Goal: Task Accomplishment & Management: Manage account settings

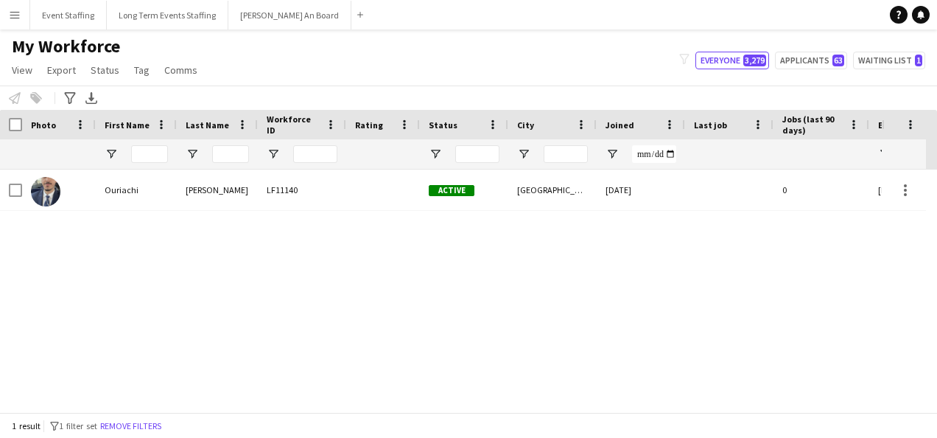
click at [393, 52] on div "My Workforce View Views Default view New view Update view Delete view Edit name…" at bounding box center [468, 60] width 937 height 50
click at [60, 21] on button "Event Staffing Close" at bounding box center [68, 15] width 77 height 29
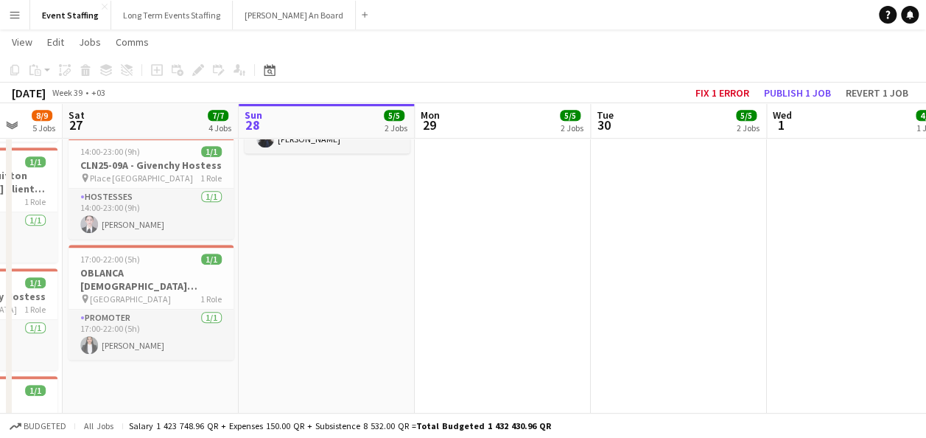
scroll to position [0, 461]
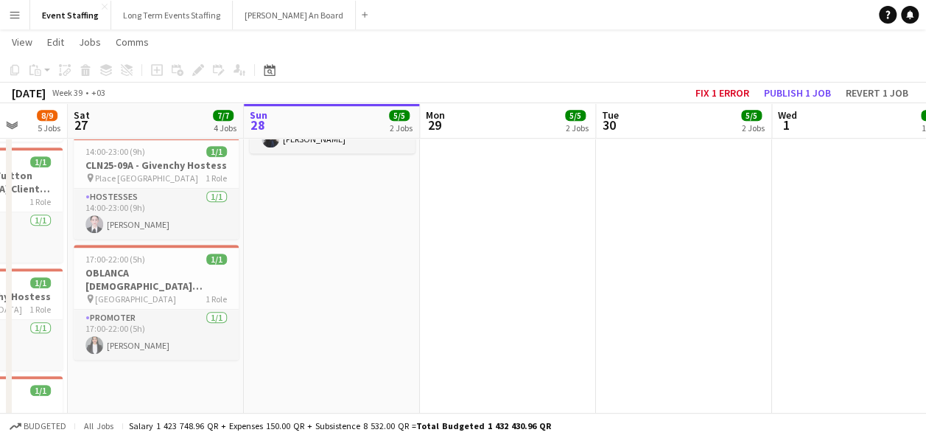
drag, startPoint x: 224, startPoint y: 325, endPoint x: 292, endPoint y: 333, distance: 68.3
click at [292, 333] on app-calendar-viewport "Wed 24 8/8 5 Jobs Thu 25 7/7 3 Jobs Fri 26 8/9 5 Jobs Sat 27 7/7 4 Jobs Sun 28 …" at bounding box center [463, 147] width 926 height 917
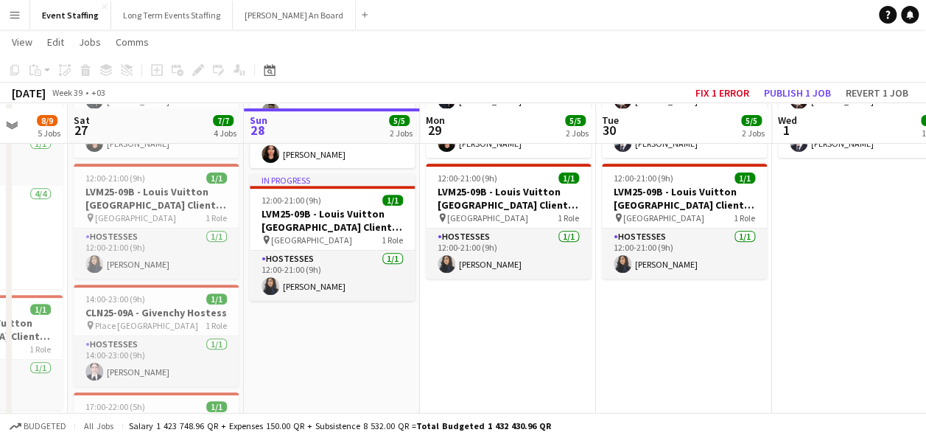
scroll to position [295, 0]
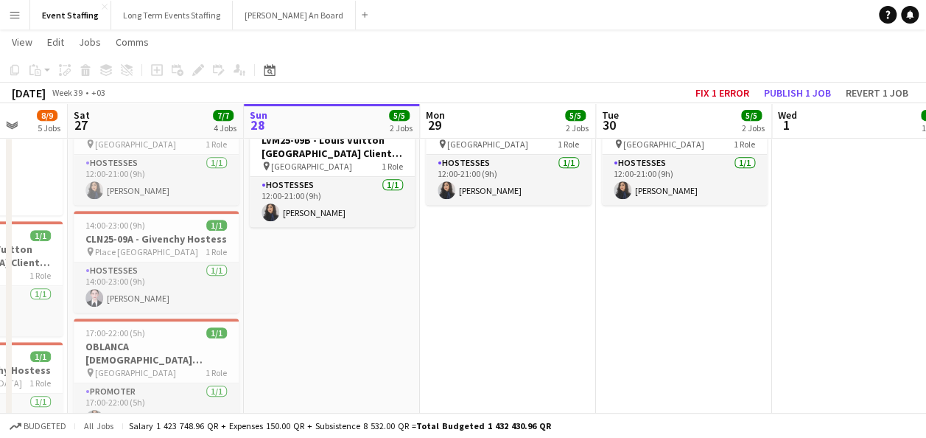
click at [742, 276] on app-date-cell "10:00-22:00 (12h) 4/4 ASE25-08A - MOQ Back to School Campaign pin Mall of Qatar…" at bounding box center [684, 240] width 176 height 741
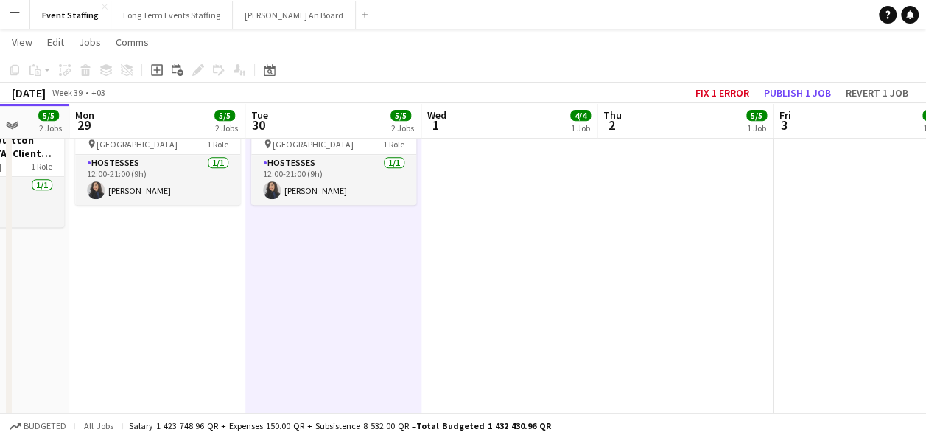
drag, startPoint x: 797, startPoint y: 279, endPoint x: 360, endPoint y: 286, distance: 437.7
click at [402, 295] on app-calendar-viewport "Fri 26 8/9 5 Jobs Sat 27 7/7 4 Jobs Sun 28 5/5 2 Jobs Mon 29 5/5 2 Jobs Tue 30 …" at bounding box center [463, 221] width 926 height 917
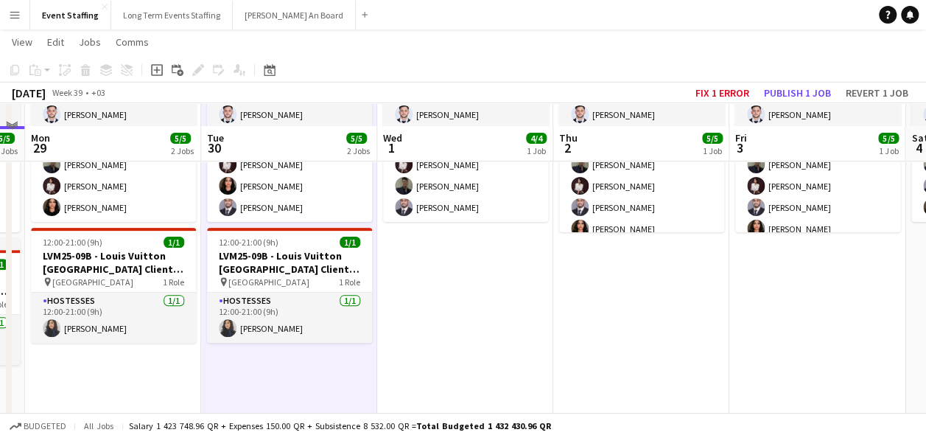
scroll to position [221, 0]
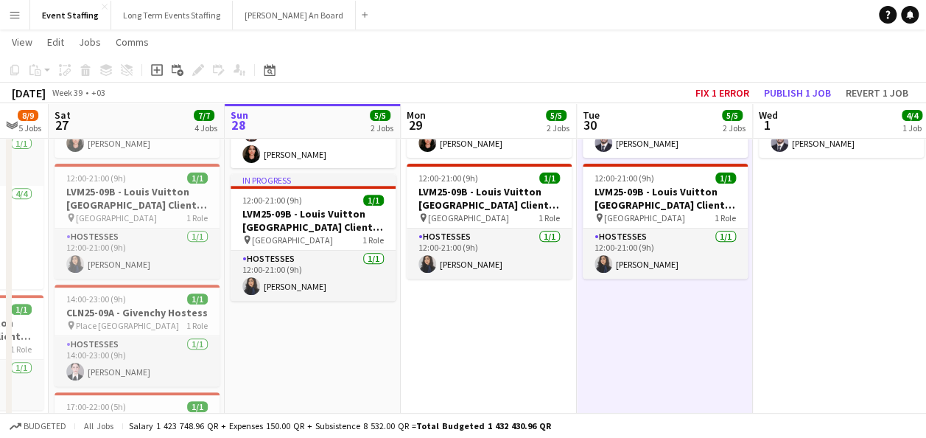
drag, startPoint x: 358, startPoint y: 285, endPoint x: 741, endPoint y: 322, distance: 384.9
click at [741, 322] on app-calendar-viewport "Thu 25 7/7 3 Jobs Fri 26 8/9 5 Jobs Sat 27 7/7 4 Jobs Sun 28 5/5 2 Jobs Mon 29 …" at bounding box center [463, 294] width 926 height 917
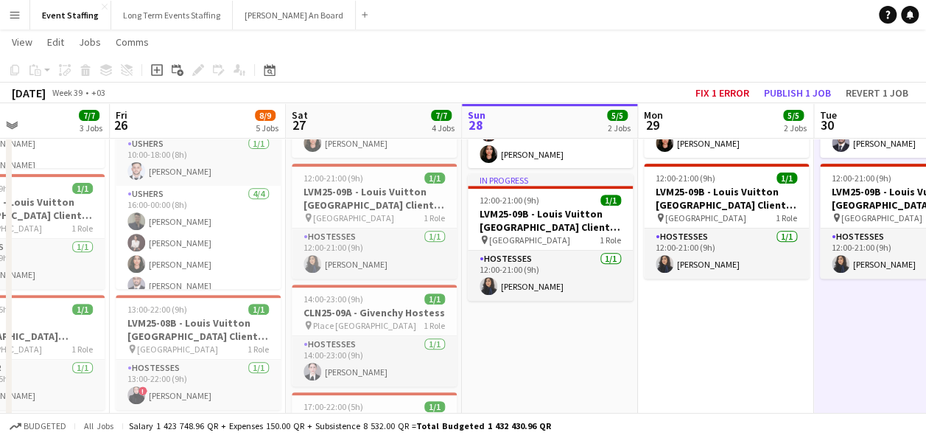
scroll to position [0, 413]
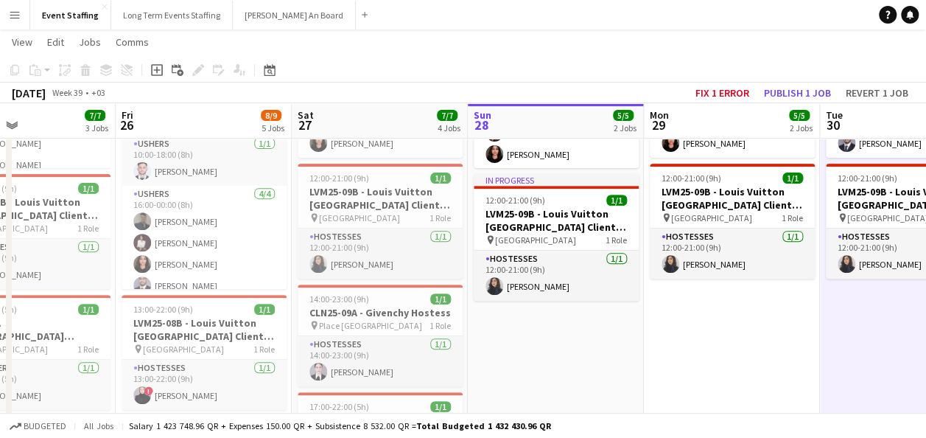
drag, startPoint x: 357, startPoint y: 346, endPoint x: 592, endPoint y: 362, distance: 236.3
click at [592, 362] on app-calendar-viewport "Tue 23 Wed 24 8/8 5 Jobs Thu 25 7/7 3 Jobs Fri 26 8/9 5 Jobs Sat 27 7/7 4 Jobs …" at bounding box center [463, 294] width 926 height 917
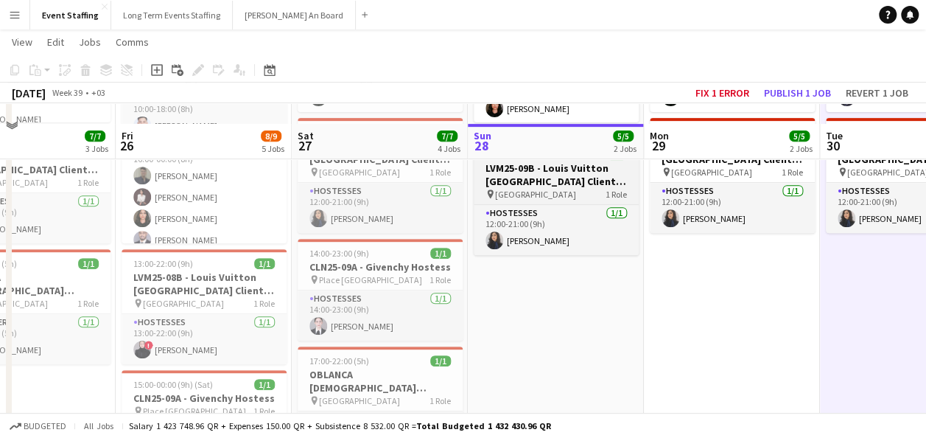
scroll to position [340, 0]
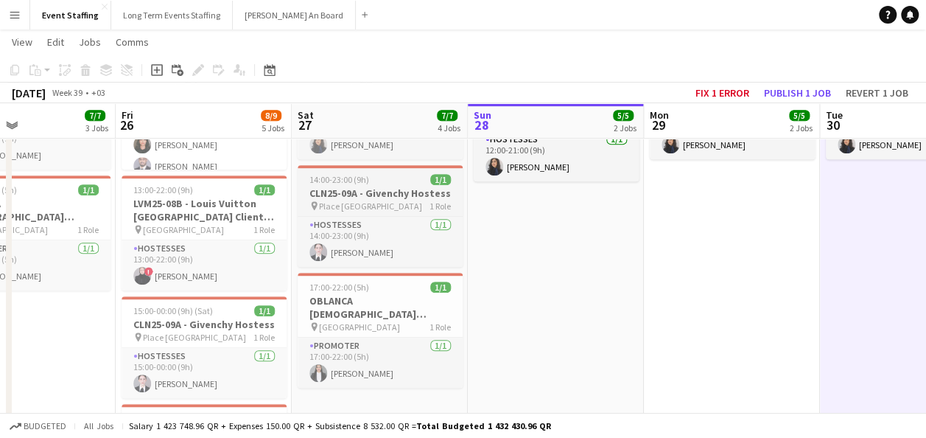
click at [342, 203] on span "Place [GEOGRAPHIC_DATA]" at bounding box center [370, 205] width 103 height 11
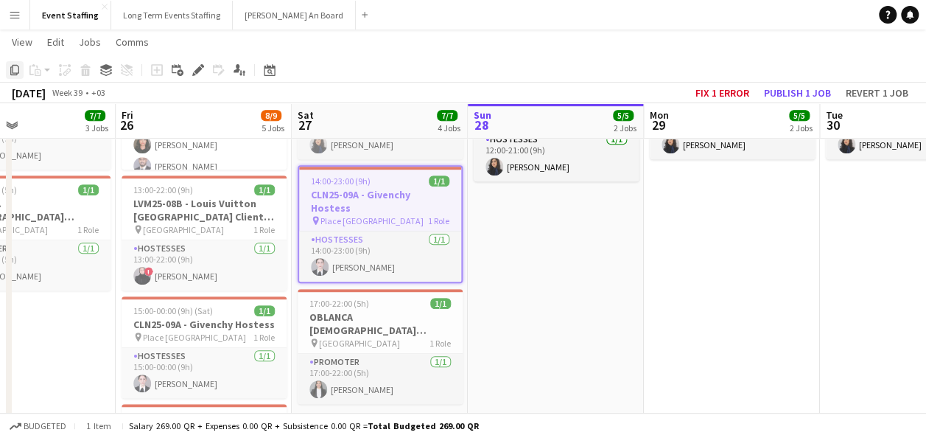
click at [10, 74] on icon at bounding box center [14, 70] width 9 height 10
click at [585, 241] on app-date-cell "In progress 10:00-22:00 (12h) 4/4 ASE25-08A - MOQ Back to School Campaign pin M…" at bounding box center [556, 195] width 176 height 741
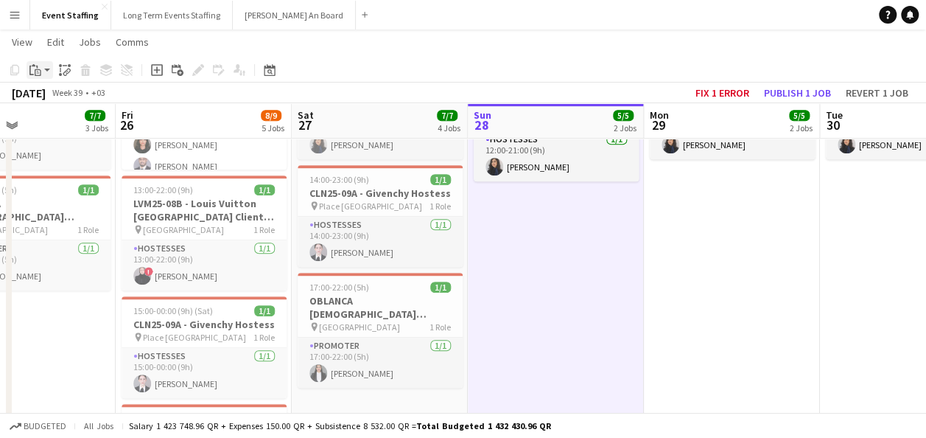
click at [35, 71] on icon at bounding box center [38, 72] width 7 height 7
click at [66, 99] on link "Paste Ctrl+V" at bounding box center [108, 97] width 139 height 13
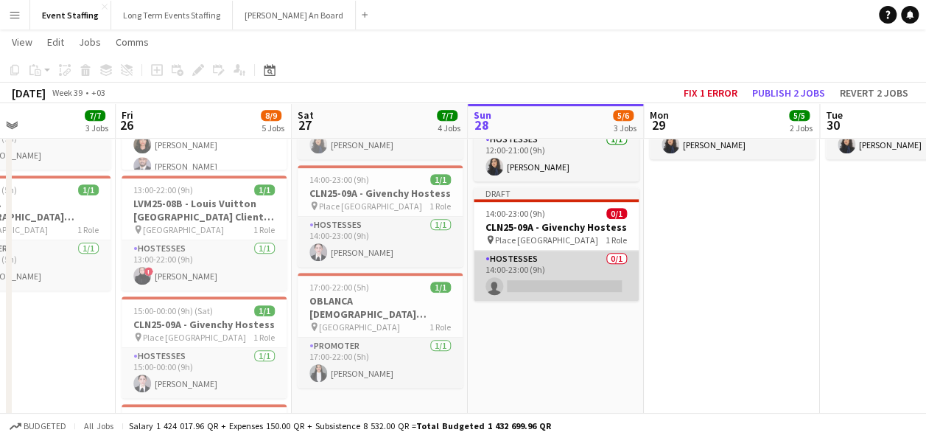
click at [595, 285] on app-card-role "Hostesses 0/1 14:00-23:00 (9h) single-neutral-actions" at bounding box center [556, 276] width 165 height 50
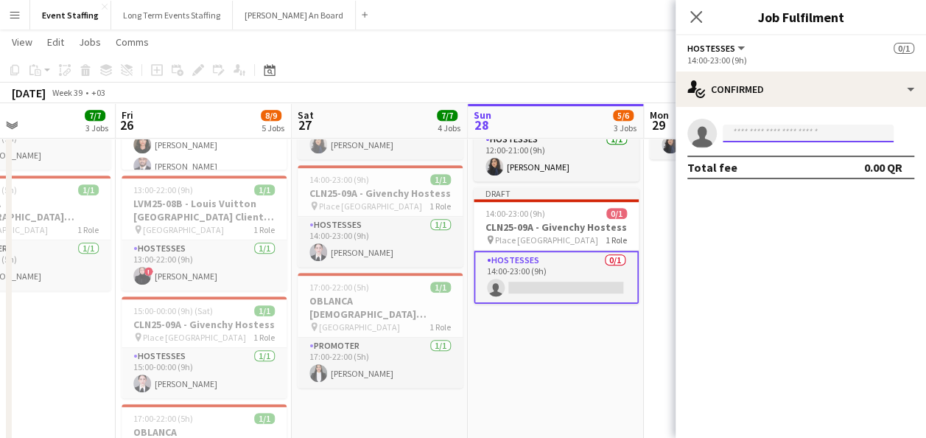
click at [761, 126] on input at bounding box center [808, 134] width 171 height 18
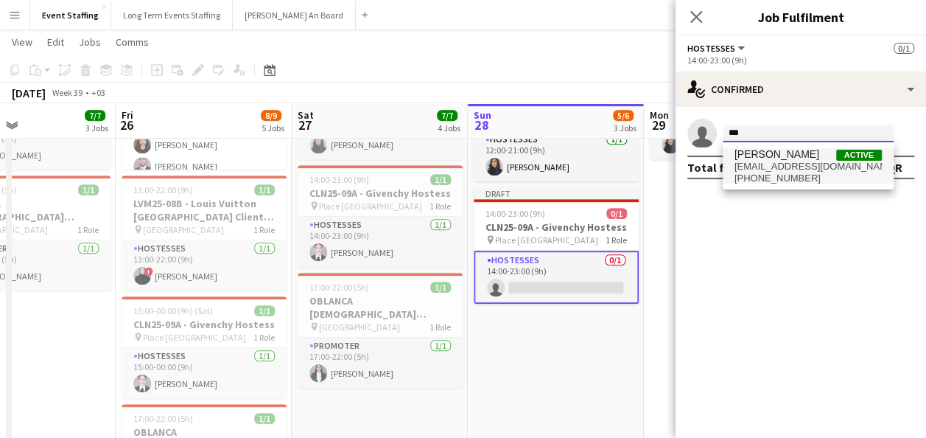
type input "***"
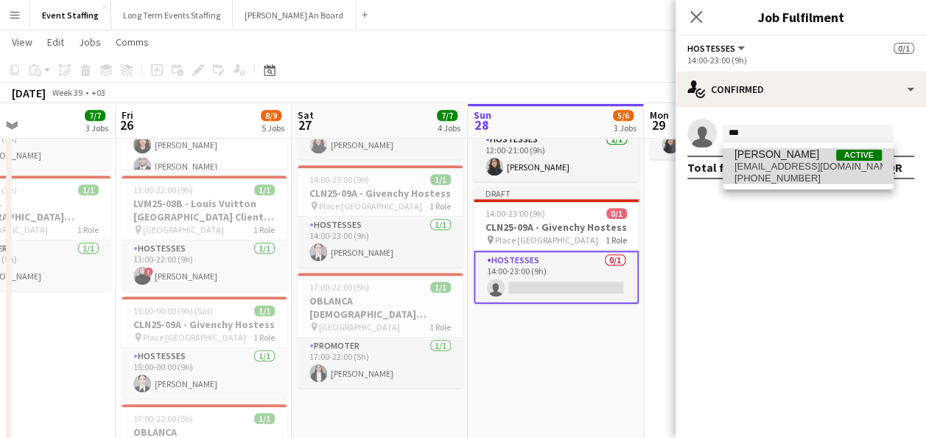
click at [749, 156] on span "[PERSON_NAME]" at bounding box center [777, 154] width 85 height 13
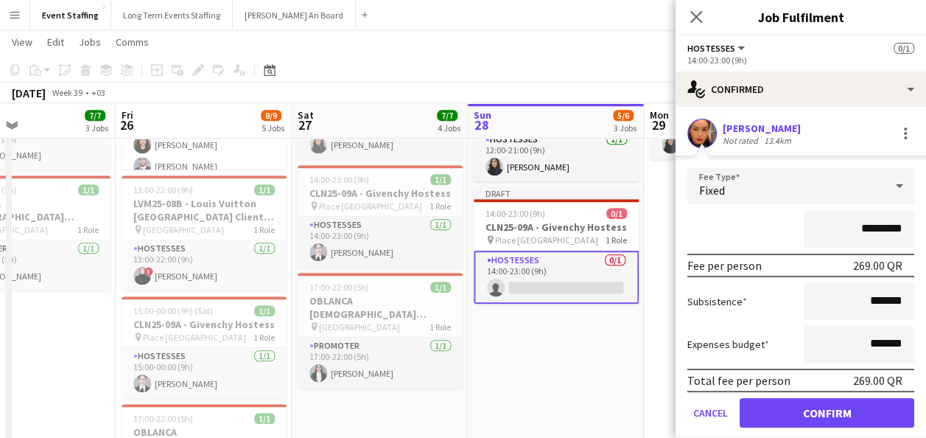
click at [734, 218] on div "*********" at bounding box center [800, 229] width 227 height 37
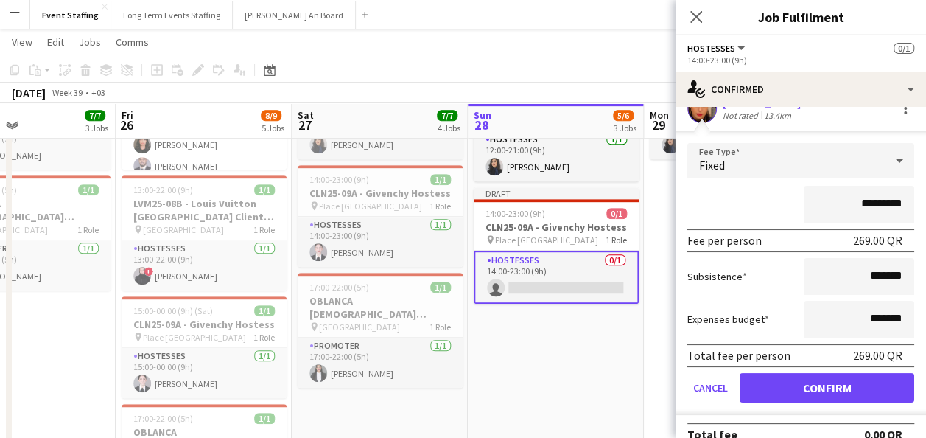
scroll to position [44, 0]
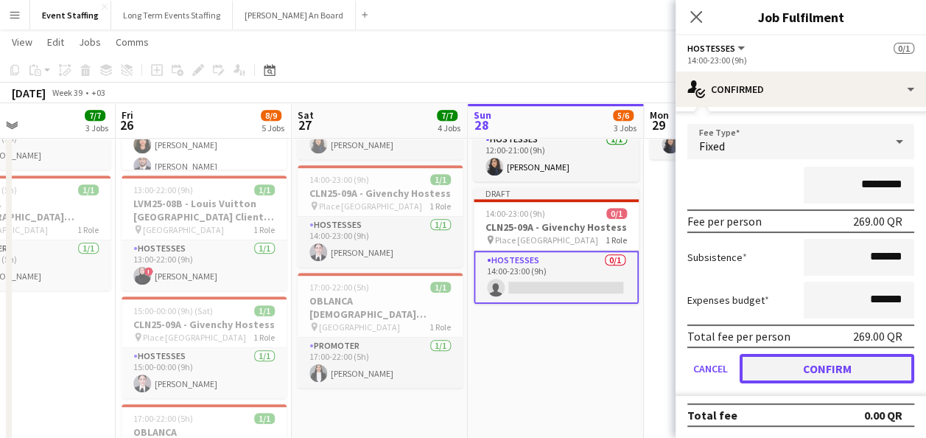
click at [803, 361] on button "Confirm" at bounding box center [827, 368] width 175 height 29
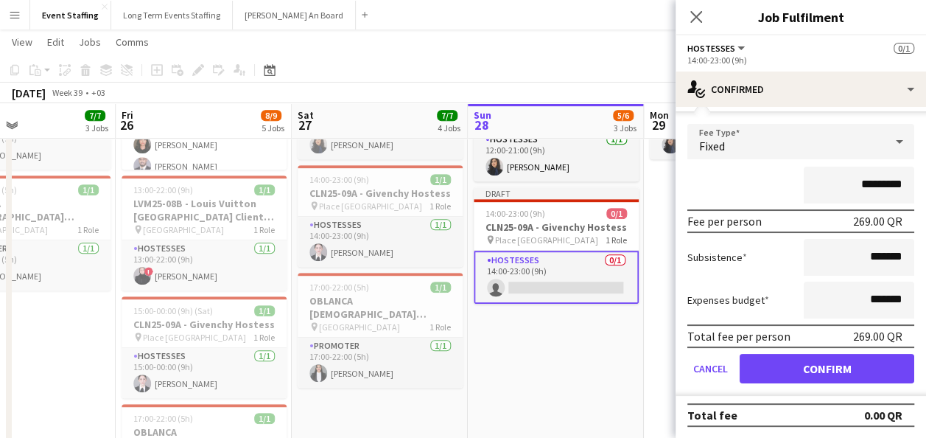
scroll to position [0, 0]
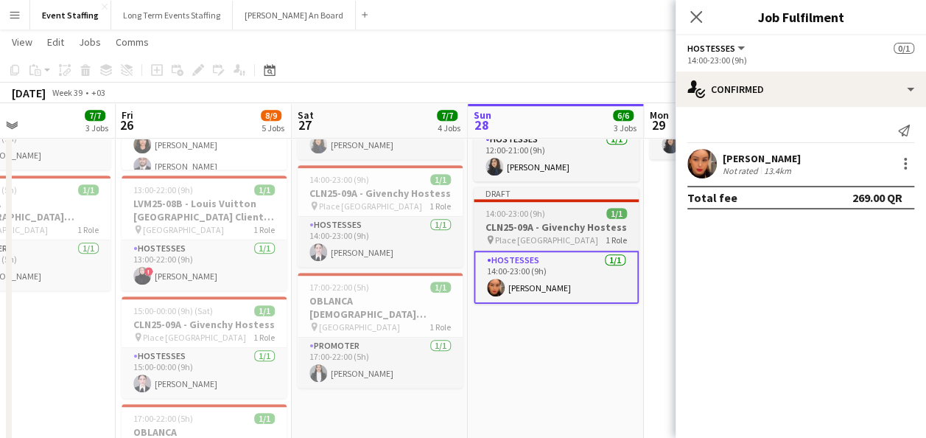
click at [523, 217] on span "14:00-23:00 (9h)" at bounding box center [516, 213] width 60 height 11
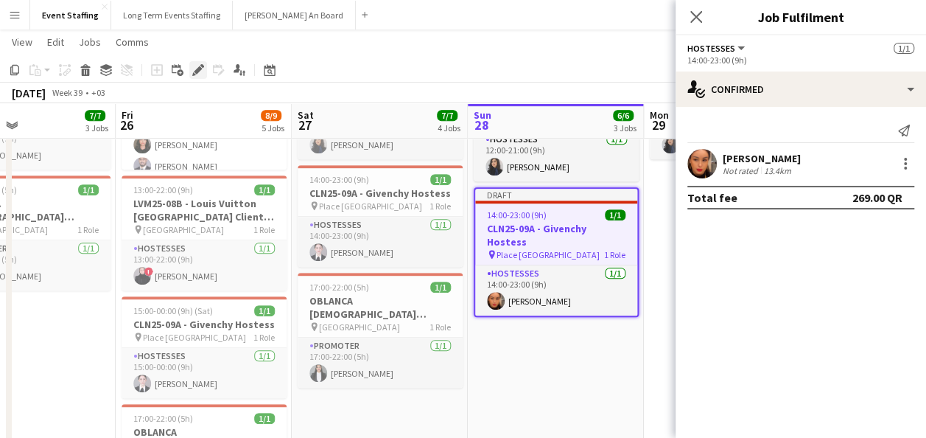
click at [200, 68] on icon at bounding box center [198, 70] width 8 height 8
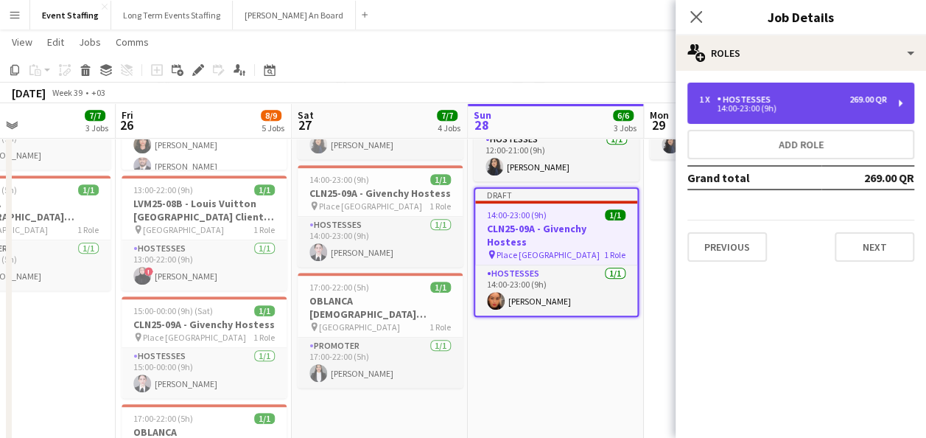
click at [881, 105] on div "14:00-23:00 (9h)" at bounding box center [793, 108] width 188 height 7
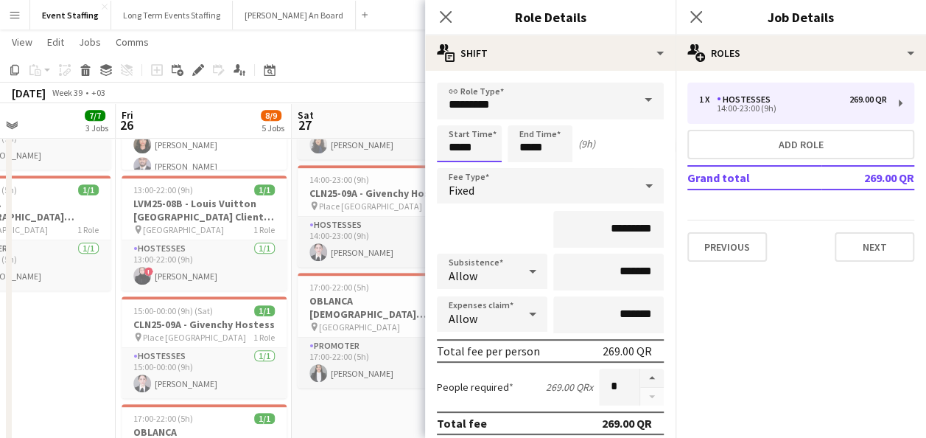
click at [448, 147] on input "*****" at bounding box center [469, 143] width 65 height 37
type input "*****"
click at [452, 168] on div at bounding box center [454, 169] width 29 height 15
click at [518, 143] on input "*****" at bounding box center [540, 143] width 65 height 37
type input "*****"
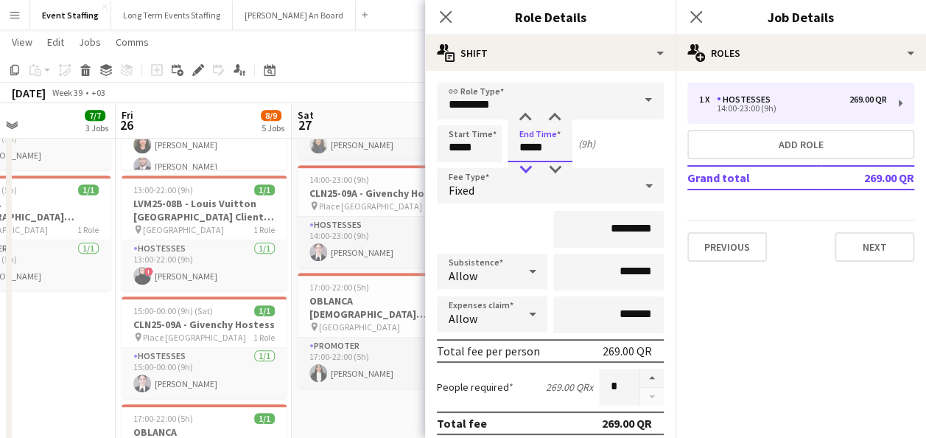
click at [525, 172] on div at bounding box center [525, 169] width 29 height 15
click at [623, 147] on div "Start Time ***** End Time ***** (9h)" at bounding box center [550, 143] width 227 height 37
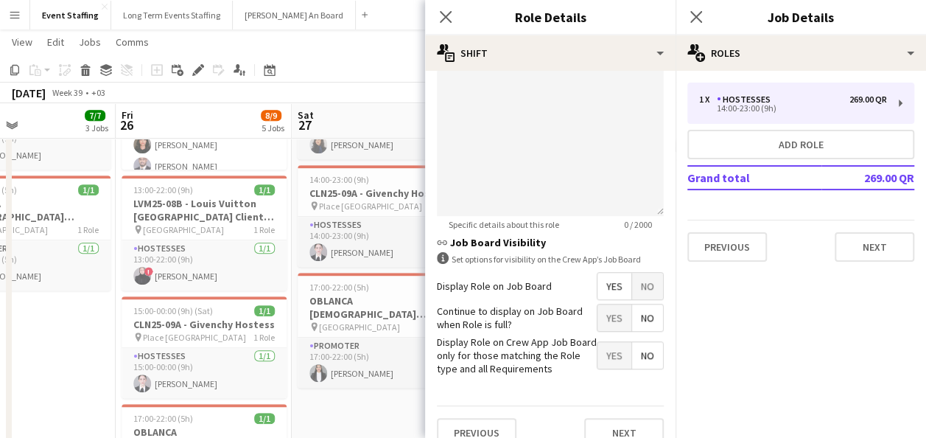
scroll to position [487, 0]
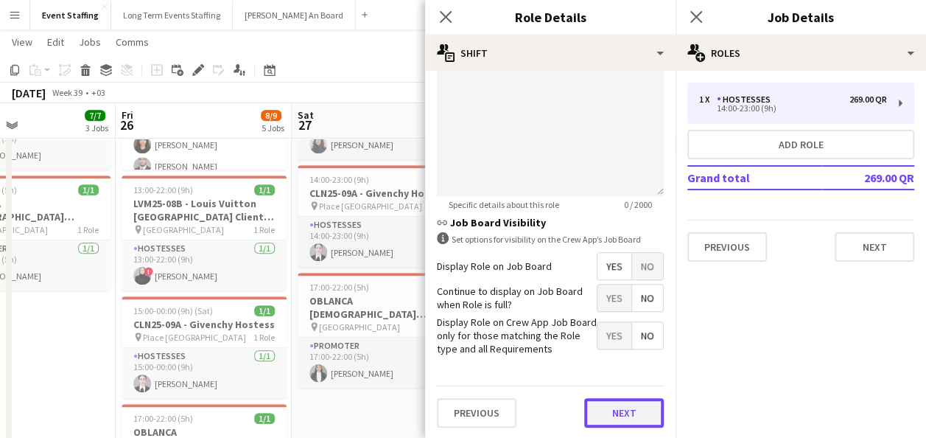
click at [616, 410] on button "Next" at bounding box center [624, 412] width 80 height 29
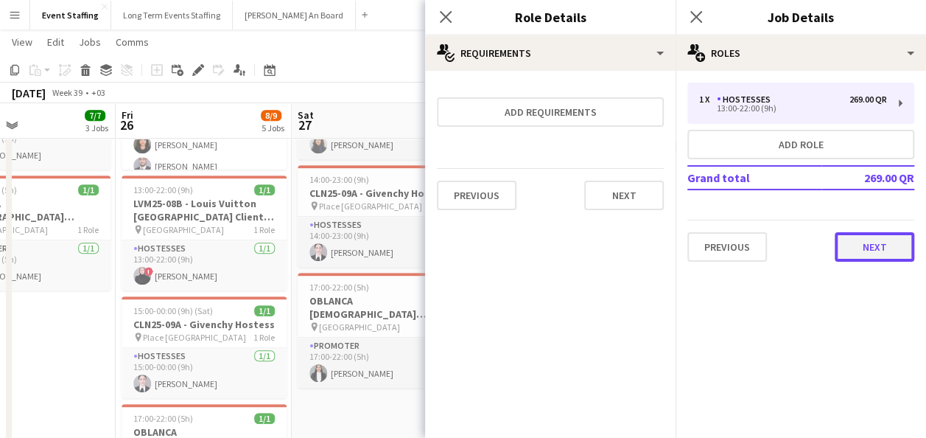
click at [872, 237] on button "Next" at bounding box center [875, 246] width 80 height 29
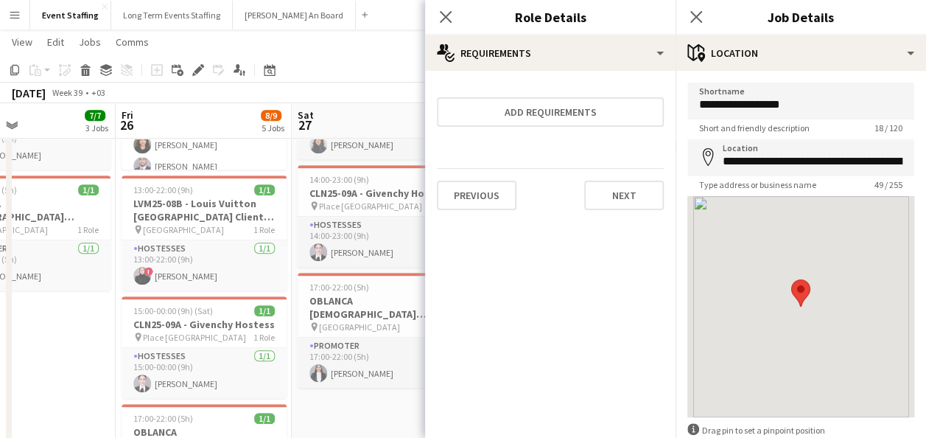
click at [319, 402] on app-date-cell "10:00-23:00 (13h) 4/4 ASE25-08A - MOQ Back to School Campaign pin Mall of Qatar…" at bounding box center [380, 195] width 176 height 741
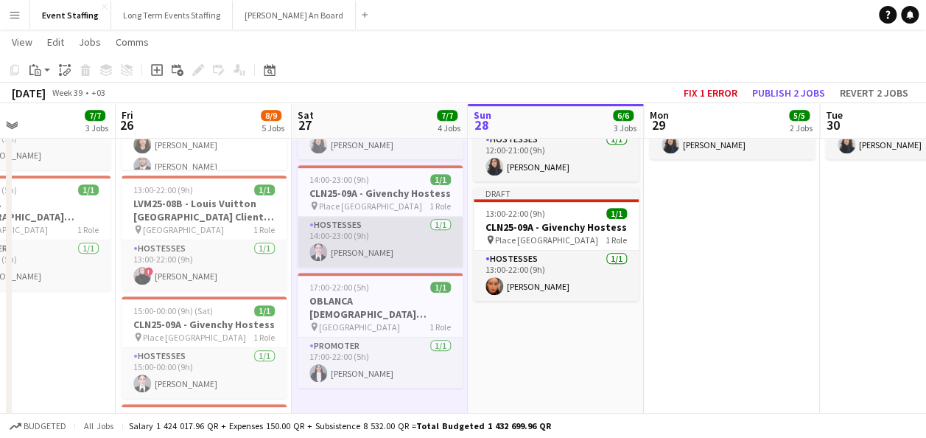
click at [357, 240] on app-card-role "Hostesses 1/1 14:00-23:00 (9h) Aya Ansari" at bounding box center [380, 242] width 165 height 50
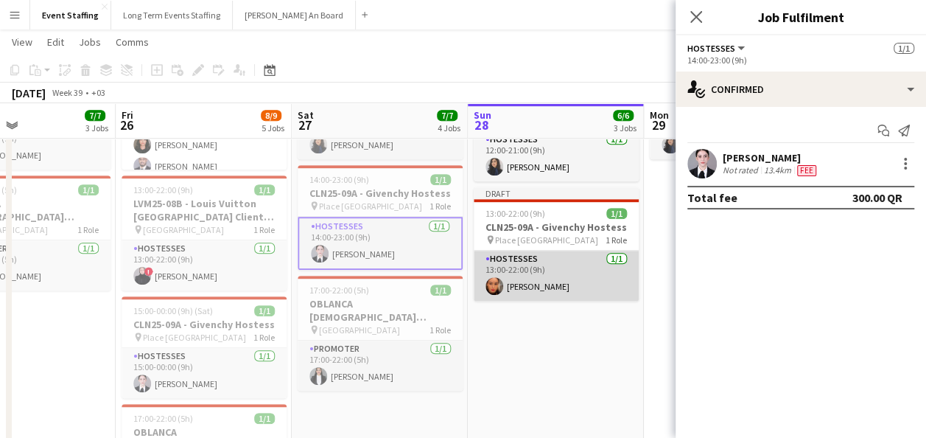
click at [529, 267] on app-card-role "Hostesses 1/1 13:00-22:00 (9h) Meryam Zouine" at bounding box center [556, 276] width 165 height 50
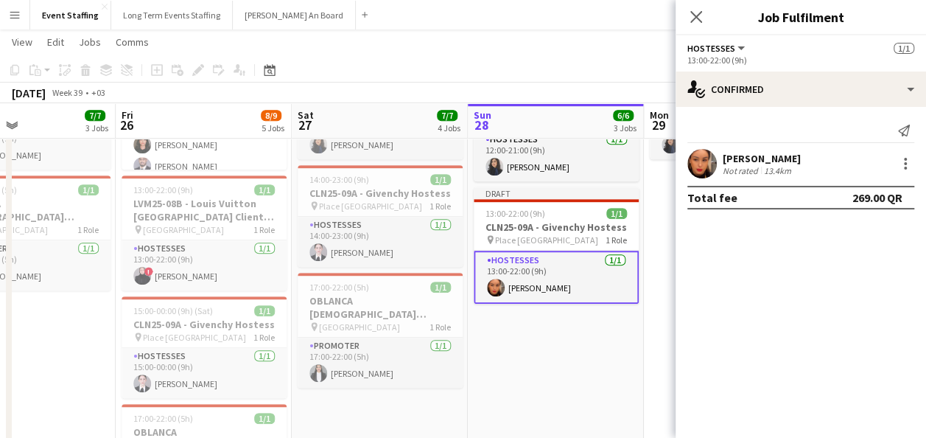
click at [563, 359] on app-date-cell "In progress 10:00-22:00 (12h) 4/4 ASE25-08A - MOQ Back to School Campaign pin M…" at bounding box center [556, 195] width 176 height 741
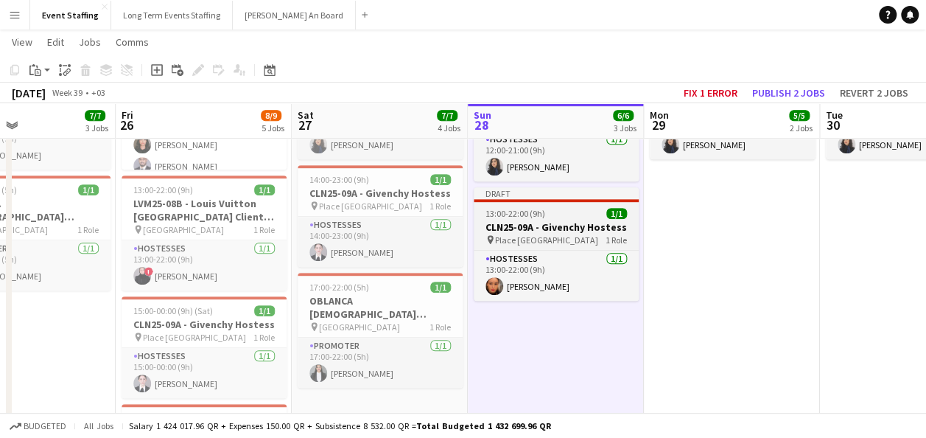
click at [573, 227] on h3 "CLN25-09A - Givenchy Hostess" at bounding box center [556, 226] width 165 height 13
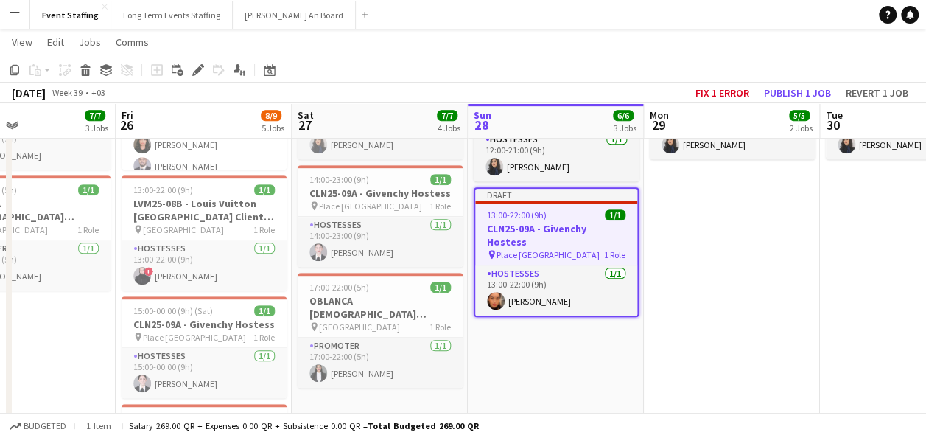
click at [771, 276] on app-date-cell "10:00-22:00 (12h) 4/4 ASE25-08A - MOQ Back to School Campaign pin Mall of Qatar…" at bounding box center [732, 195] width 176 height 741
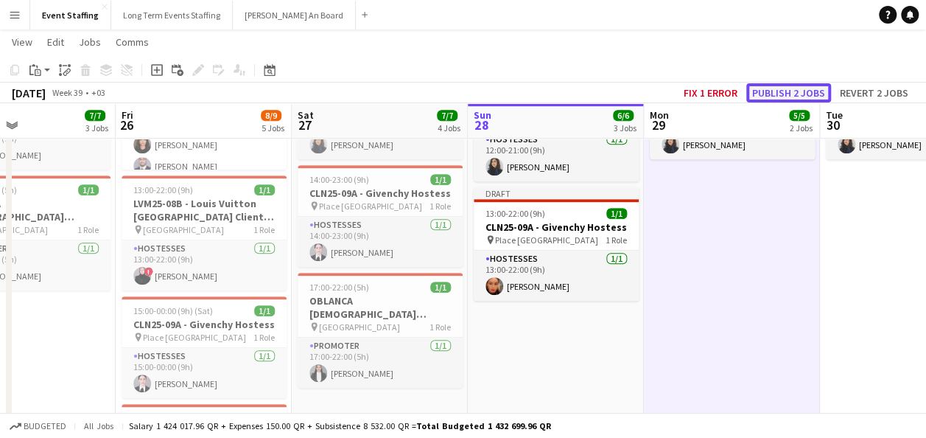
click at [774, 92] on button "Publish 2 jobs" at bounding box center [788, 92] width 85 height 19
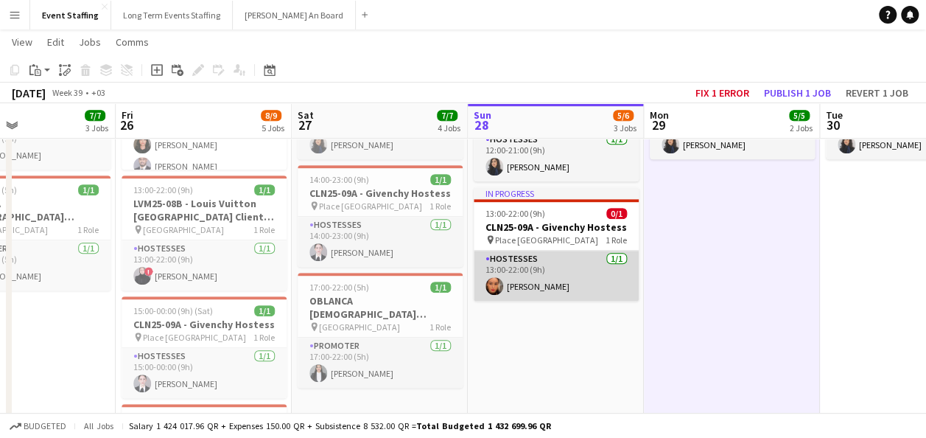
click at [606, 259] on app-card-role "Hostesses 1/1 13:00-22:00 (9h) Meryam Zouine" at bounding box center [556, 276] width 165 height 50
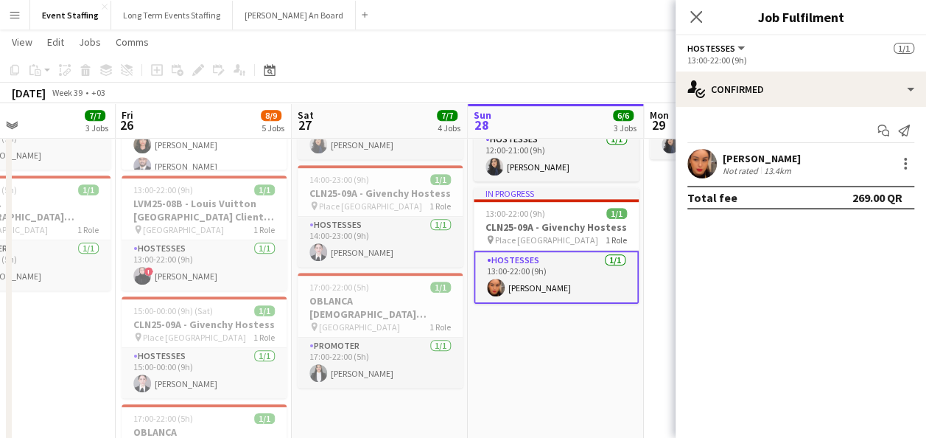
click at [547, 379] on app-date-cell "In progress 10:00-22:00 (12h) 4/4 ASE25-08A - MOQ Back to School Campaign pin M…" at bounding box center [556, 195] width 176 height 741
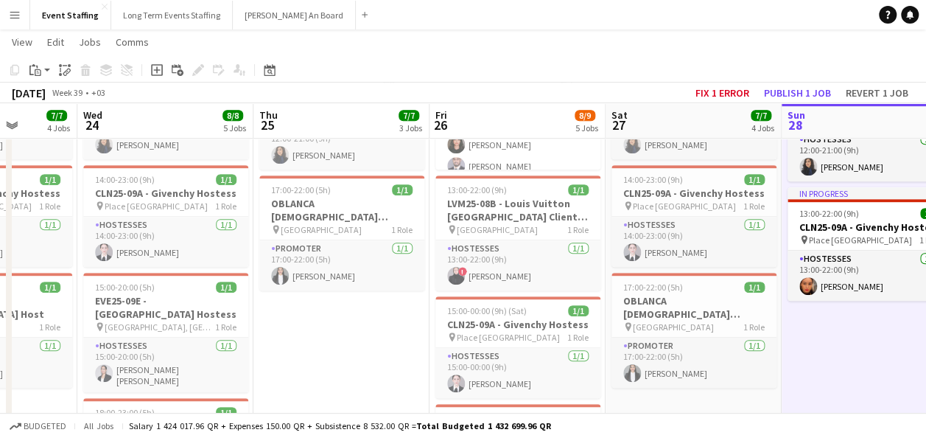
scroll to position [0, 438]
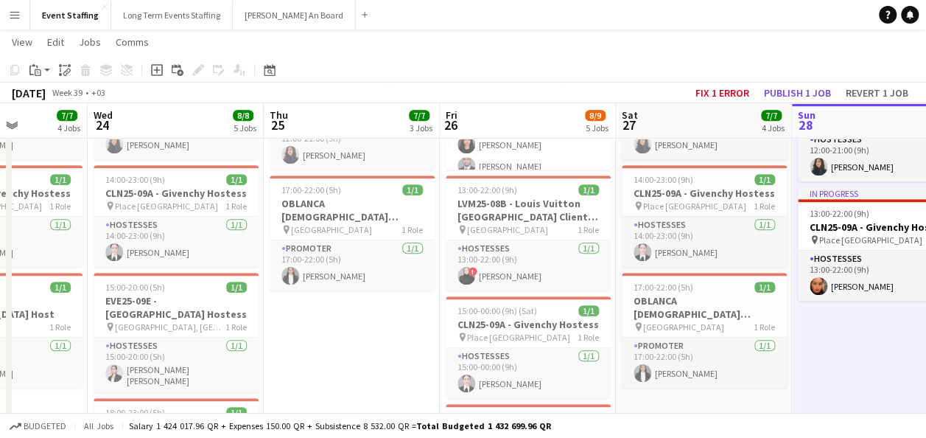
drag, startPoint x: 104, startPoint y: 334, endPoint x: 417, endPoint y: 336, distance: 313.2
click at [431, 348] on app-calendar-viewport "Sun 21 7/7 4 Jobs Mon 22 18/18 5 Jobs Tue 23 7/7 4 Jobs Wed 24 8/8 5 Jobs Thu 2…" at bounding box center [463, 221] width 926 height 1009
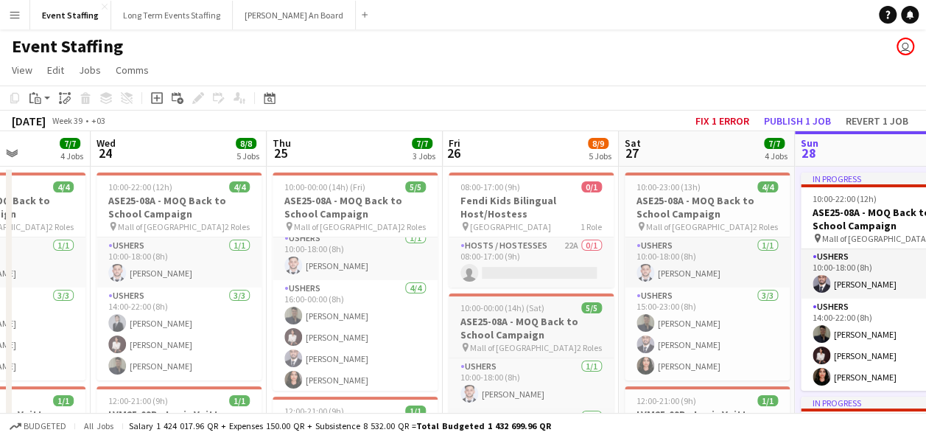
scroll to position [10, 0]
click at [662, 53] on div "Event Staffing user" at bounding box center [463, 43] width 926 height 28
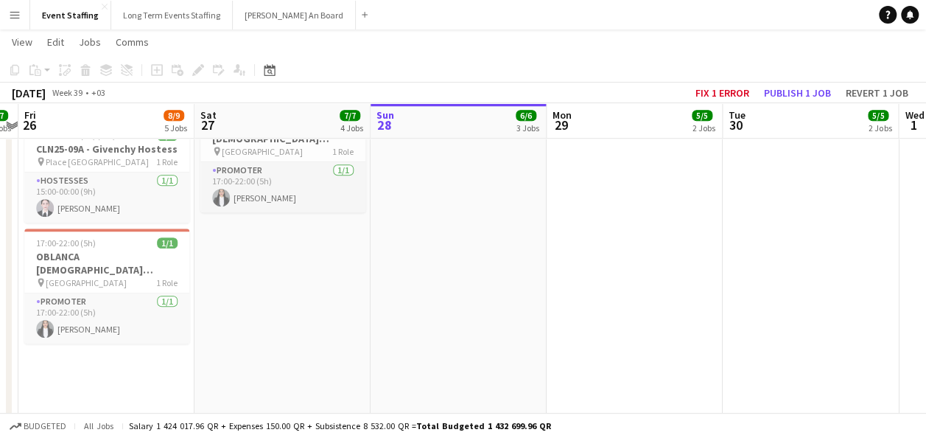
scroll to position [0, 538]
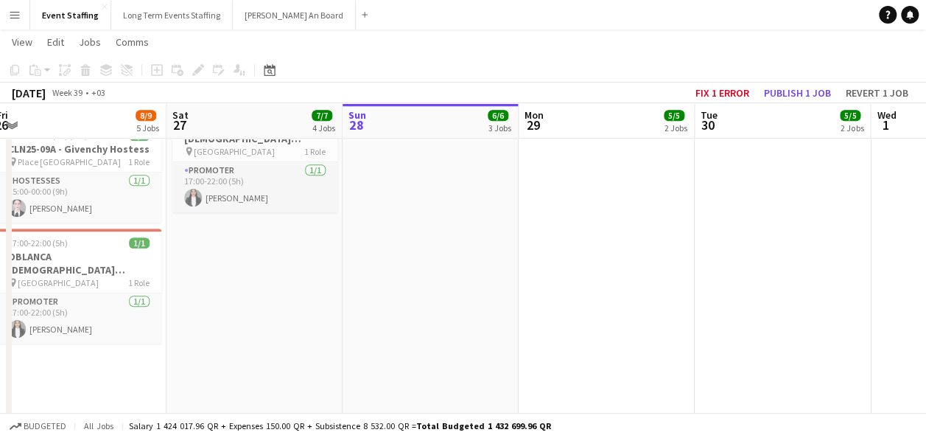
drag, startPoint x: 741, startPoint y: 296, endPoint x: 289, endPoint y: 281, distance: 452.7
click at [289, 281] on app-calendar-viewport "Tue 23 7/7 4 Jobs Wed 24 8/8 5 Jobs Thu 25 7/7 3 Jobs Fri 26 8/9 5 Jobs Sat 27 …" at bounding box center [463, 46] width 926 height 1009
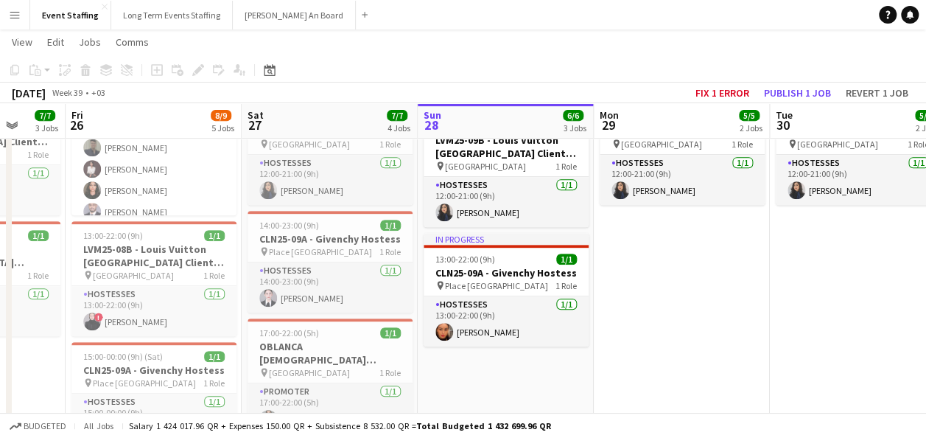
scroll to position [0, 435]
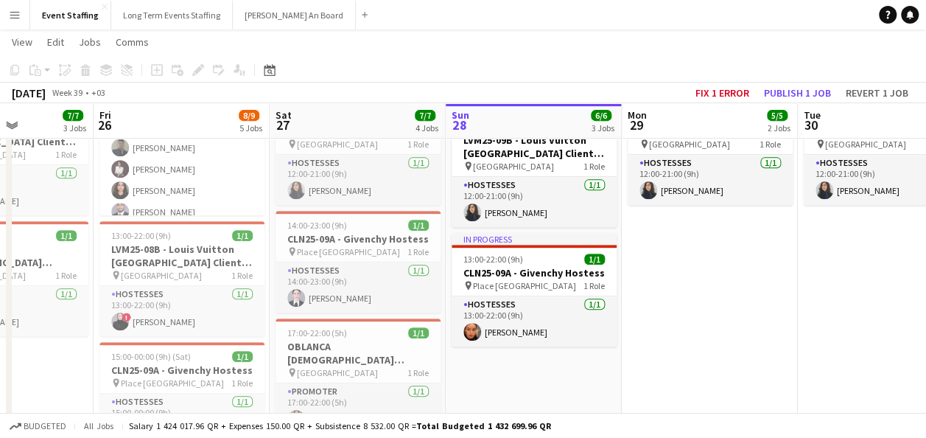
drag, startPoint x: 430, startPoint y: 367, endPoint x: 533, endPoint y: 368, distance: 103.2
click at [533, 368] on app-calendar-viewport "Tue 23 7/7 4 Jobs Wed 24 8/8 5 Jobs Thu 25 7/7 3 Jobs Fri 26 8/9 5 Jobs Sat 27 …" at bounding box center [463, 267] width 926 height 1009
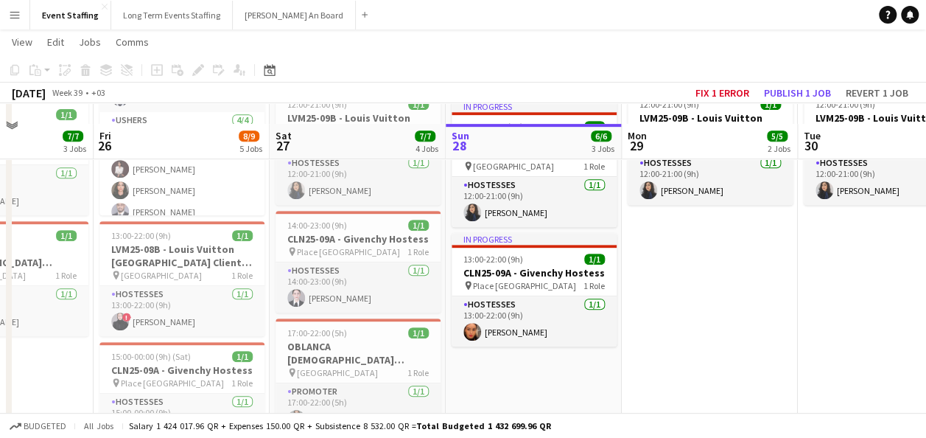
scroll to position [368, 0]
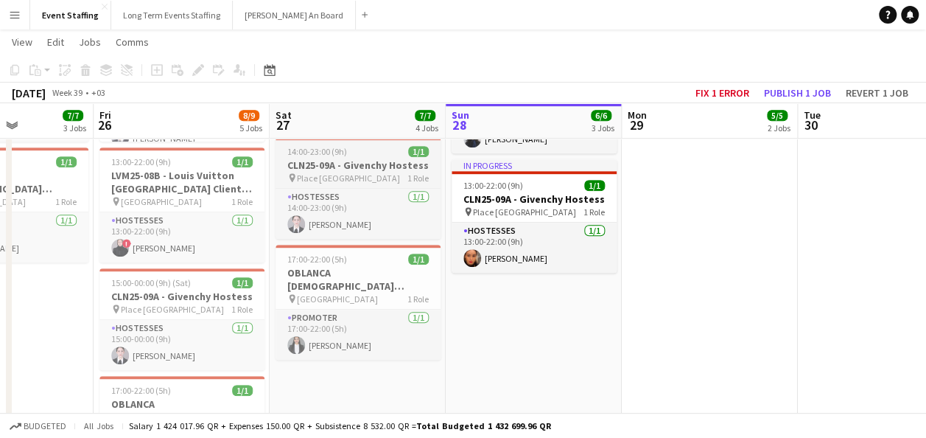
click at [361, 165] on h3 "CLN25-09A - Givenchy Hostess" at bounding box center [358, 164] width 165 height 13
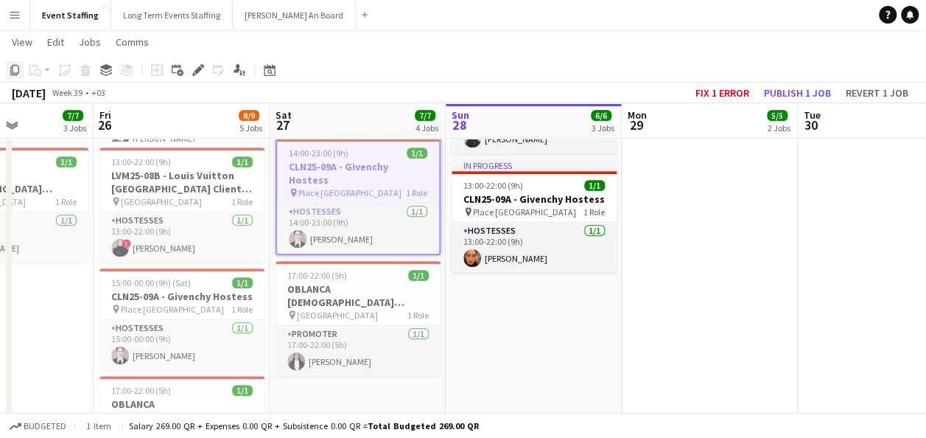
click at [13, 74] on icon "Copy" at bounding box center [15, 70] width 12 height 12
click at [518, 324] on app-date-cell "In progress 10:00-22:00 (12h) 4/4 ASE25-08A - MOQ Back to School Campaign pin M…" at bounding box center [534, 214] width 176 height 834
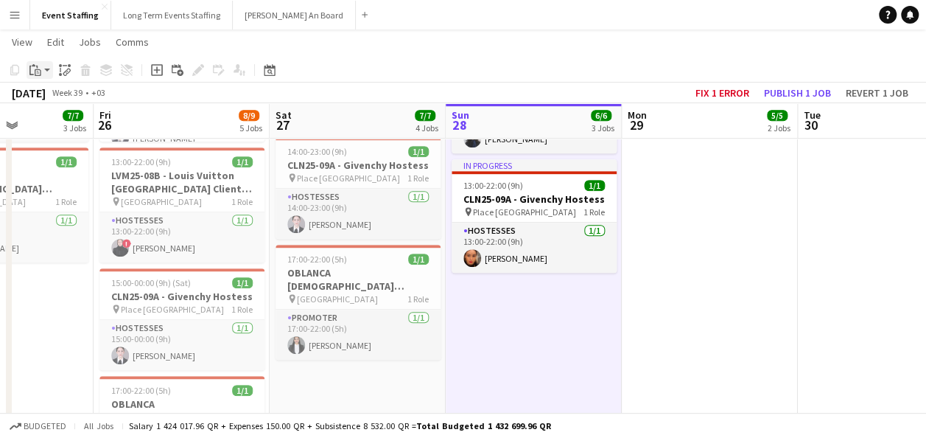
click at [32, 75] on icon "Paste" at bounding box center [35, 70] width 12 height 12
click at [58, 118] on link "Paste with crew Ctrl+Shift+V" at bounding box center [108, 122] width 139 height 13
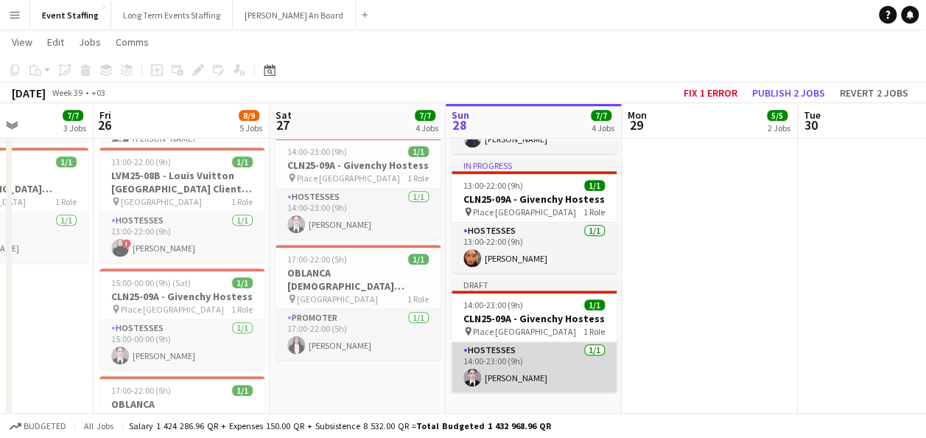
click at [519, 378] on app-card-role "Hostesses 1/1 14:00-23:00 (9h) Aya Ansari" at bounding box center [534, 367] width 165 height 50
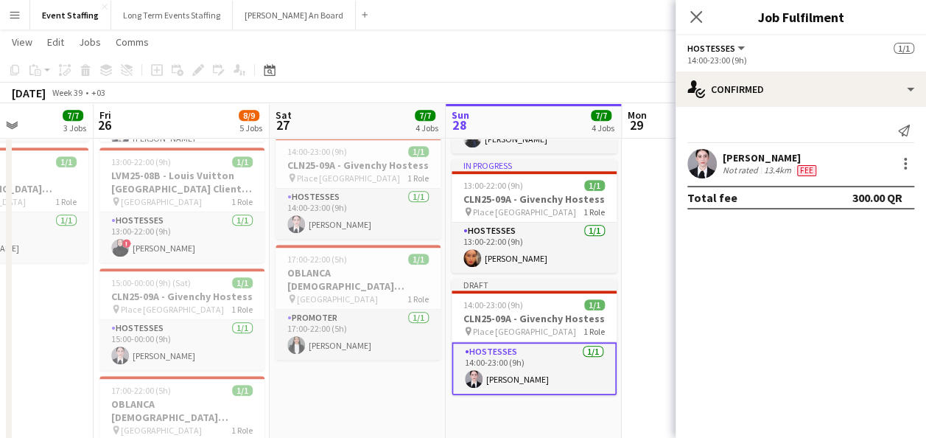
click at [415, 379] on app-date-cell "10:00-23:00 (13h) 4/4 ASE25-08A - MOQ Back to School Campaign pin Mall of Qatar…" at bounding box center [358, 214] width 176 height 834
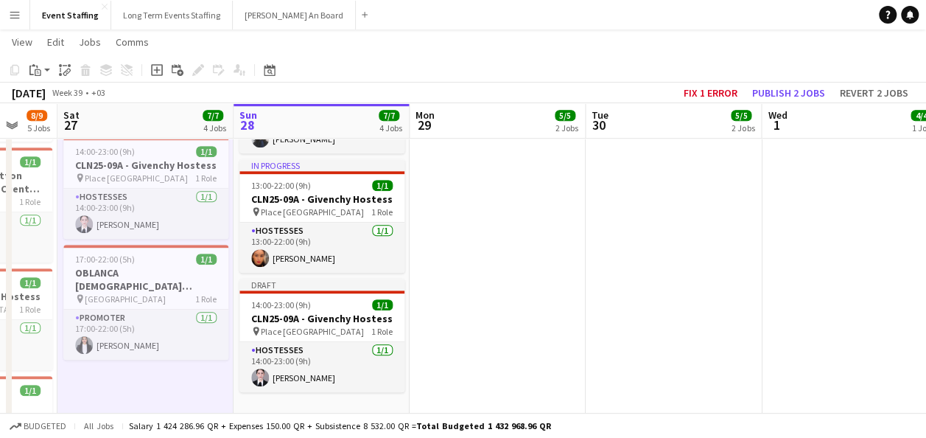
drag, startPoint x: 702, startPoint y: 289, endPoint x: 483, endPoint y: 308, distance: 219.7
click at [483, 308] on app-calendar-viewport "Tue 23 7/7 4 Jobs Wed 24 8/8 5 Jobs Thu 25 7/7 3 Jobs Fri 26 8/9 5 Jobs Sat 27 …" at bounding box center [463, 193] width 926 height 1009
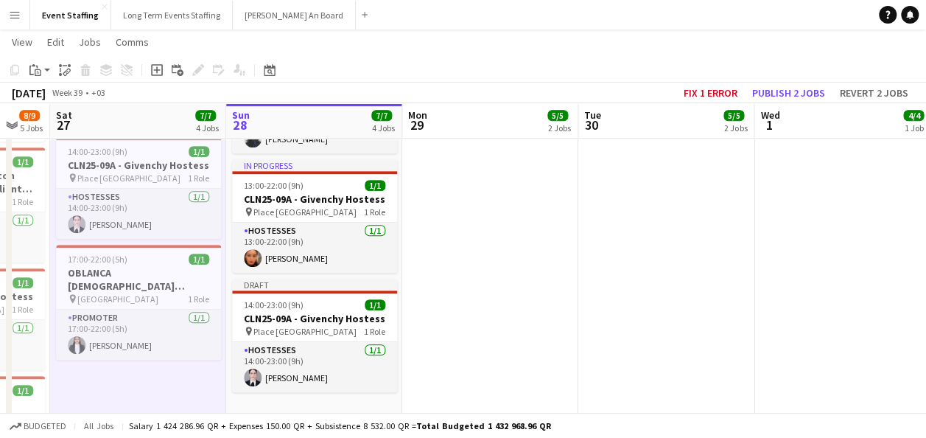
click at [731, 237] on app-date-cell "10:00-22:00 (12h) 4/4 ASE25-08A - MOQ Back to School Campaign pin Mall of Qatar…" at bounding box center [666, 214] width 176 height 834
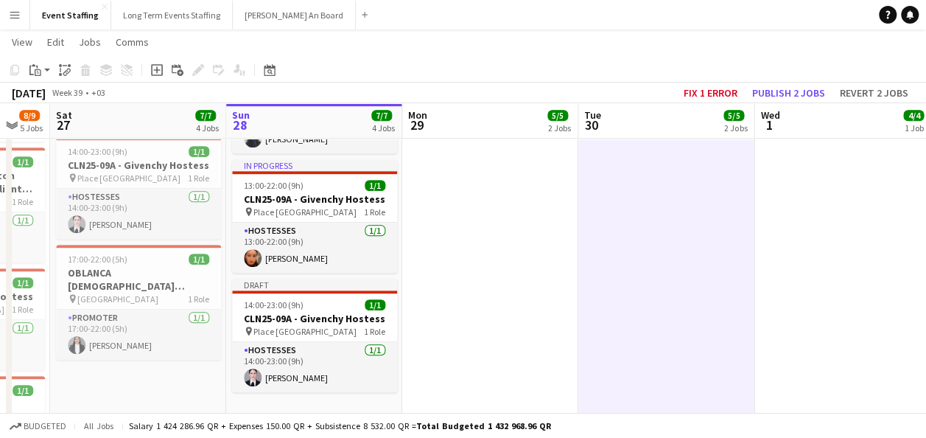
click at [452, 284] on app-date-cell "10:00-22:00 (12h) 4/4 ASE25-08A - MOQ Back to School Campaign pin Mall of Qatar…" at bounding box center [490, 214] width 176 height 834
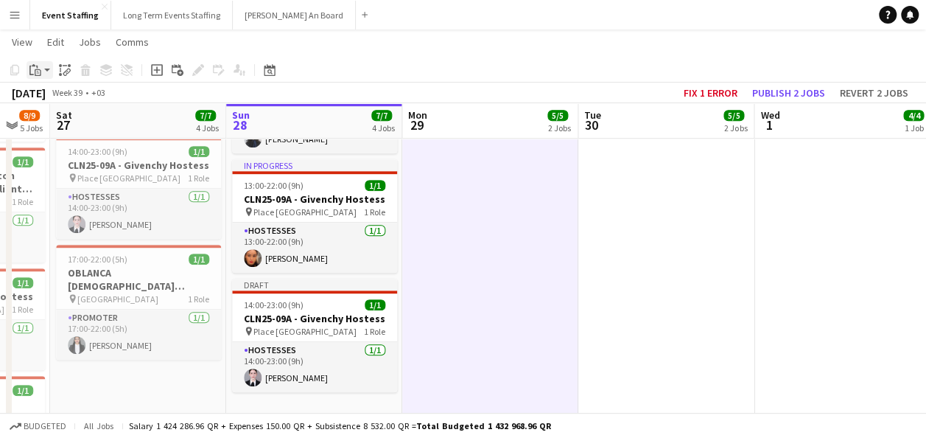
click at [41, 71] on div "Paste" at bounding box center [36, 70] width 18 height 18
click at [55, 127] on link "Paste with crew Ctrl+Shift+V" at bounding box center [108, 122] width 139 height 13
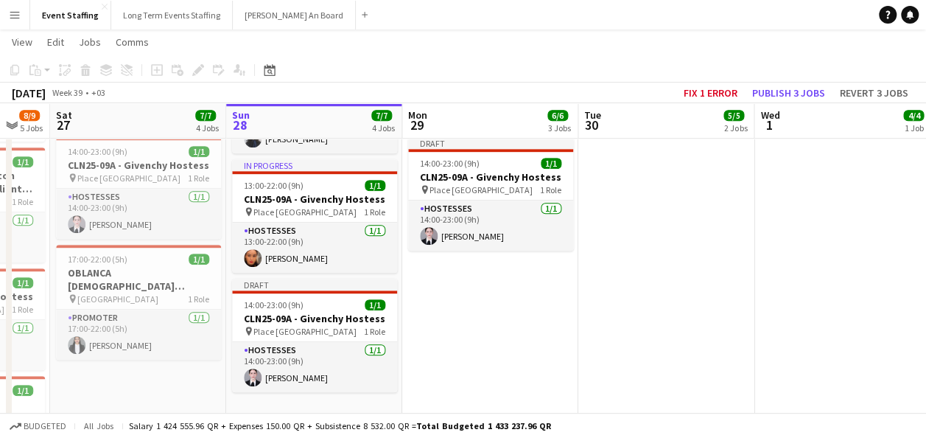
click at [638, 243] on app-date-cell "10:00-22:00 (12h) 4/4 ASE25-08A - MOQ Back to School Campaign pin Mall of Qatar…" at bounding box center [666, 214] width 176 height 834
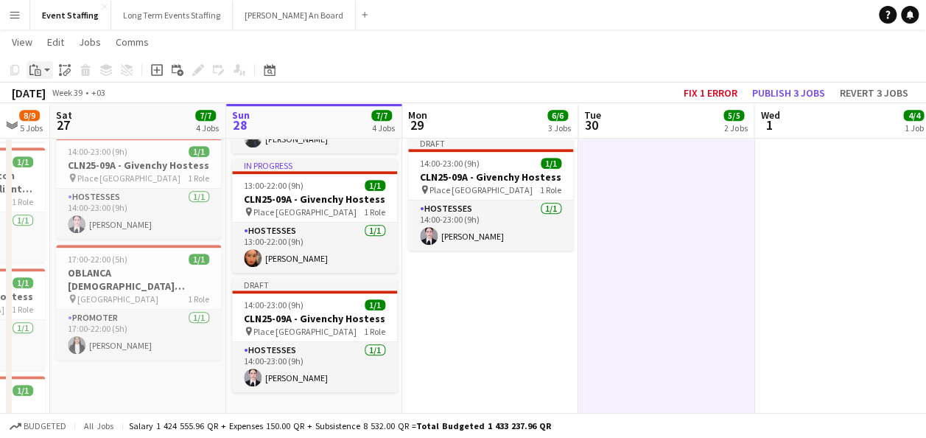
click at [42, 69] on div "Paste" at bounding box center [36, 70] width 18 height 18
click at [53, 124] on link "Paste with crew Ctrl+Shift+V" at bounding box center [108, 122] width 139 height 13
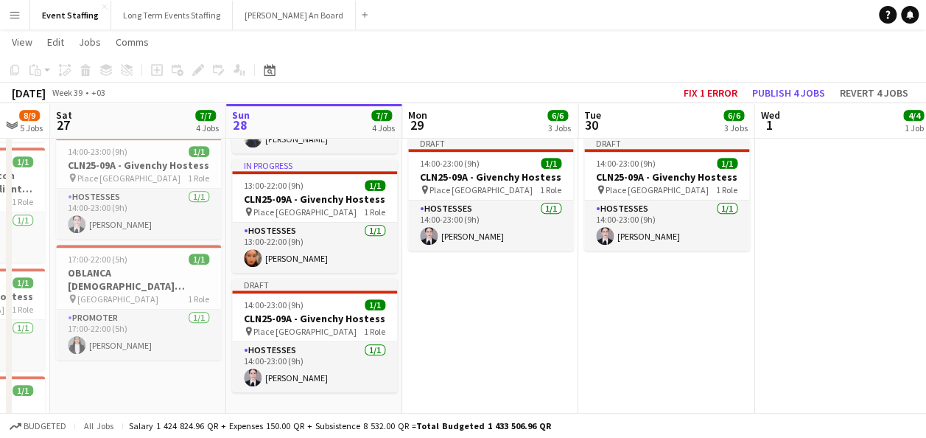
click at [813, 247] on app-date-cell "10:00-22:00 (12h) 4/4 ASE25-08A - MOQ Back to School Campaign pin Mall of Qatar…" at bounding box center [843, 214] width 176 height 834
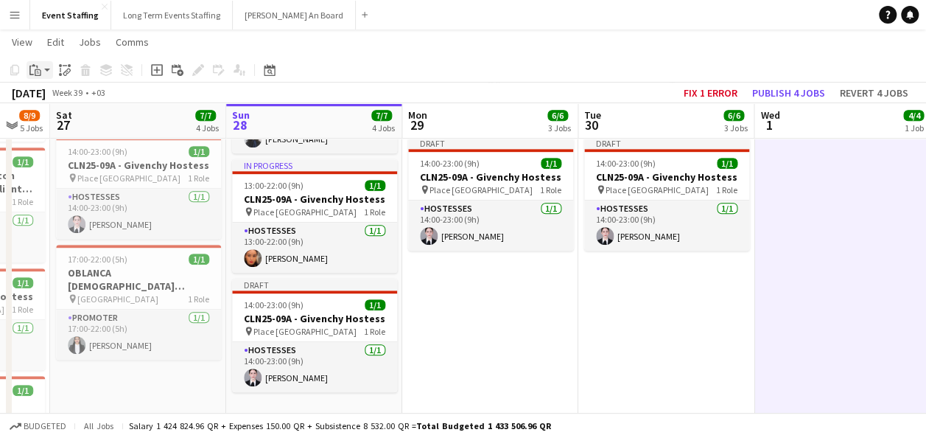
click at [43, 69] on div "Paste" at bounding box center [36, 70] width 18 height 18
click at [81, 121] on link "Paste with crew Ctrl+Shift+V" at bounding box center [108, 122] width 139 height 13
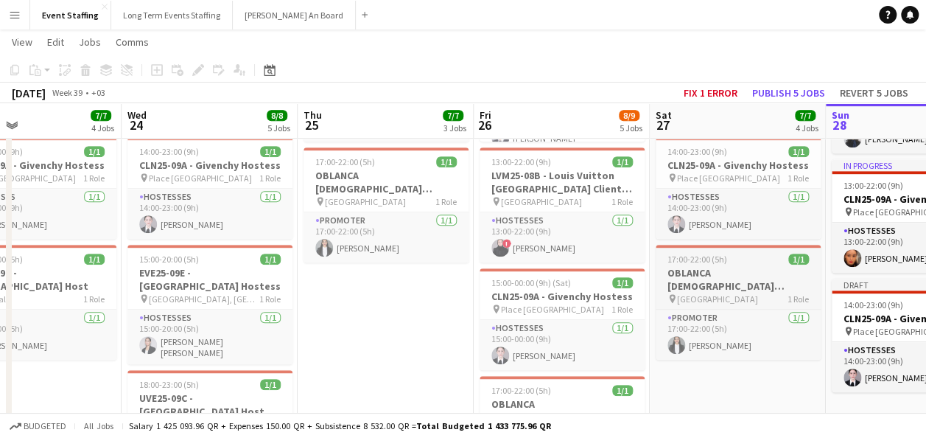
drag, startPoint x: 133, startPoint y: 279, endPoint x: 707, endPoint y: 299, distance: 574.4
click at [735, 305] on app-calendar-viewport "Sun 21 7/7 4 Jobs Mon 22 18/18 5 Jobs Tue 23 7/7 4 Jobs Wed 24 8/8 5 Jobs Thu 2…" at bounding box center [463, 193] width 926 height 1009
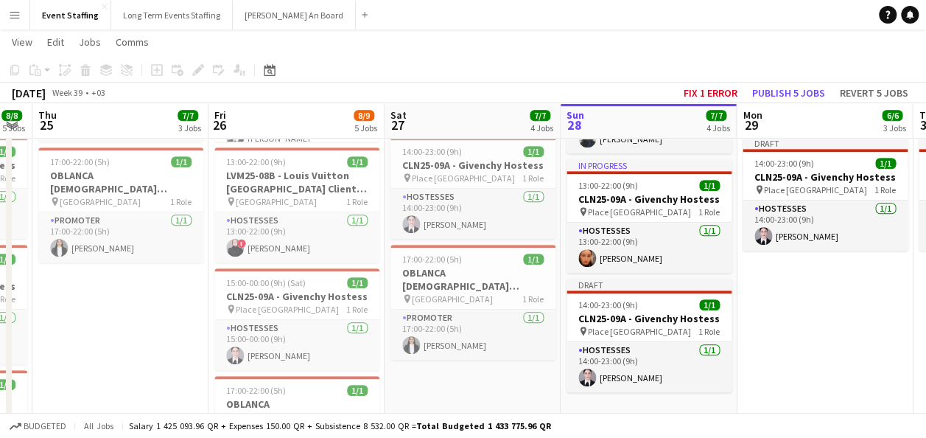
scroll to position [0, 684]
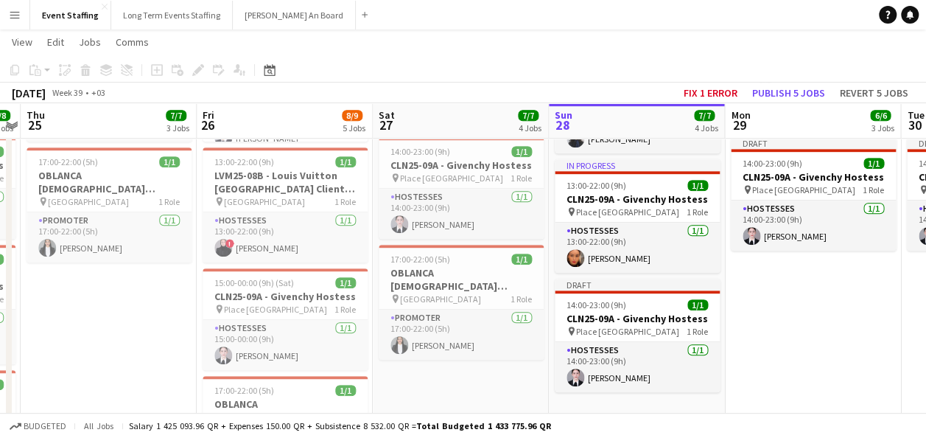
drag, startPoint x: 393, startPoint y: 326, endPoint x: 147, endPoint y: 307, distance: 246.9
click at [149, 308] on app-calendar-viewport "Sun 21 7/7 4 Jobs Mon 22 18/18 5 Jobs Tue 23 7/7 4 Jobs Wed 24 8/8 5 Jobs Thu 2…" at bounding box center [463, 193] width 926 height 1009
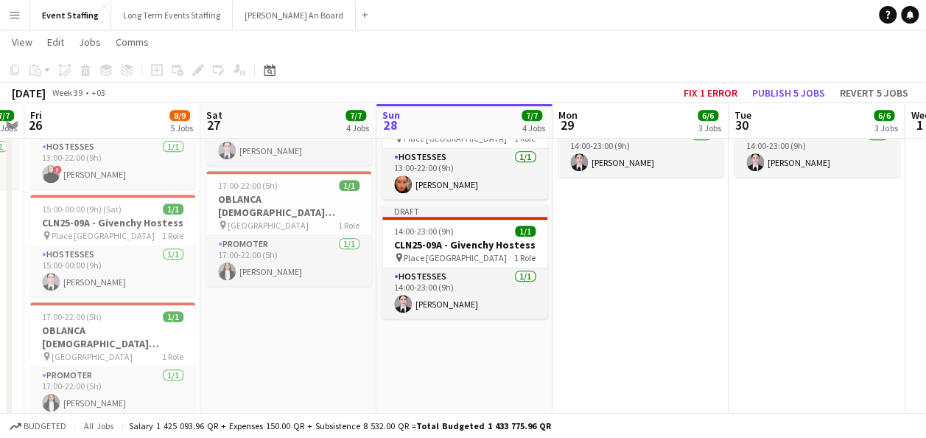
scroll to position [0, 513]
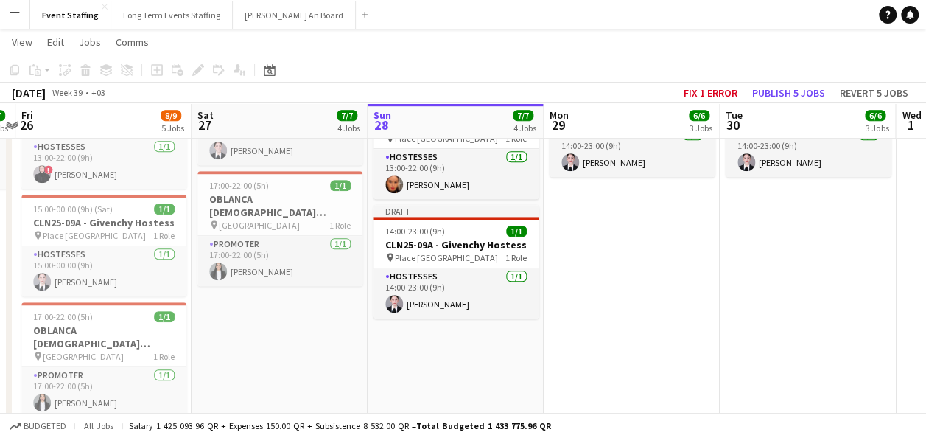
drag, startPoint x: 451, startPoint y: 337, endPoint x: 273, endPoint y: 324, distance: 178.8
click at [273, 324] on app-calendar-viewport "Tue 23 7/7 4 Jobs Wed 24 8/8 5 Jobs Thu 25 7/7 3 Jobs Fri 26 8/9 5 Jobs Sat 27 …" at bounding box center [463, 119] width 926 height 1009
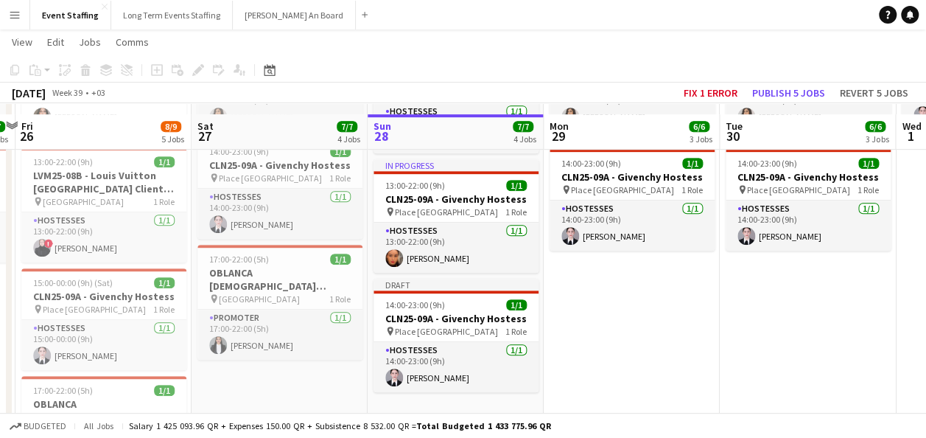
scroll to position [442, 0]
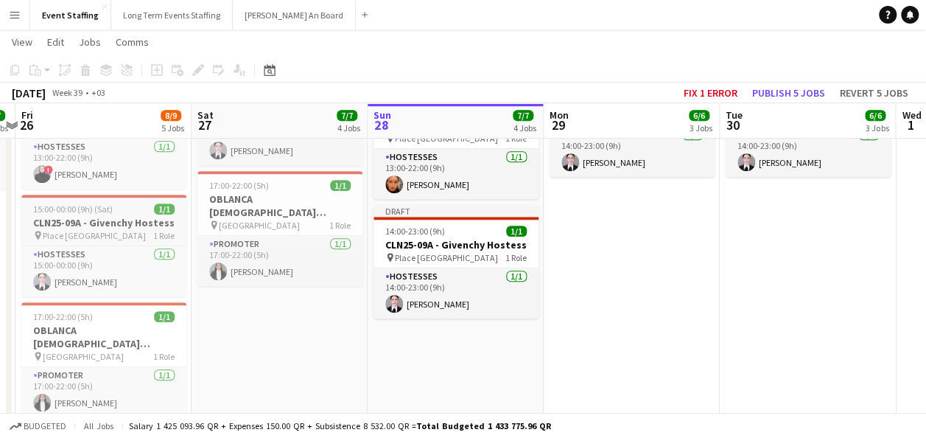
click at [106, 225] on h3 "CLN25-09A - Givenchy Hostess" at bounding box center [103, 222] width 165 height 13
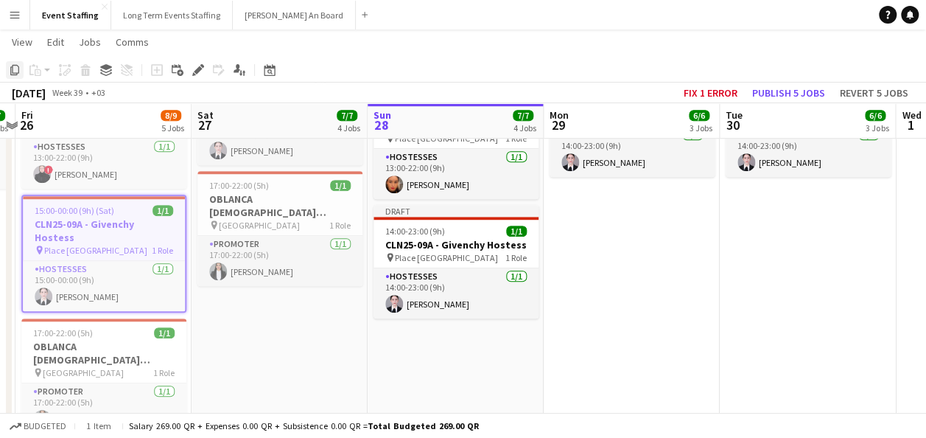
click at [15, 71] on icon "Copy" at bounding box center [15, 70] width 12 height 12
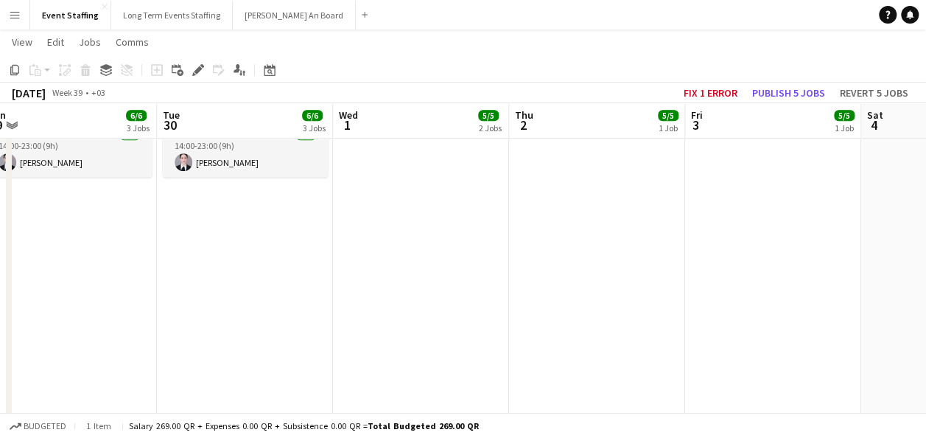
drag, startPoint x: 768, startPoint y: 321, endPoint x: 240, endPoint y: 297, distance: 528.1
click at [240, 297] on app-calendar-viewport "Sat 27 7/7 4 Jobs Sun 28 7/7 4 Jobs Mon 29 6/6 3 Jobs Tue 30 6/6 3 Jobs Wed 1 5…" at bounding box center [463, 119] width 926 height 1009
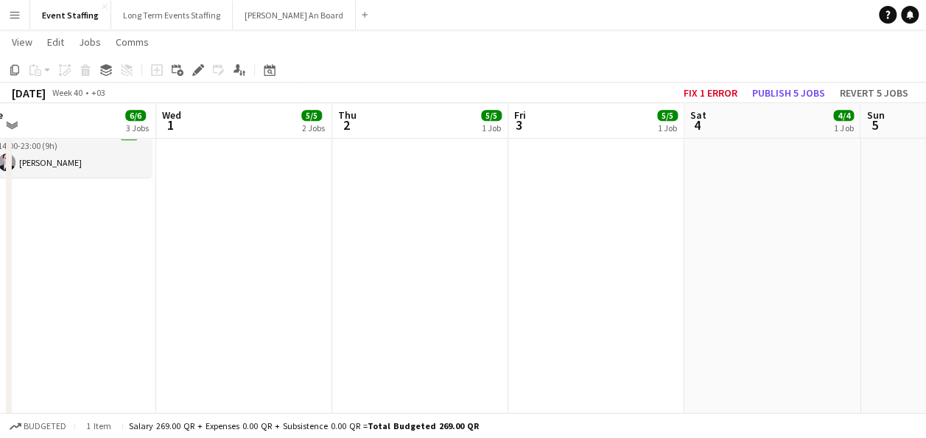
scroll to position [0, 635]
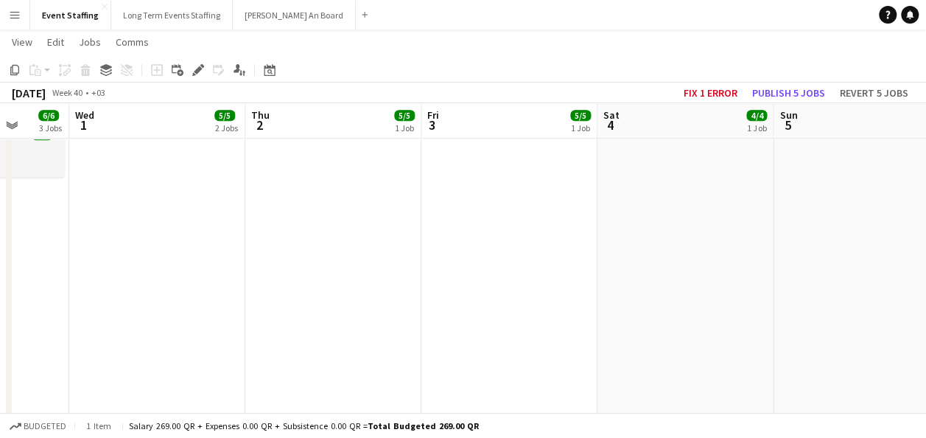
drag, startPoint x: 494, startPoint y: 294, endPoint x: 315, endPoint y: 293, distance: 179.1
click at [253, 290] on app-calendar-viewport "Sat 27 7/7 4 Jobs Sun 28 7/7 4 Jobs Mon 29 6/6 3 Jobs Tue 30 6/6 3 Jobs Wed 1 5…" at bounding box center [463, 119] width 926 height 1009
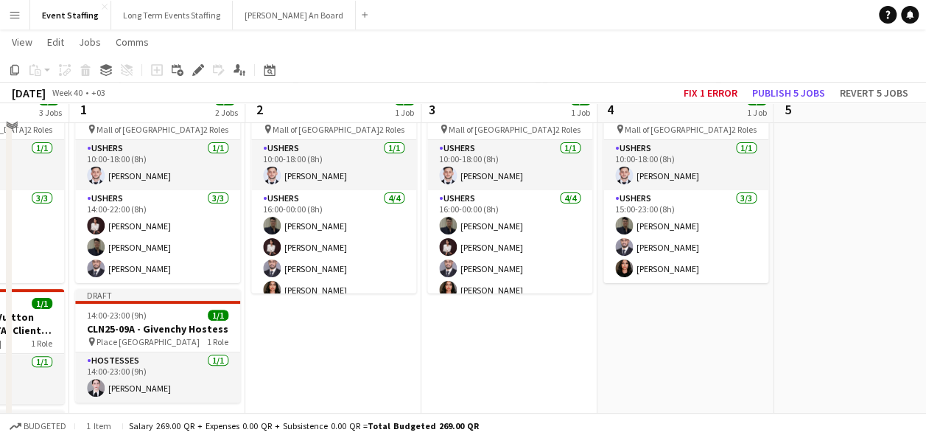
scroll to position [74, 0]
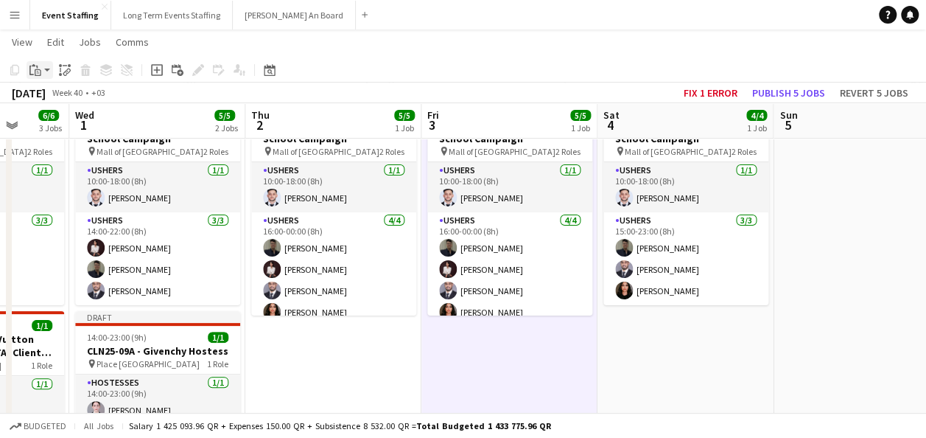
click at [35, 75] on icon at bounding box center [38, 72] width 7 height 7
click at [63, 122] on link "Paste with crew Ctrl+Shift+V" at bounding box center [108, 122] width 139 height 13
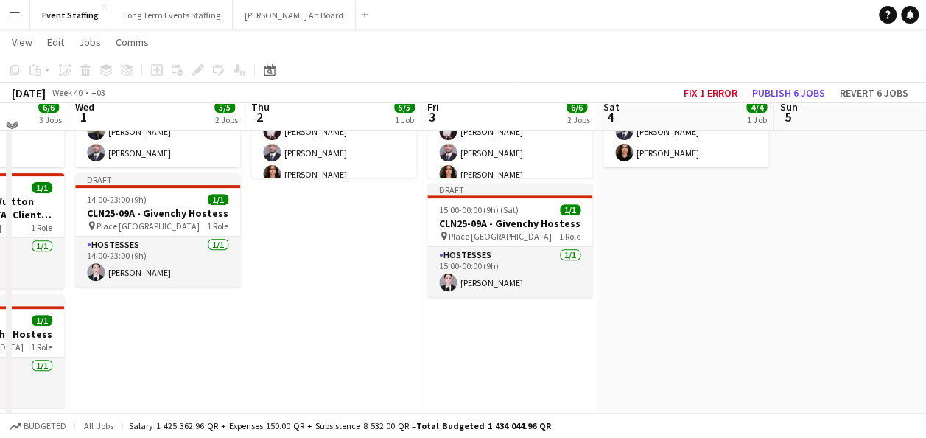
scroll to position [221, 0]
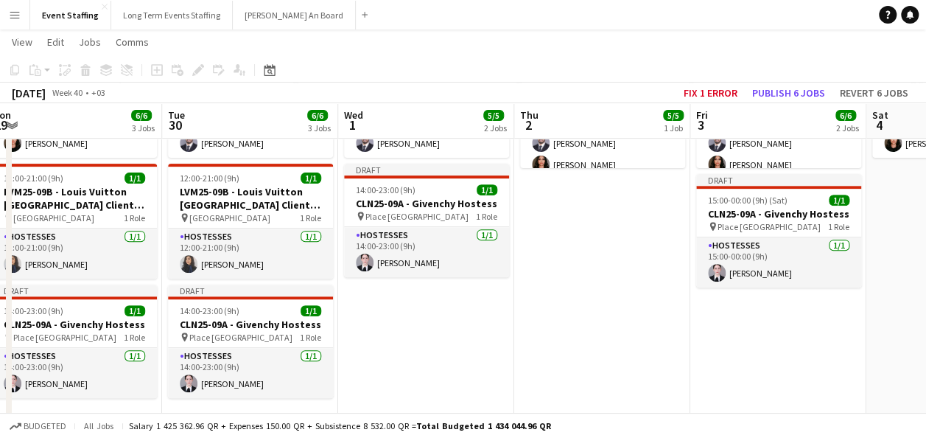
drag, startPoint x: 384, startPoint y: 333, endPoint x: 833, endPoint y: 358, distance: 449.4
click at [833, 358] on app-calendar-viewport "Sat 27 7/7 4 Jobs Sun 28 7/7 4 Jobs Mon 29 6/6 3 Jobs Tue 30 6/6 3 Jobs Wed 1 5…" at bounding box center [463, 340] width 926 height 1009
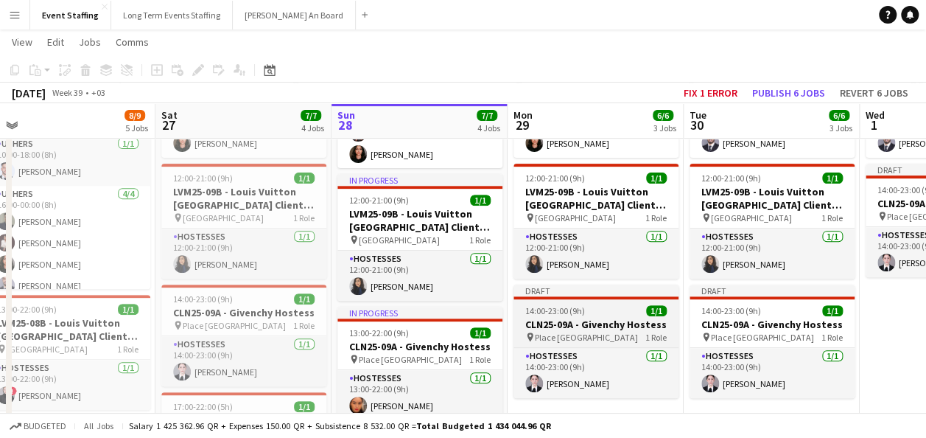
drag, startPoint x: 370, startPoint y: 319, endPoint x: 651, endPoint y: 323, distance: 280.8
click at [712, 327] on app-calendar-viewport "Wed 24 8/8 5 Jobs Thu 25 7/7 3 Jobs Fri 26 8/9 5 Jobs Sat 27 7/7 4 Jobs Sun 28 …" at bounding box center [463, 340] width 926 height 1009
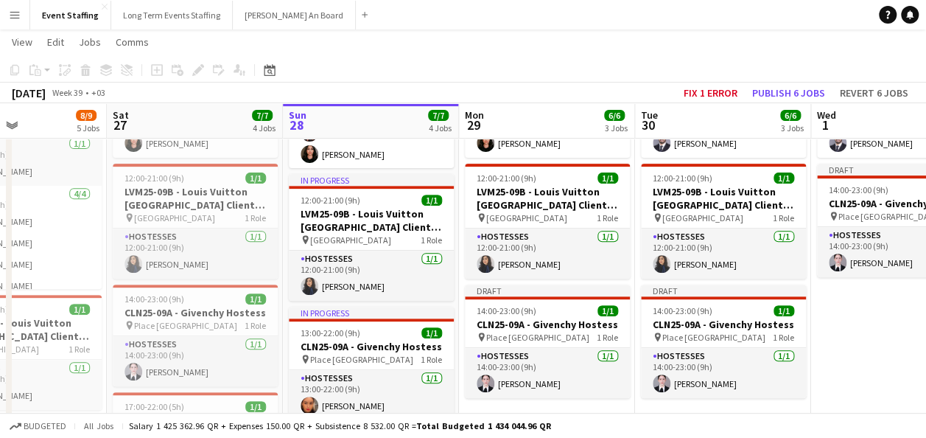
scroll to position [0, 423]
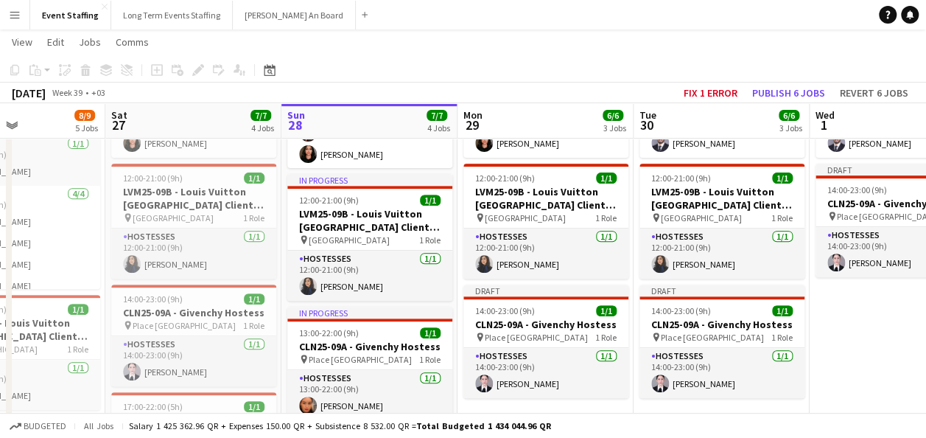
drag, startPoint x: 255, startPoint y: 283, endPoint x: 205, endPoint y: 277, distance: 50.5
click at [205, 277] on app-calendar-viewport "Wed 24 8/8 5 Jobs Thu 25 7/7 3 Jobs Fri 26 8/9 5 Jobs Sat 27 7/7 4 Jobs Sun 28 …" at bounding box center [463, 340] width 926 height 1009
click at [197, 300] on div "14:00-23:00 (9h) 1/1" at bounding box center [193, 298] width 165 height 11
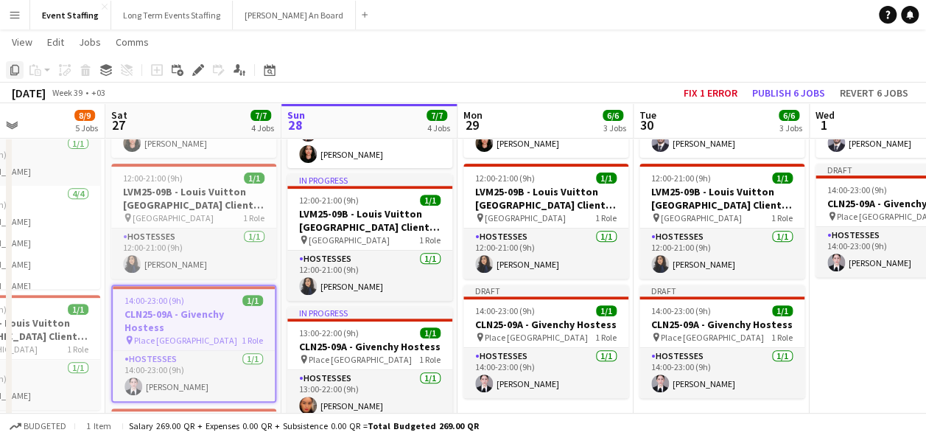
click at [13, 71] on icon "Copy" at bounding box center [15, 70] width 12 height 12
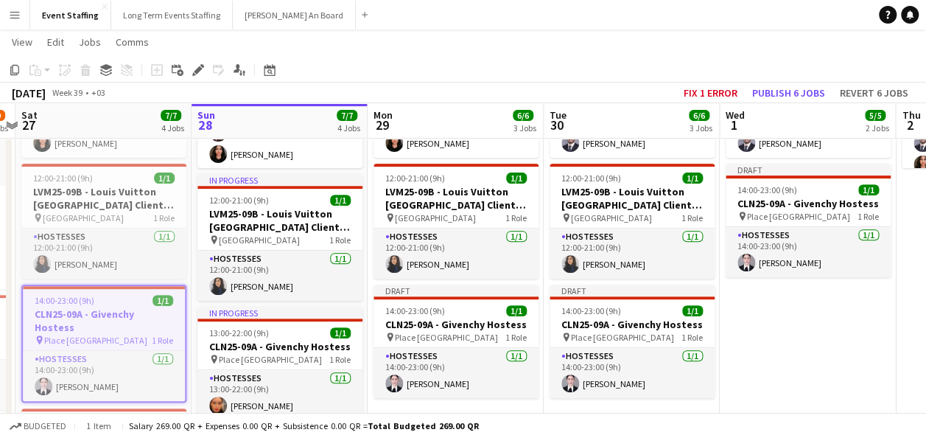
drag, startPoint x: 639, startPoint y: 267, endPoint x: 284, endPoint y: 258, distance: 355.3
click at [284, 258] on app-calendar-viewport "Wed 24 8/8 5 Jobs Thu 25 7/7 3 Jobs Fri 26 8/9 5 Jobs Sat 27 7/7 4 Jobs Sun 28 …" at bounding box center [463, 340] width 926 height 1009
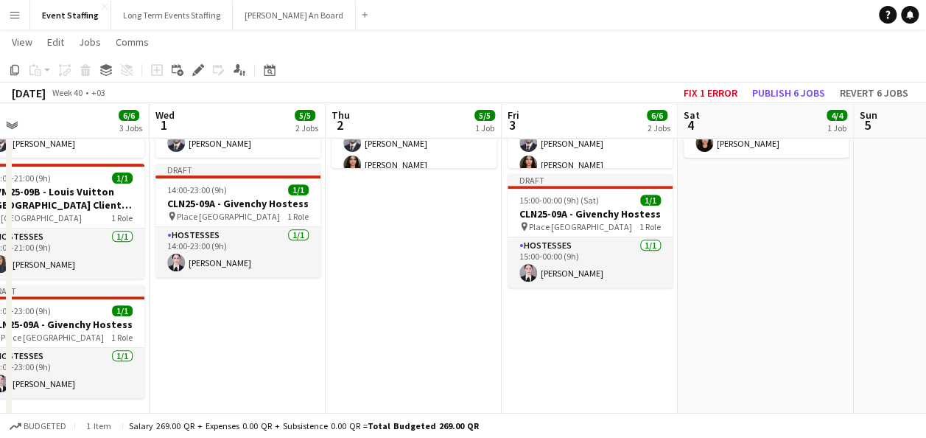
drag, startPoint x: 402, startPoint y: 301, endPoint x: 99, endPoint y: 261, distance: 305.4
click at [99, 261] on app-calendar-viewport "Sun 28 7/7 4 Jobs Mon 29 6/6 3 Jobs Tue 30 6/6 3 Jobs Wed 1 5/5 2 Jobs Thu 2 5/…" at bounding box center [463, 340] width 926 height 1009
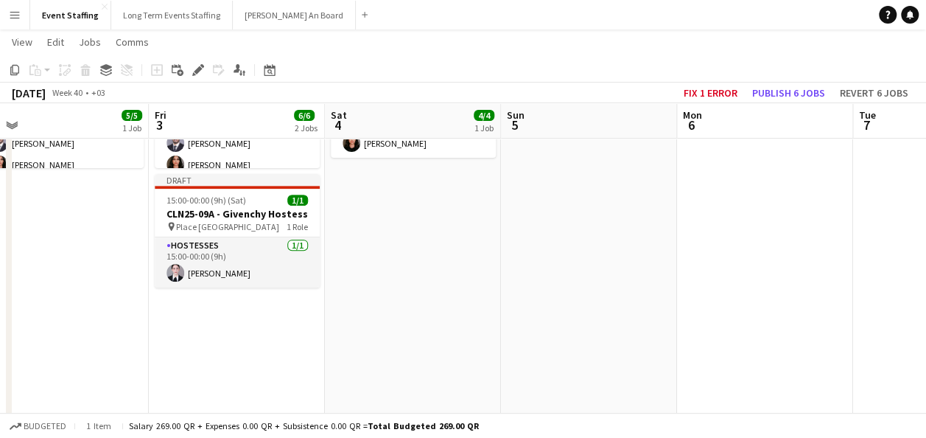
click at [445, 237] on app-date-cell "10:00-23:00 (13h) 4/4 ASE25-08A - MOQ Back to School Campaign pin Mall of Qatar…" at bounding box center [413, 361] width 176 height 834
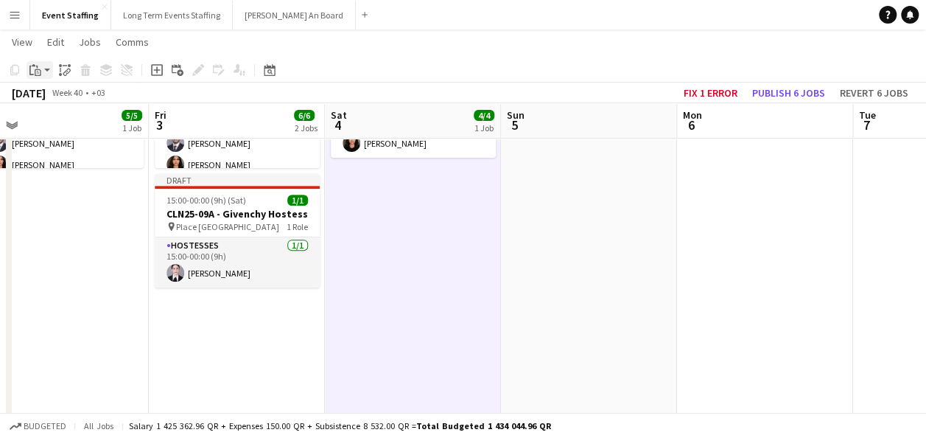
click at [41, 67] on div "Paste" at bounding box center [36, 70] width 18 height 18
click at [52, 121] on link "Paste with crew Ctrl+Shift+V" at bounding box center [108, 122] width 139 height 13
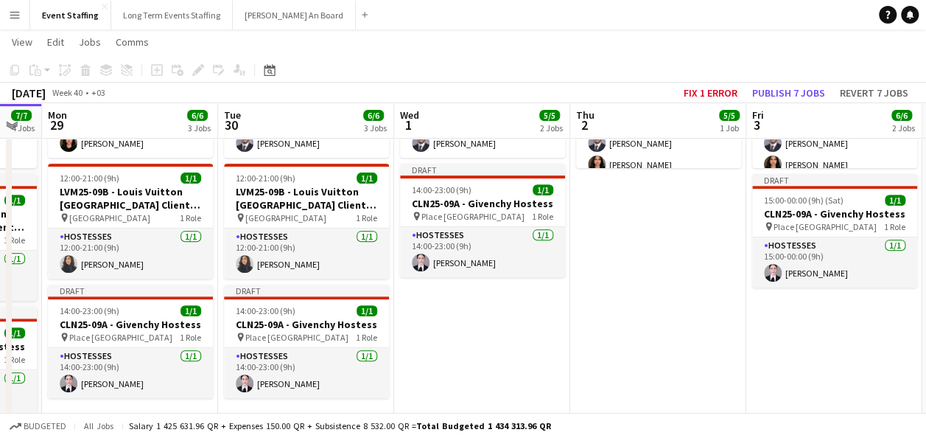
scroll to position [0, 397]
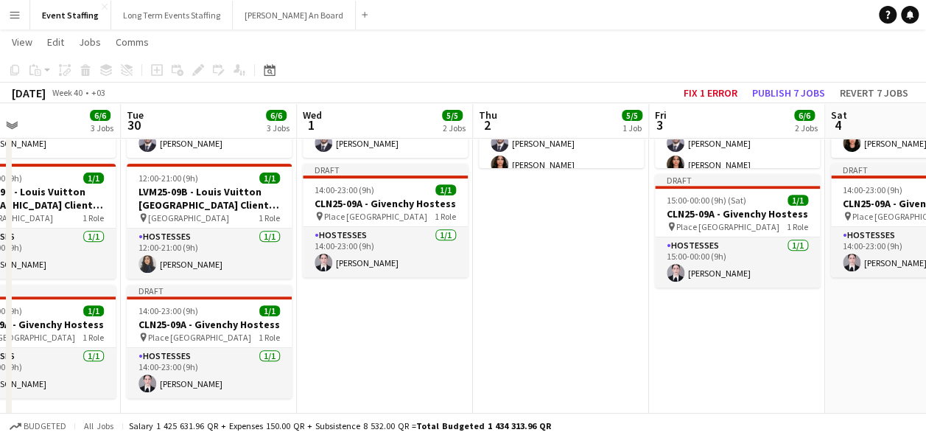
drag, startPoint x: 128, startPoint y: 305, endPoint x: 615, endPoint y: 367, distance: 491.0
click at [609, 367] on app-calendar-viewport "Sat 27 7/7 4 Jobs Sun 28 7/7 4 Jobs Mon 29 6/6 3 Jobs Tue 30 6/6 3 Jobs Wed 1 5…" at bounding box center [463, 340] width 926 height 1009
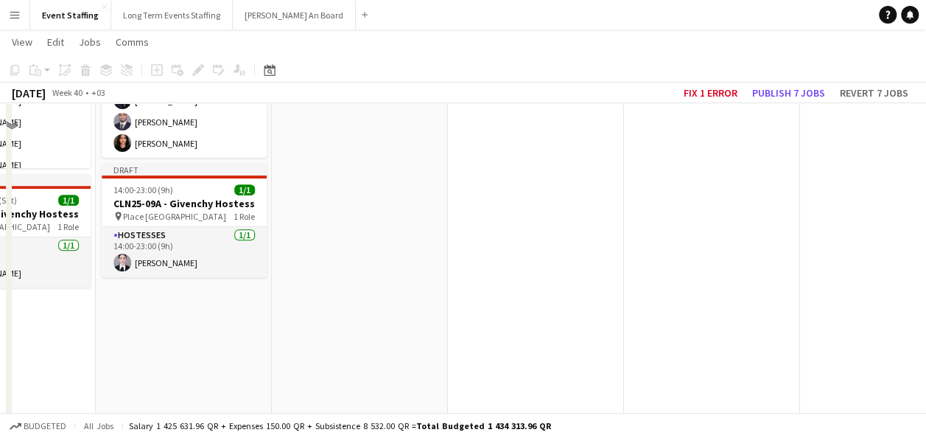
scroll to position [0, 0]
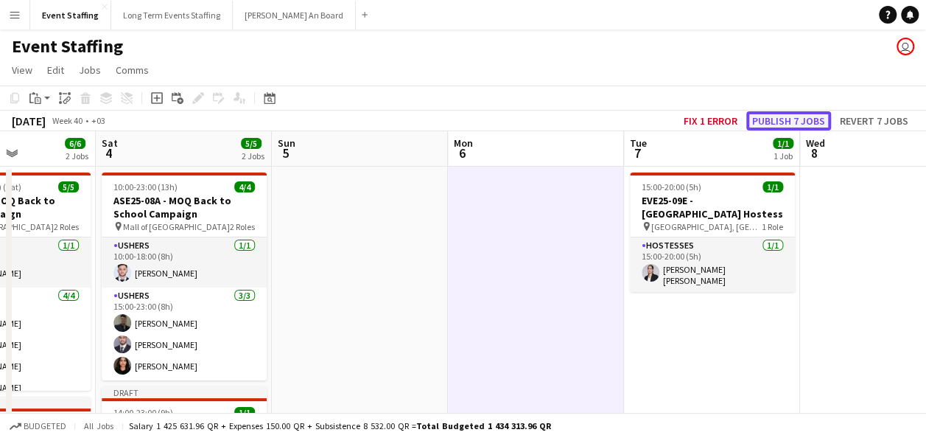
click at [773, 117] on button "Publish 7 jobs" at bounding box center [788, 120] width 85 height 19
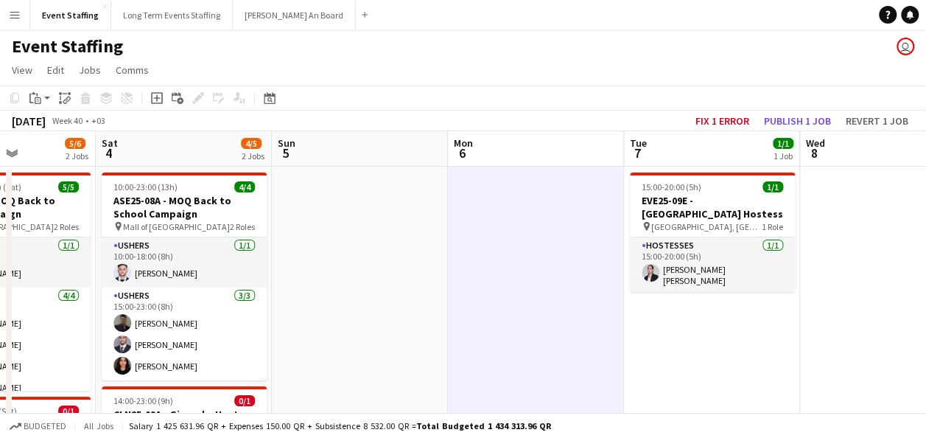
click at [408, 71] on app-page-menu "View Day view expanded Day view collapsed Month view Date picker Jump to today …" at bounding box center [463, 71] width 926 height 28
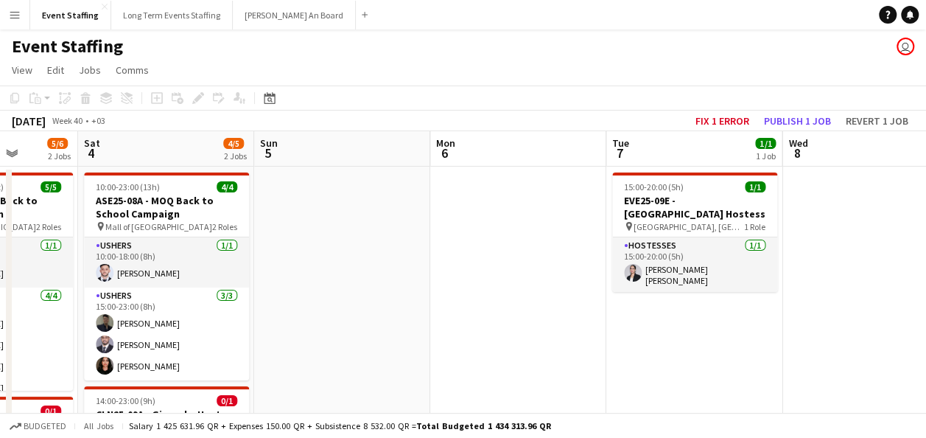
drag, startPoint x: 392, startPoint y: 318, endPoint x: 373, endPoint y: 339, distance: 28.2
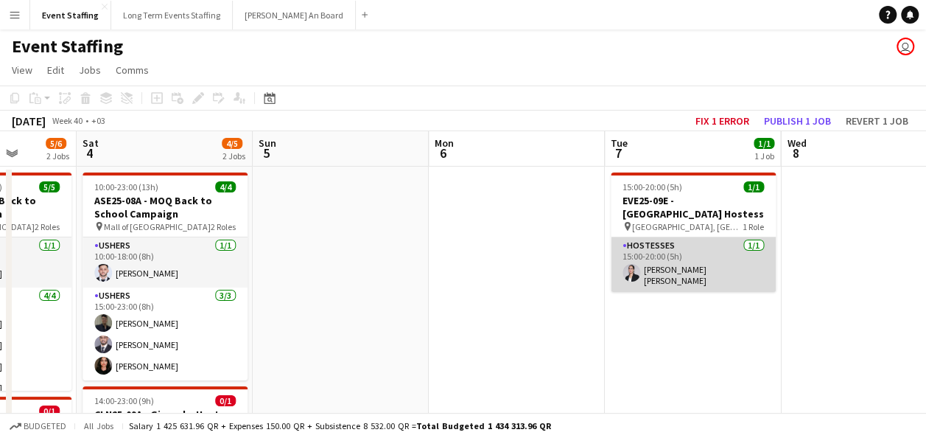
click at [678, 273] on app-card-role "Hostesses 1/1 15:00-20:00 (5h) Fatima zahra Salik" at bounding box center [693, 264] width 165 height 55
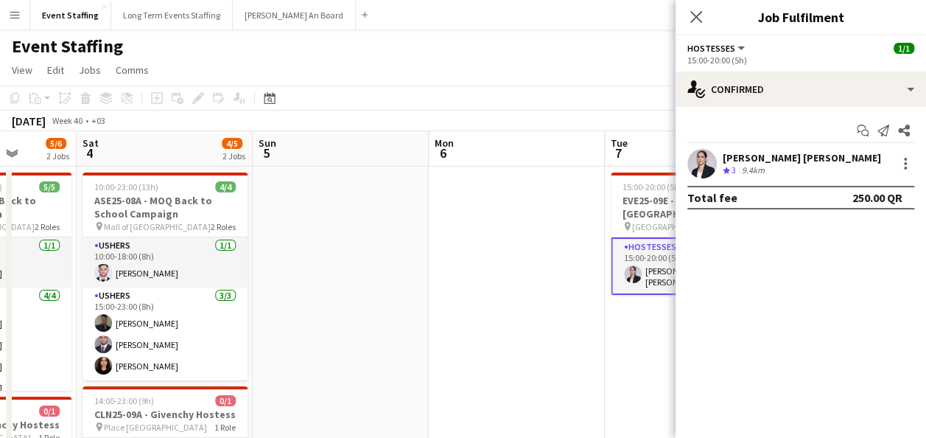
click at [697, 154] on app-user-avatar at bounding box center [701, 163] width 29 height 29
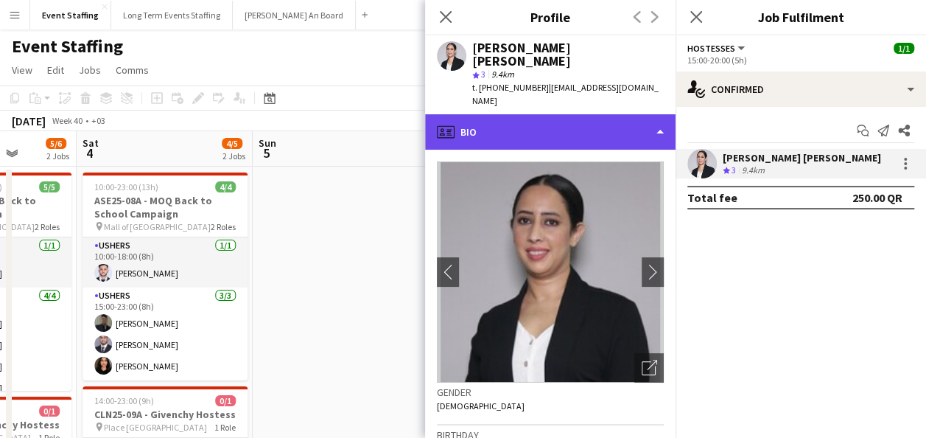
click at [576, 118] on div "profile Bio" at bounding box center [550, 131] width 251 height 35
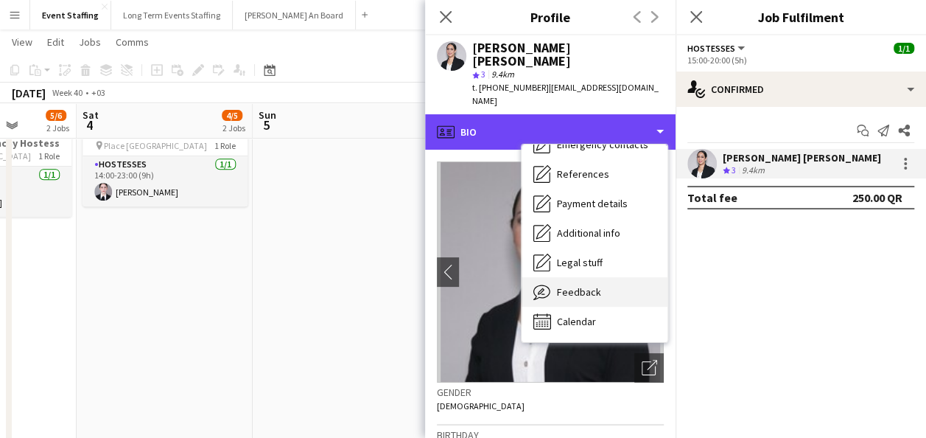
scroll to position [368, 0]
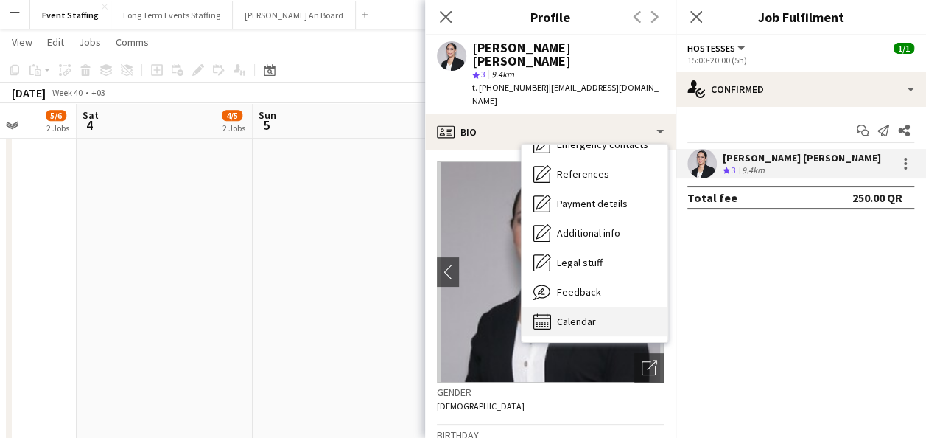
click at [578, 315] on span "Calendar" at bounding box center [576, 321] width 39 height 13
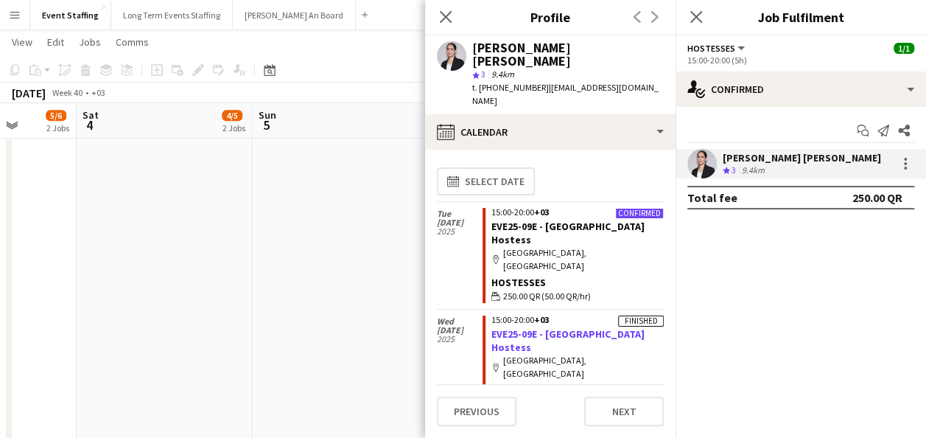
drag, startPoint x: 486, startPoint y: 285, endPoint x: 536, endPoint y: 281, distance: 50.3
click at [536, 315] on app-crew-calendar-job-card "Finished 15:00-20:00 +03 EVE25-09E - Hilton Doha Hostess map-marker Hilton Doha…" at bounding box center [573, 362] width 181 height 95
copy link "EVE25-09E"
click at [320, 228] on app-date-cell at bounding box center [341, 214] width 176 height 834
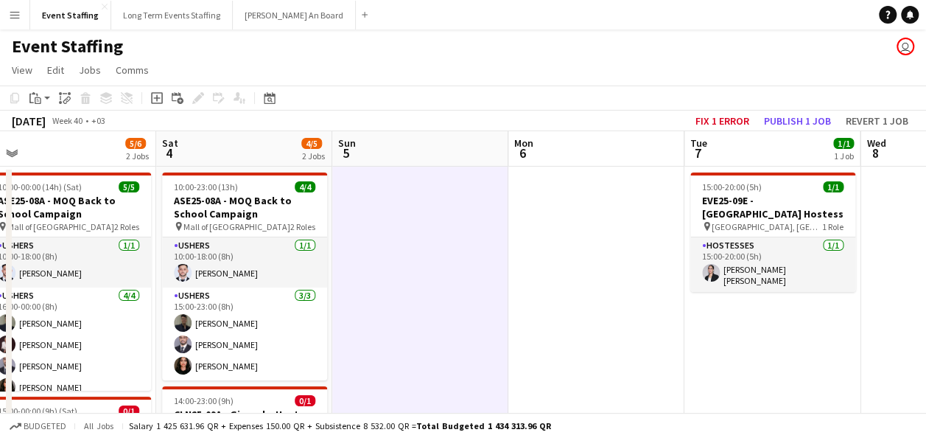
scroll to position [0, 542]
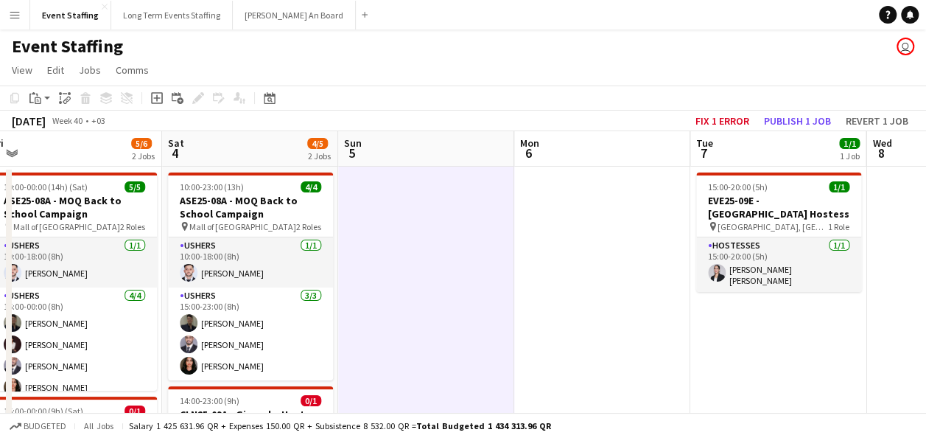
drag, startPoint x: 364, startPoint y: 304, endPoint x: 449, endPoint y: 312, distance: 85.9
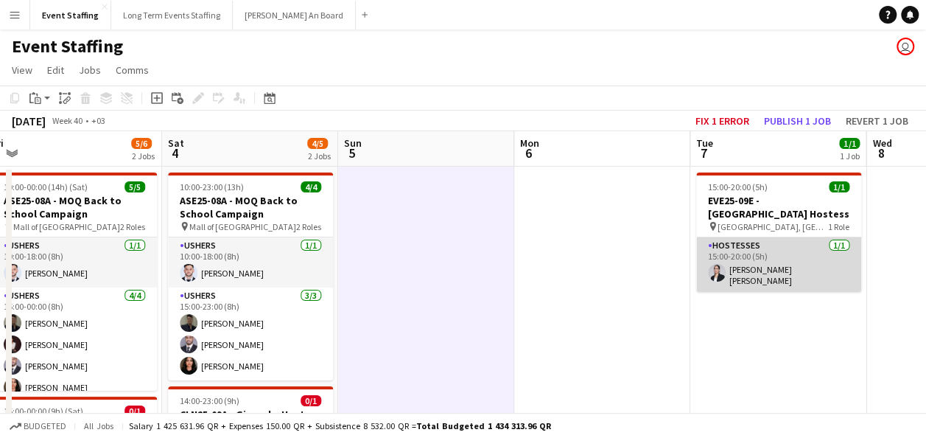
click at [738, 267] on app-card-role "Hostesses 1/1 15:00-20:00 (5h) Fatima zahra Salik" at bounding box center [778, 264] width 165 height 55
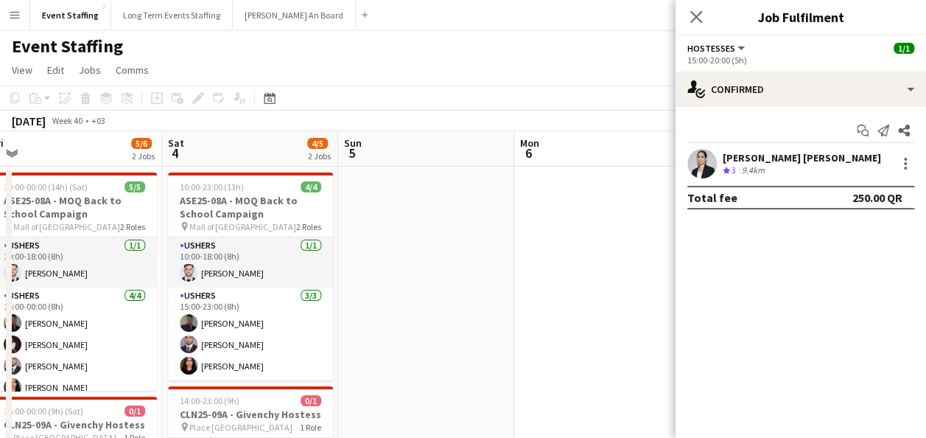
click at [701, 156] on app-user-avatar at bounding box center [701, 163] width 29 height 29
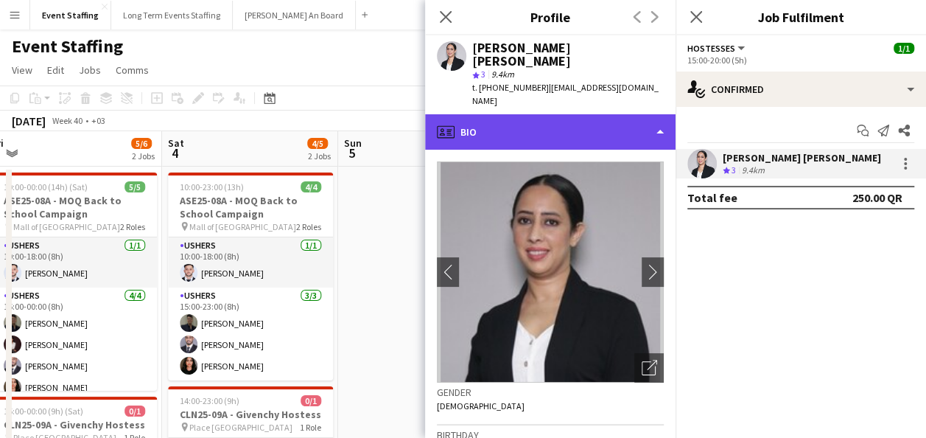
click at [550, 119] on div "profile Bio" at bounding box center [550, 131] width 251 height 35
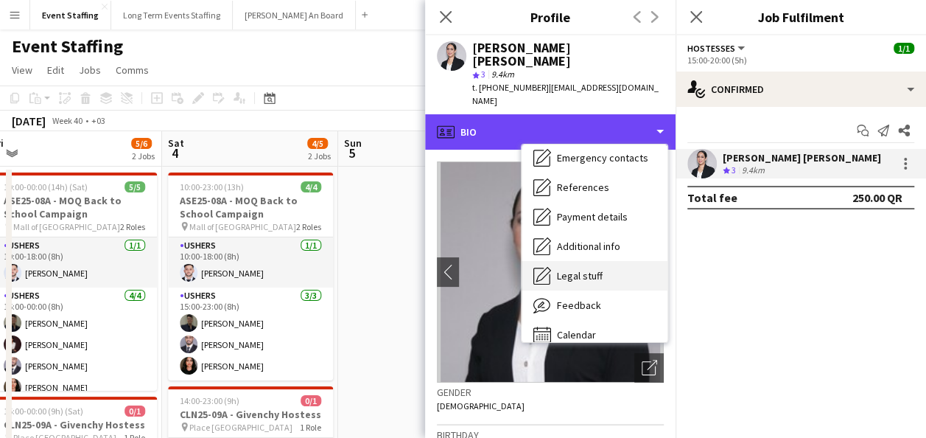
scroll to position [139, 0]
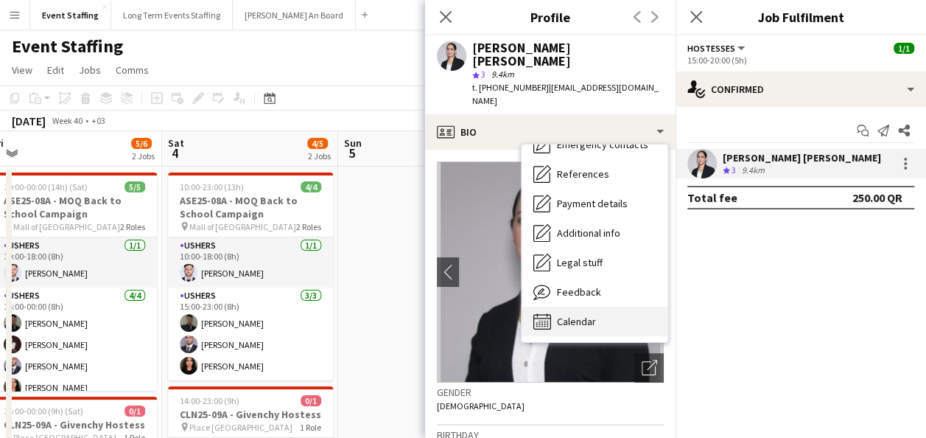
click at [589, 307] on div "Calendar Calendar" at bounding box center [595, 321] width 146 height 29
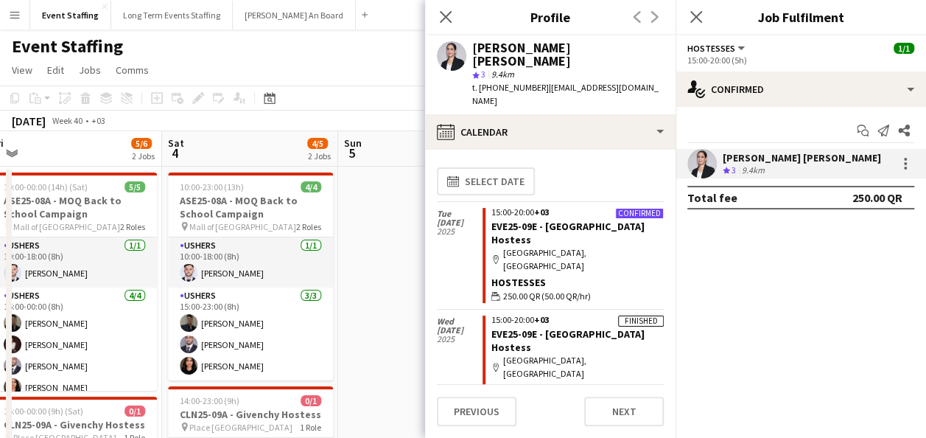
drag, startPoint x: 386, startPoint y: 66, endPoint x: 386, endPoint y: 55, distance: 11.8
click at [386, 66] on app-page-menu "View Day view expanded Day view collapsed Month view Date picker Jump to today …" at bounding box center [463, 71] width 926 height 28
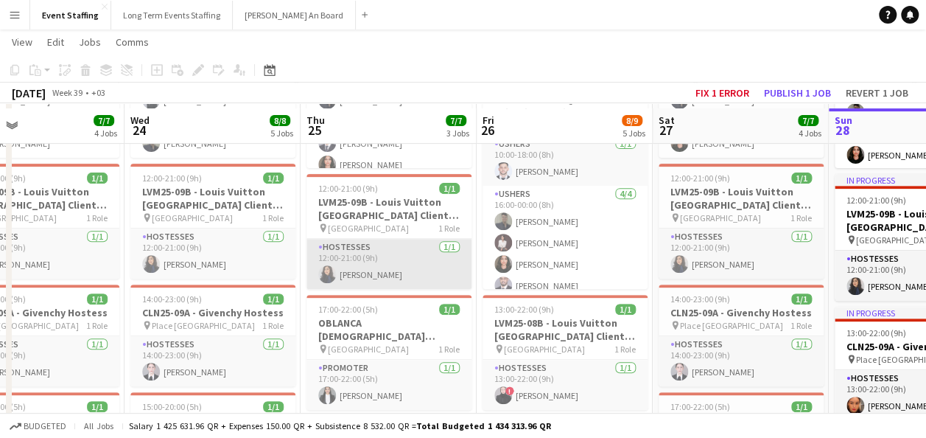
scroll to position [295, 0]
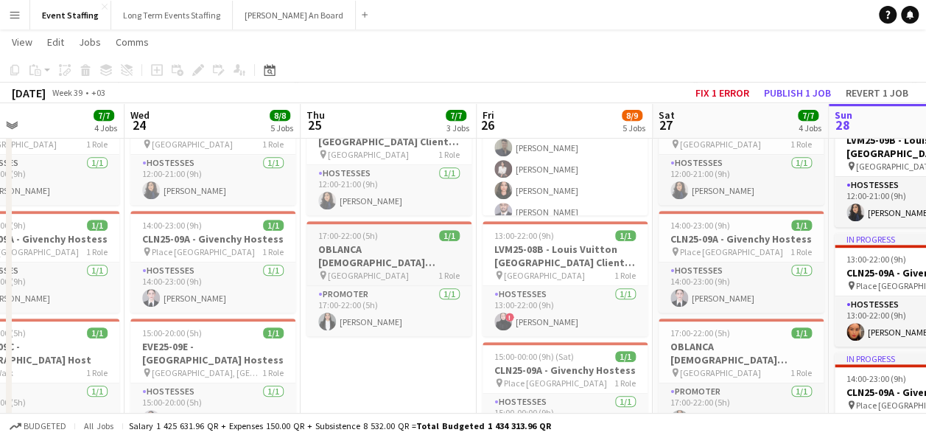
click at [374, 255] on h3 "OBLANCA [DEMOGRAPHIC_DATA] Bilingual Promoter" at bounding box center [389, 255] width 165 height 27
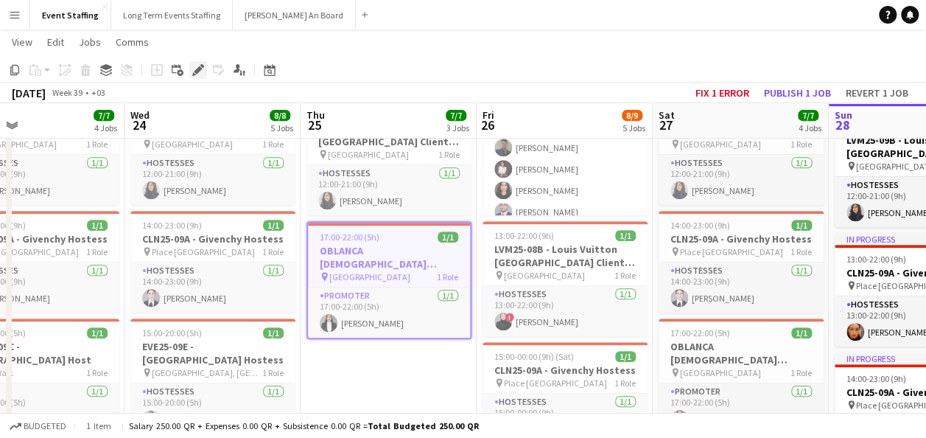
click at [202, 76] on div "Edit" at bounding box center [198, 70] width 18 height 18
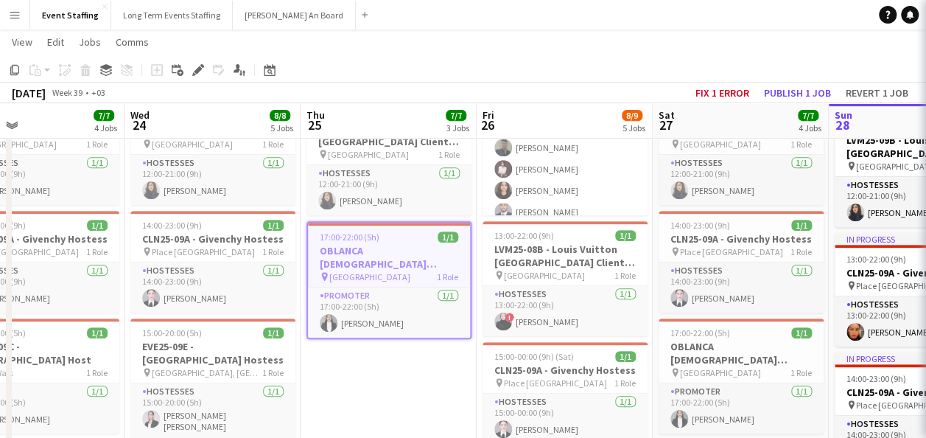
type input "*******"
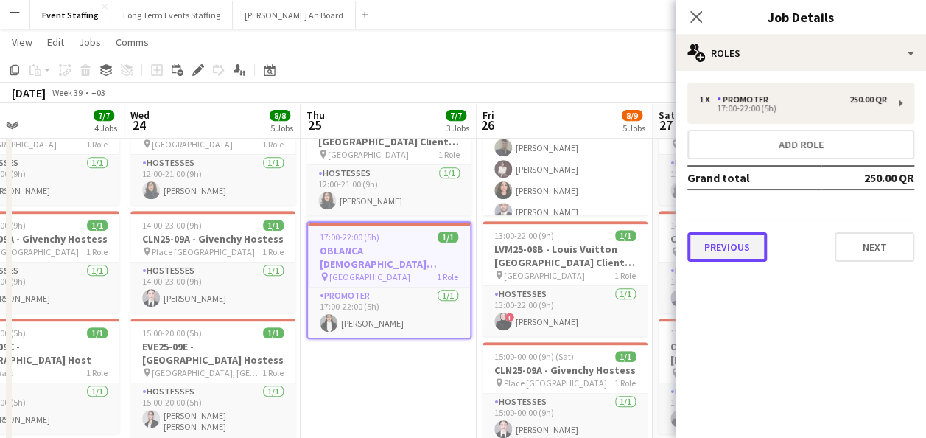
click at [752, 251] on button "Previous" at bounding box center [727, 246] width 80 height 29
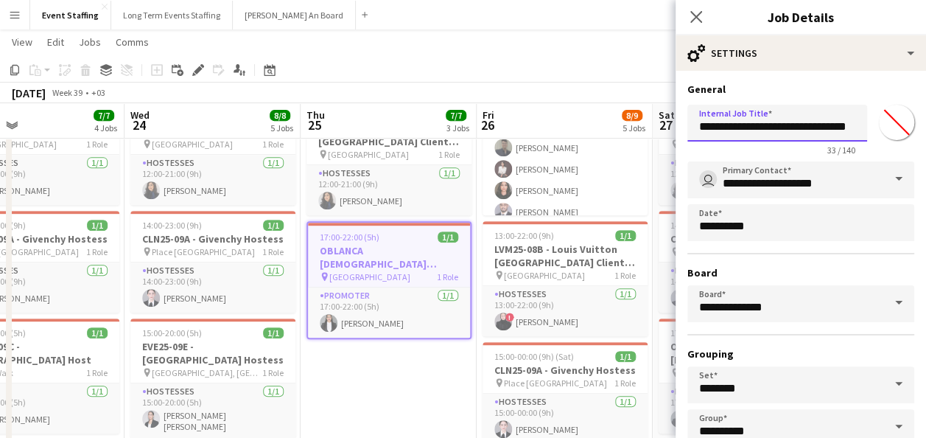
drag, startPoint x: 746, startPoint y: 124, endPoint x: 668, endPoint y: 119, distance: 79.0
click at [668, 119] on body "Menu Boards Boards Boards All jobs Status Workforce Workforce My Workforce Recr…" at bounding box center [463, 251] width 926 height 1092
paste input "**"
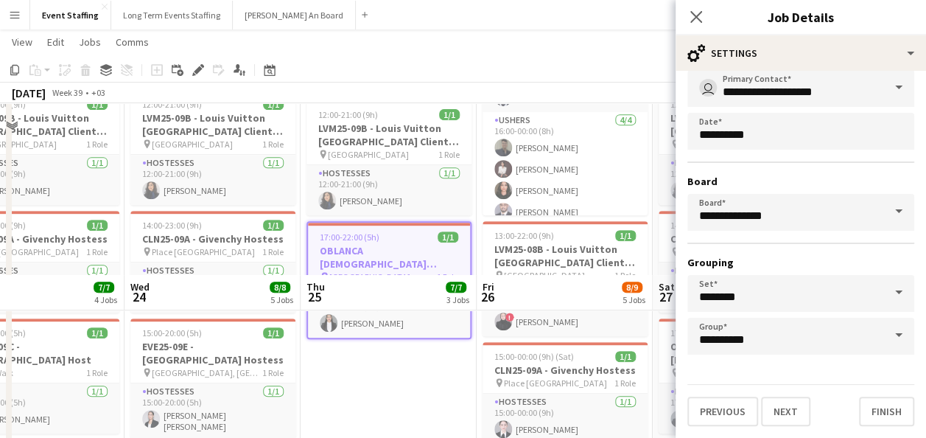
scroll to position [589, 0]
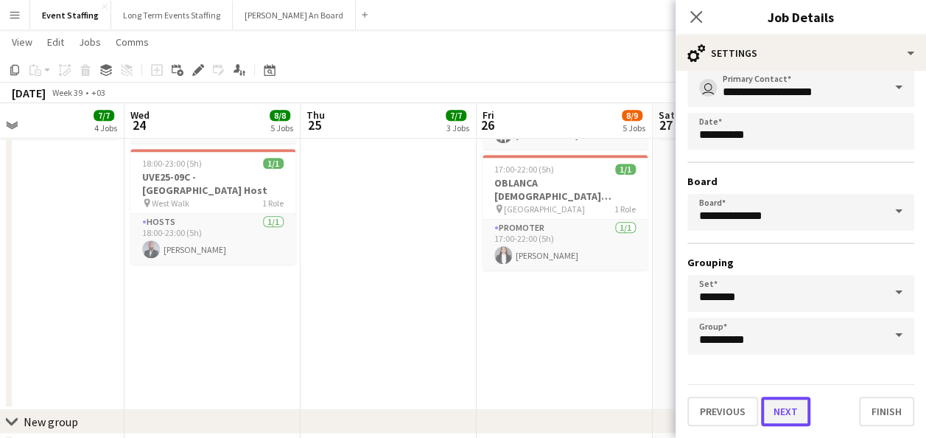
click at [791, 404] on button "Next" at bounding box center [785, 410] width 49 height 29
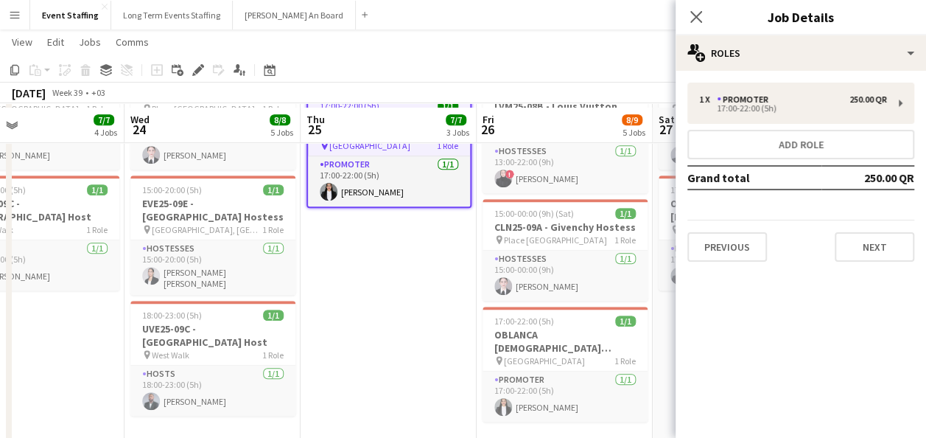
scroll to position [442, 0]
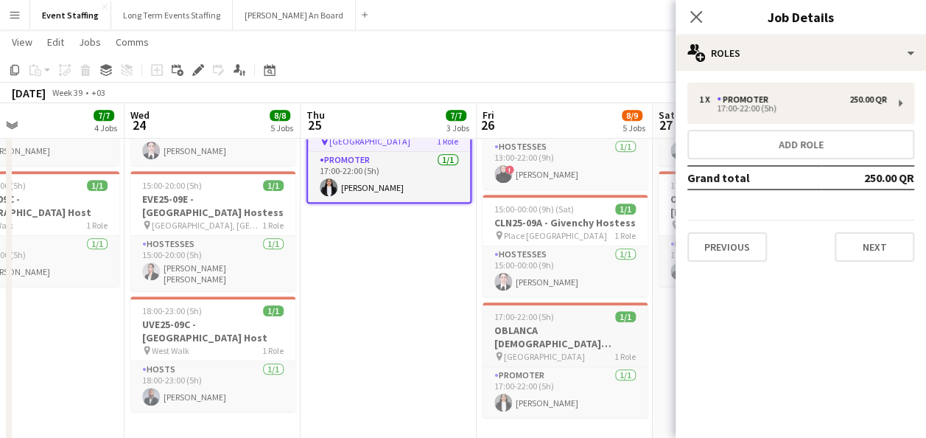
click at [552, 325] on h3 "OBLANCA [DEMOGRAPHIC_DATA] Bilingual Promoter" at bounding box center [565, 336] width 165 height 27
type input "**********"
type input "*******"
type input "**********"
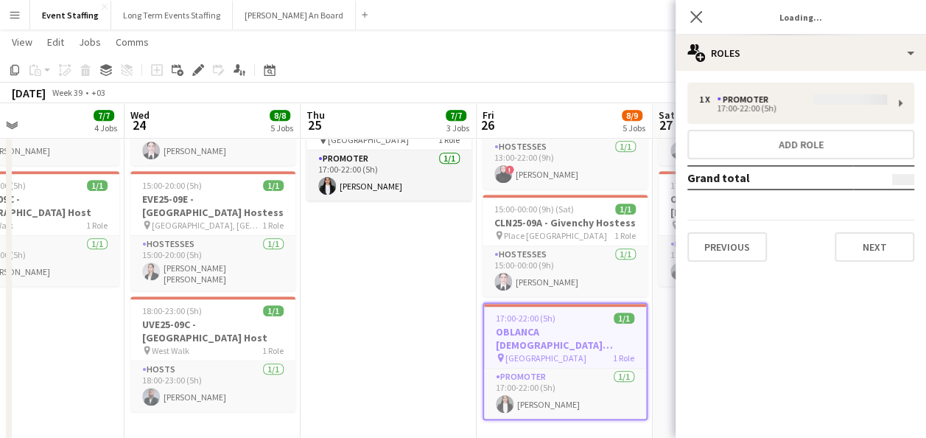
type input "*******"
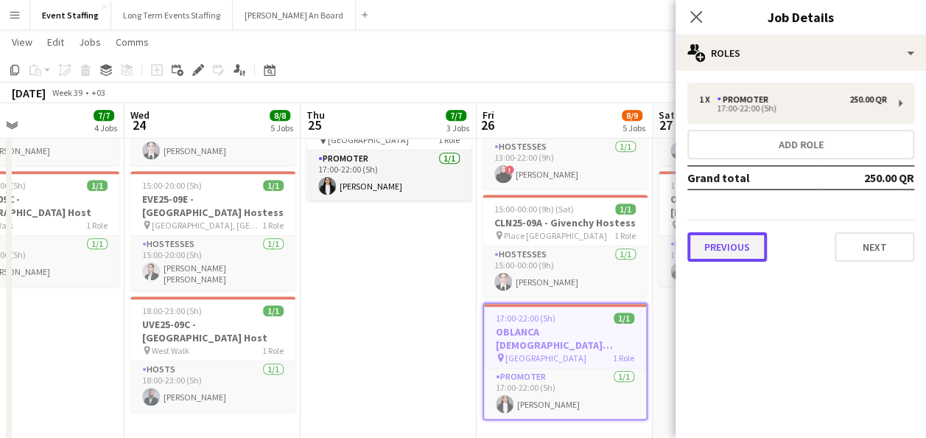
click at [741, 244] on button "Previous" at bounding box center [727, 246] width 80 height 29
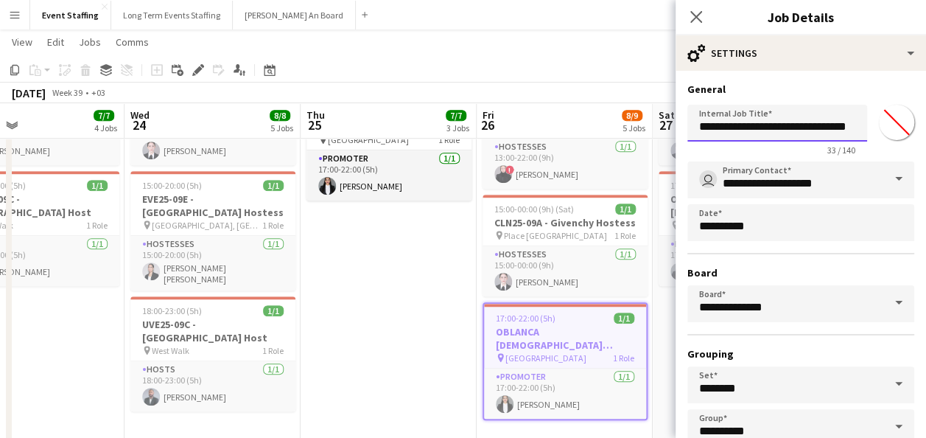
click at [722, 127] on input "**********" at bounding box center [777, 123] width 180 height 37
paste input "*"
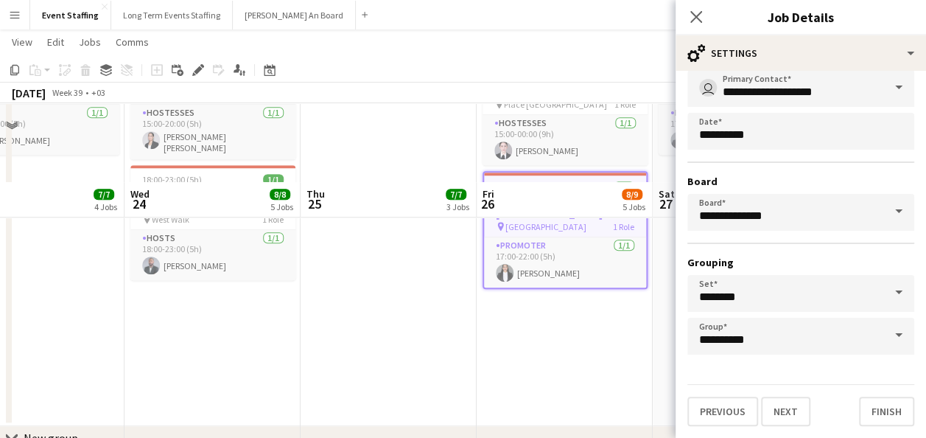
scroll to position [654, 0]
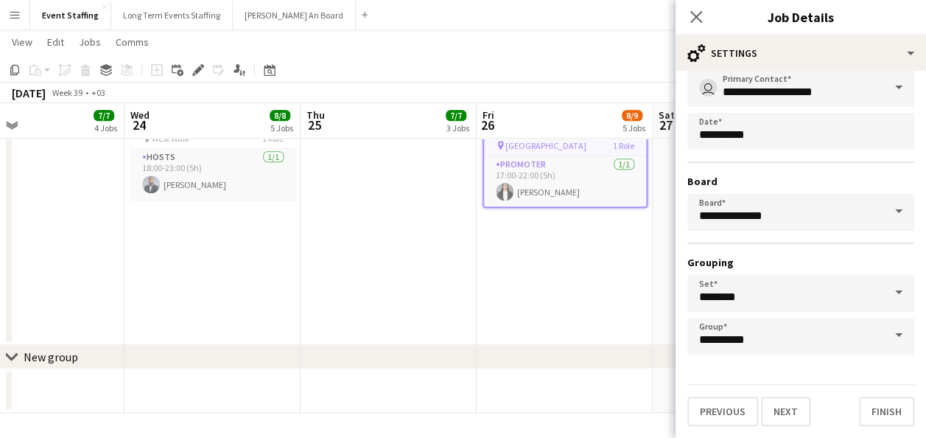
click at [785, 395] on div "Previous Next Finish" at bounding box center [800, 405] width 227 height 42
click at [784, 419] on button "Next" at bounding box center [785, 410] width 49 height 29
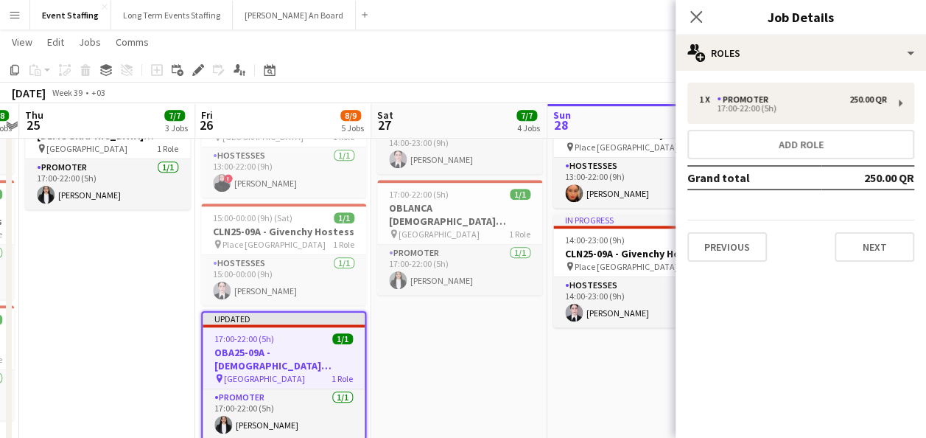
scroll to position [0, 710]
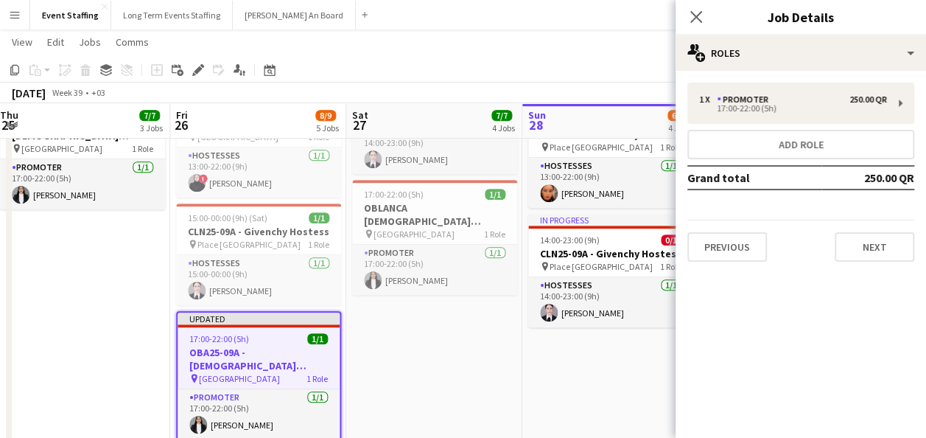
drag, startPoint x: 427, startPoint y: 338, endPoint x: 121, endPoint y: 344, distance: 306.6
click at [121, 344] on app-calendar-viewport "Sun 21 7/7 4 Jobs Mon 22 18/18 5 Jobs Tue 23 7/7 4 Jobs Wed 24 8/8 5 Jobs Thu 2…" at bounding box center [463, 128] width 926 height 1009
click at [374, 204] on h3 "OBLANCA [DEMOGRAPHIC_DATA] Bilingual Promoter" at bounding box center [434, 214] width 165 height 27
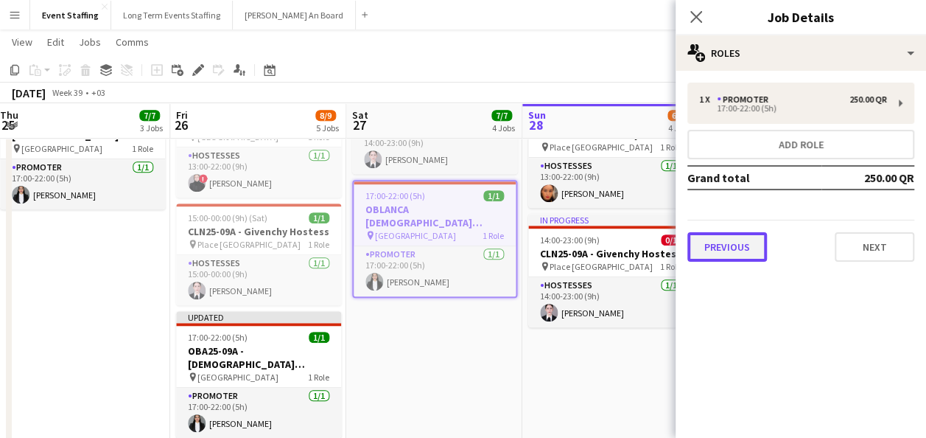
click at [729, 237] on button "Previous" at bounding box center [727, 246] width 80 height 29
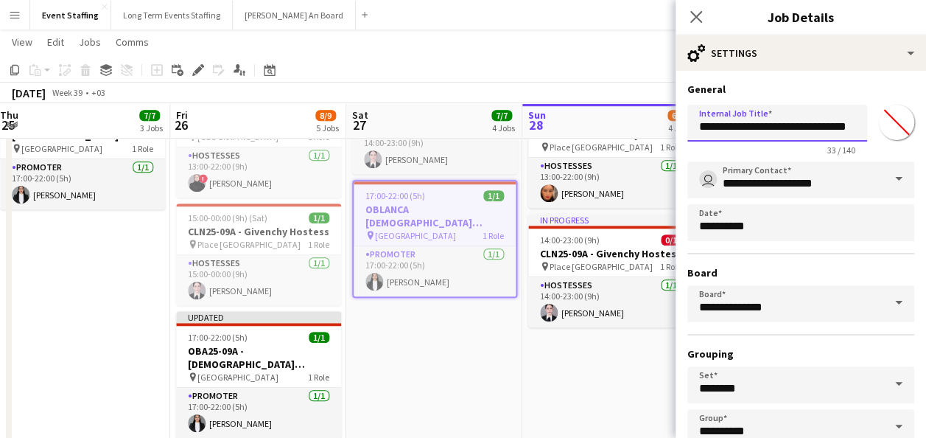
click at [717, 128] on input "**********" at bounding box center [777, 123] width 180 height 37
paste input "*"
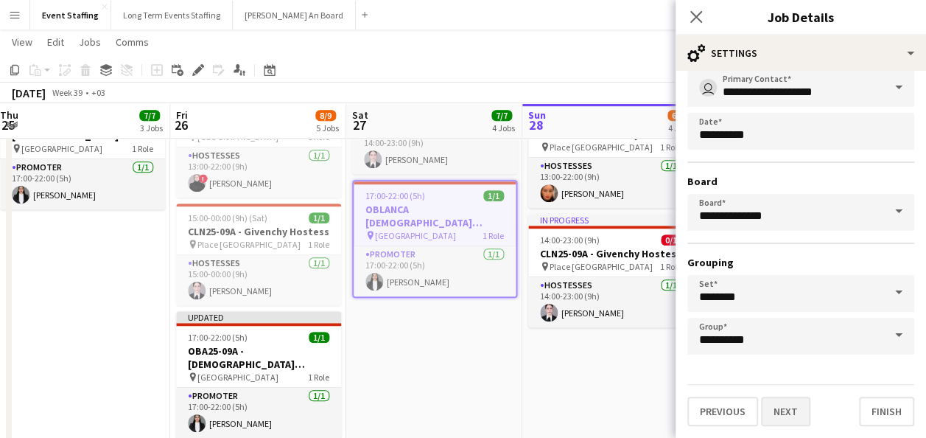
type input "**********"
click at [777, 421] on button "Next" at bounding box center [785, 410] width 49 height 29
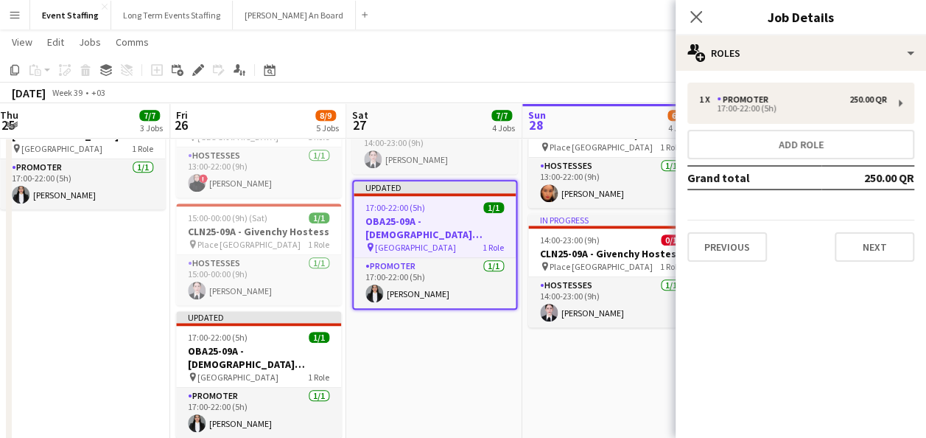
click at [626, 390] on app-date-cell "In progress 10:00-22:00 (12h) 4/4 ASE25-08A - MOQ Back to School Campaign pin M…" at bounding box center [610, 149] width 176 height 834
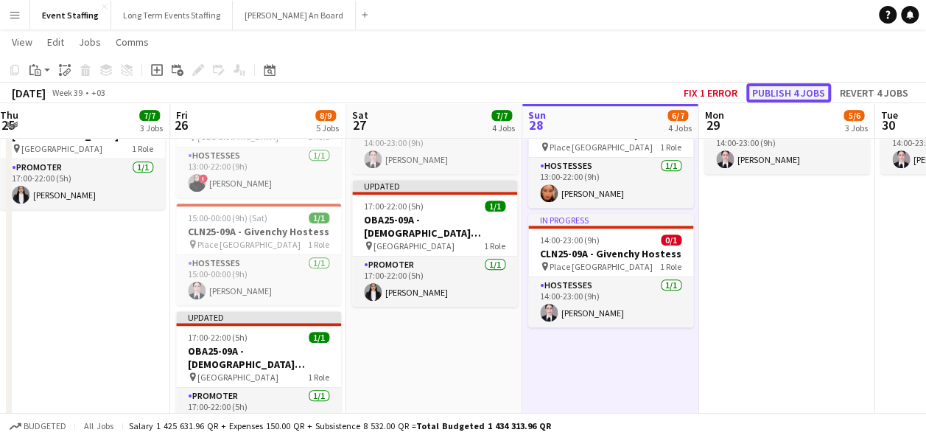
click at [777, 91] on button "Publish 4 jobs" at bounding box center [788, 92] width 85 height 19
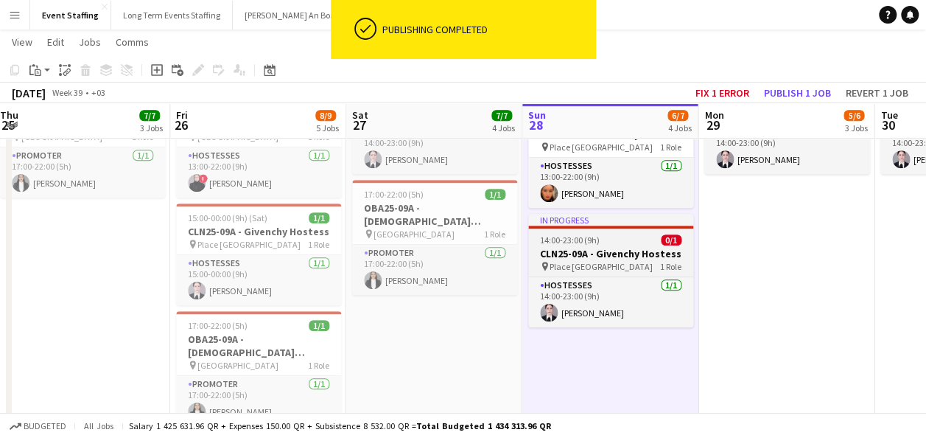
click at [638, 247] on h3 "CLN25-09A - Givenchy Hostess" at bounding box center [610, 253] width 165 height 13
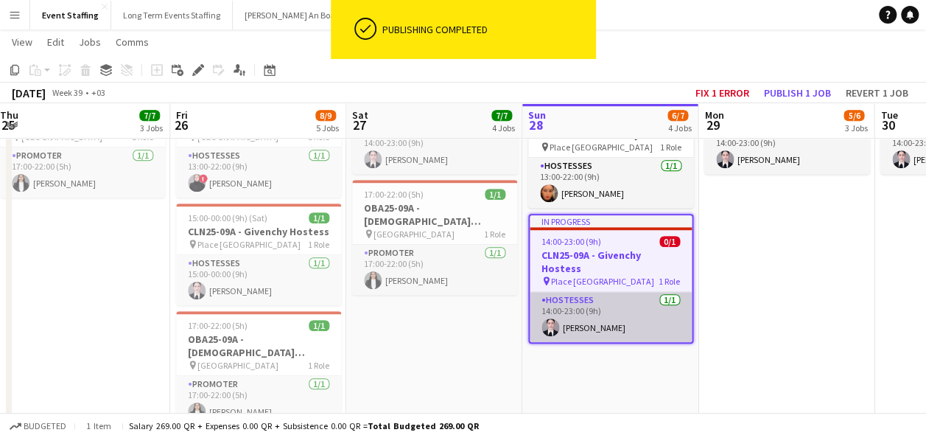
click at [651, 309] on app-card-role "Hostesses 1/1 14:00-23:00 (9h) Aya Ansari" at bounding box center [611, 317] width 162 height 50
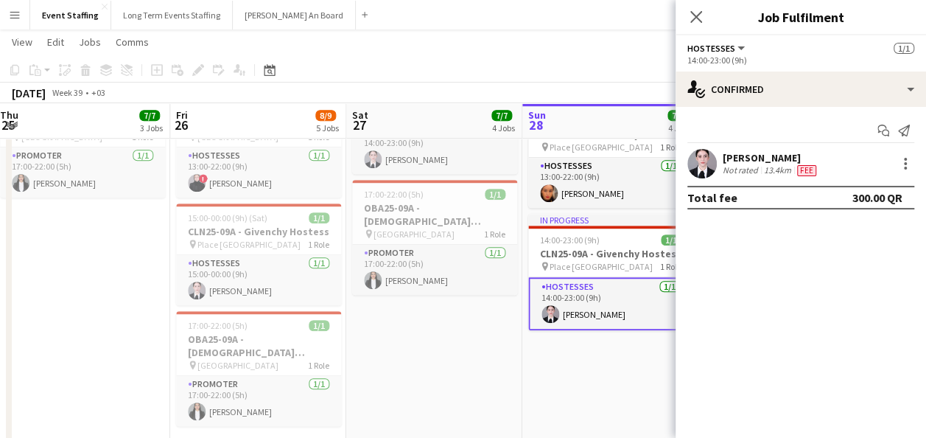
click at [615, 379] on app-date-cell "In progress 10:00-22:00 (12h) 4/4 ASE25-08A - MOQ Back to School Campaign pin M…" at bounding box center [610, 149] width 176 height 834
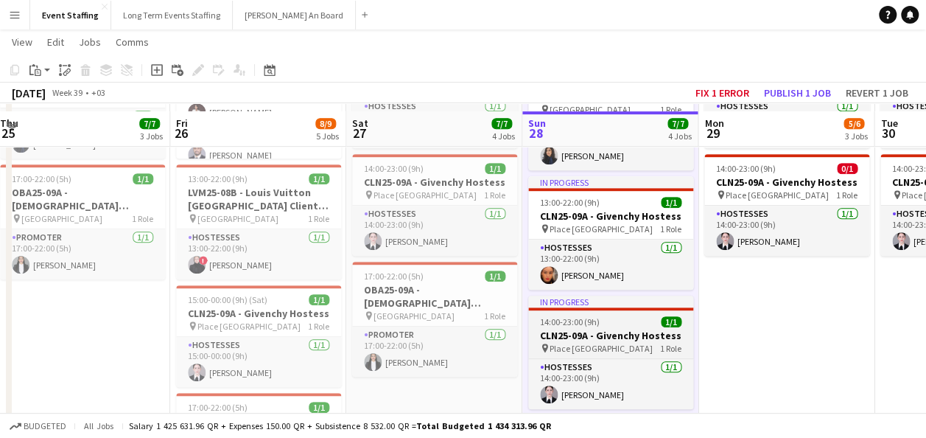
scroll to position [360, 0]
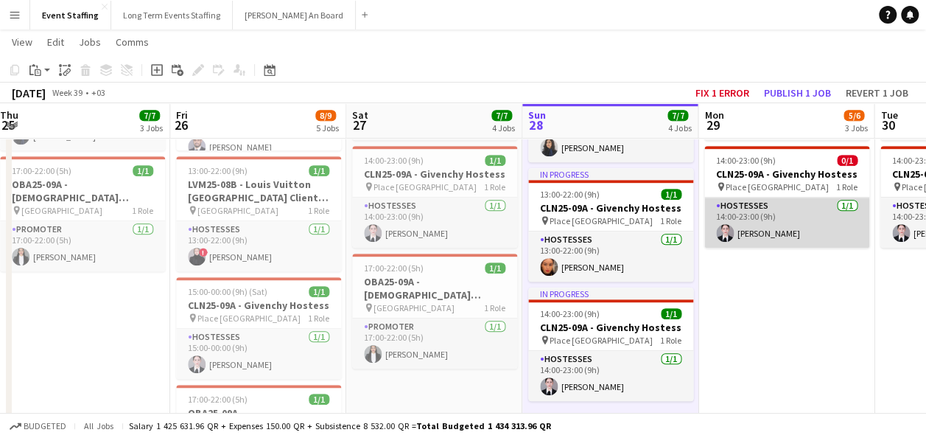
click at [747, 231] on app-card-role "Hostesses 1/1 14:00-23:00 (9h) Aya Ansari" at bounding box center [786, 222] width 165 height 50
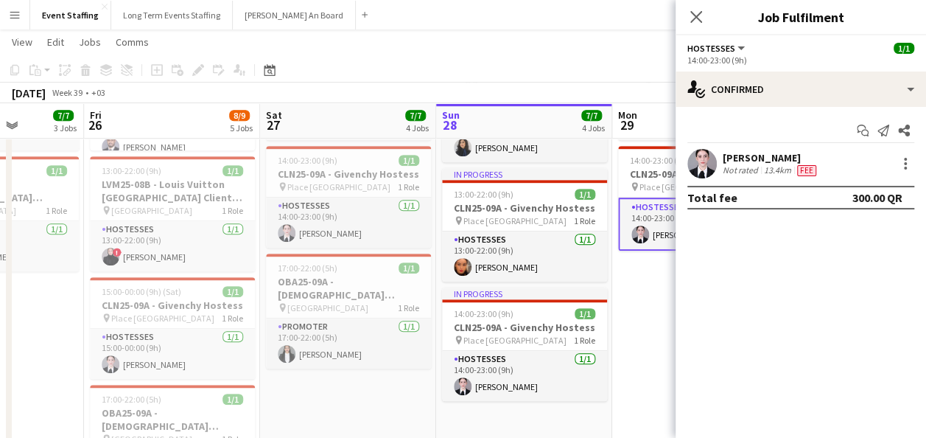
drag, startPoint x: 390, startPoint y: 399, endPoint x: 55, endPoint y: 376, distance: 336.0
click at [25, 382] on app-calendar-viewport "Tue 23 7/7 4 Jobs Wed 24 8/8 5 Jobs Thu 25 7/7 3 Jobs Fri 26 8/9 5 Jobs Sat 27 …" at bounding box center [463, 202] width 926 height 1009
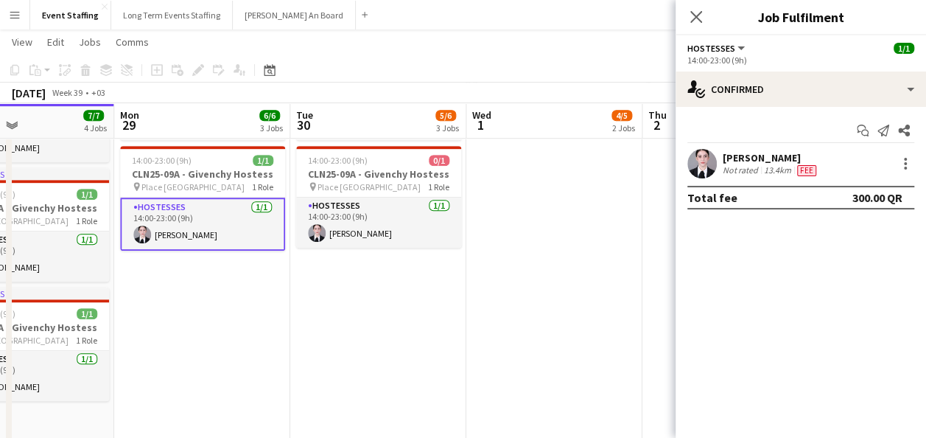
drag, startPoint x: 342, startPoint y: 351, endPoint x: 172, endPoint y: 332, distance: 170.6
click at [118, 364] on app-calendar-viewport "Thu 25 7/7 3 Jobs Fri 26 8/9 5 Jobs Sat 27 7/7 4 Jobs Sun 28 7/7 4 Jobs Mon 29 …" at bounding box center [463, 202] width 926 height 1009
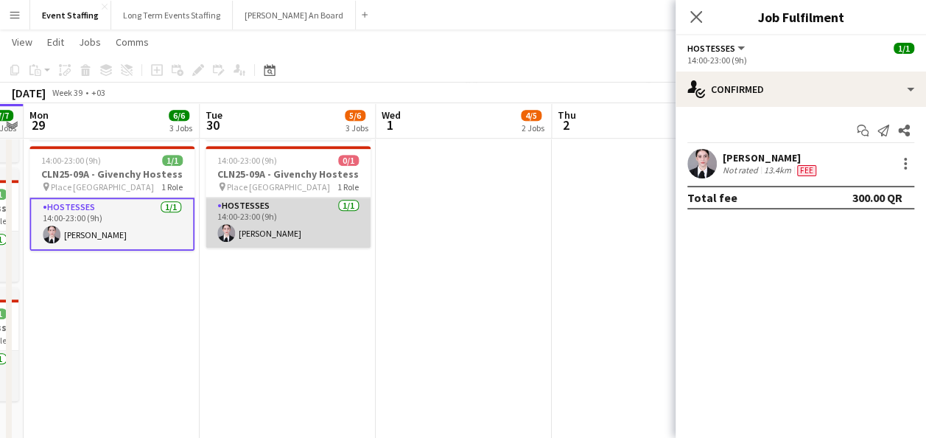
click at [242, 217] on app-card-role "Hostesses 1/1 14:00-23:00 (9h) Aya Ansari" at bounding box center [288, 222] width 165 height 50
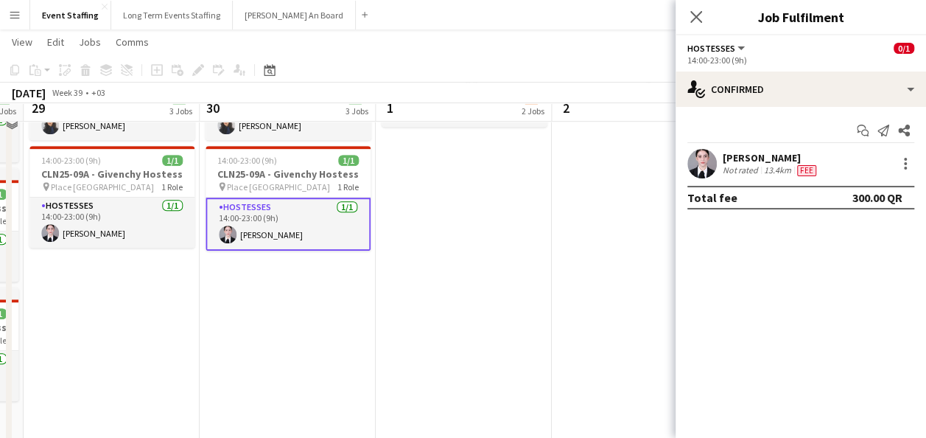
scroll to position [212, 0]
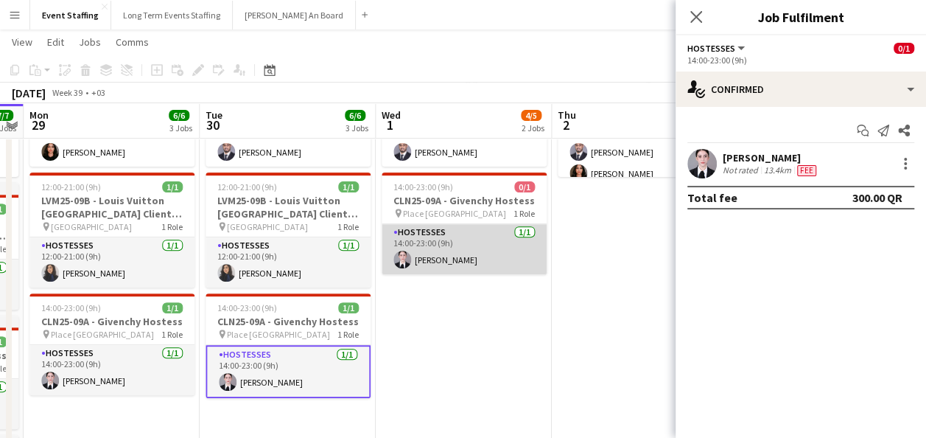
click at [483, 267] on app-card-role "Hostesses 1/1 14:00-23:00 (9h) Aya Ansari" at bounding box center [464, 249] width 165 height 50
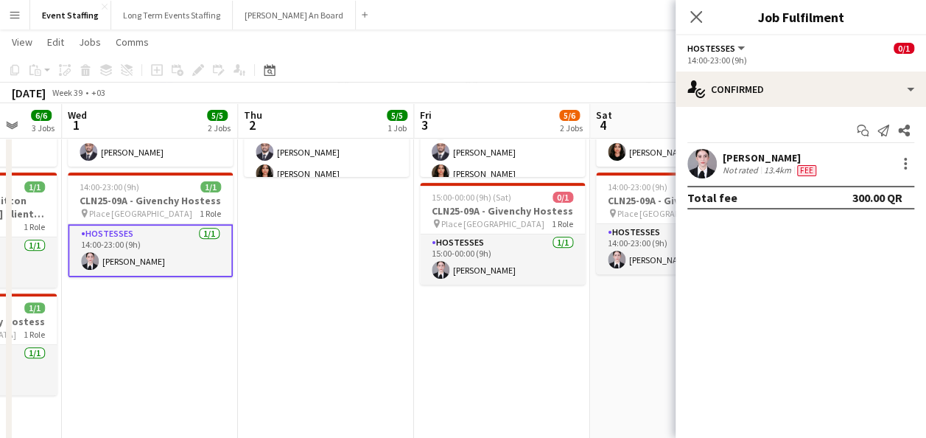
drag, startPoint x: 506, startPoint y: 320, endPoint x: 273, endPoint y: 320, distance: 233.6
click at [239, 342] on app-calendar-viewport "Sat 27 7/7 4 Jobs Sun 28 7/7 4 Jobs Mon 29 6/6 3 Jobs Tue 30 6/6 3 Jobs Wed 1 5…" at bounding box center [463, 349] width 926 height 1009
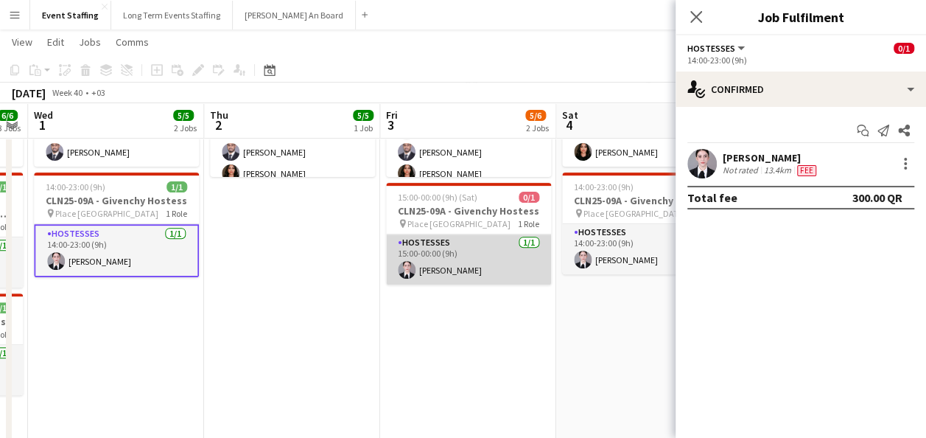
click at [461, 269] on app-card-role "Hostesses 1/1 15:00-00:00 (9h) Aya Ansari" at bounding box center [468, 259] width 165 height 50
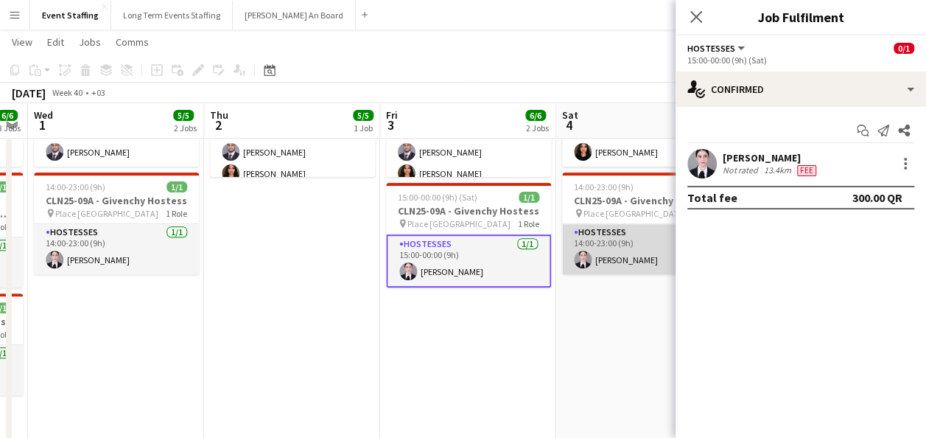
click at [605, 259] on app-card-role "Hostesses 1/1 14:00-23:00 (9h) Aya Ansari" at bounding box center [644, 249] width 165 height 50
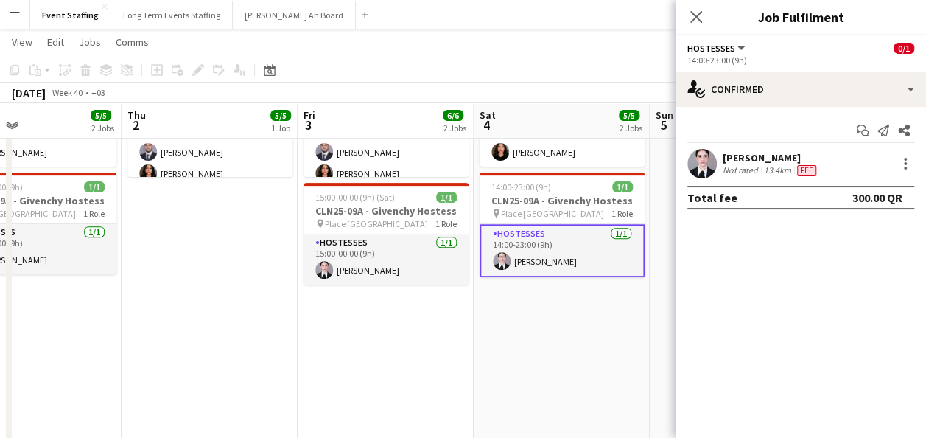
drag, startPoint x: 494, startPoint y: 351, endPoint x: 146, endPoint y: 367, distance: 348.9
click at [146, 367] on app-calendar-viewport "Mon 29 6/6 3 Jobs Tue 30 6/6 3 Jobs Wed 1 5/5 2 Jobs Thu 2 5/5 1 Job Fri 3 6/6 …" at bounding box center [463, 349] width 926 height 1009
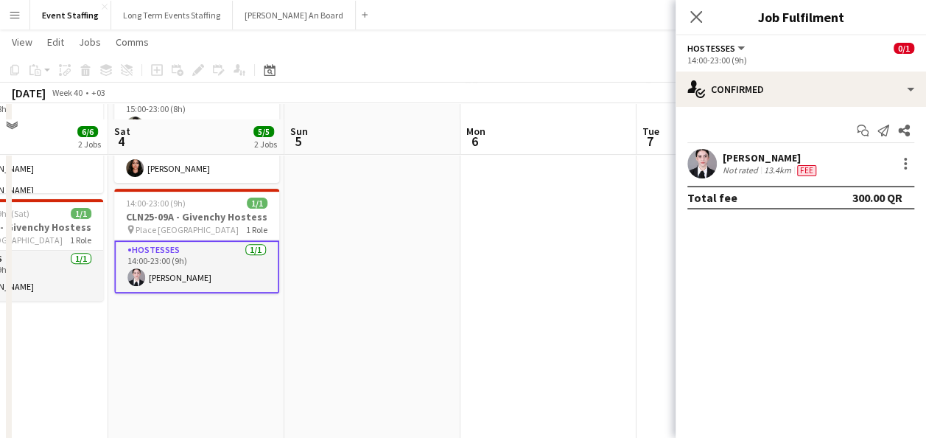
scroll to position [0, 0]
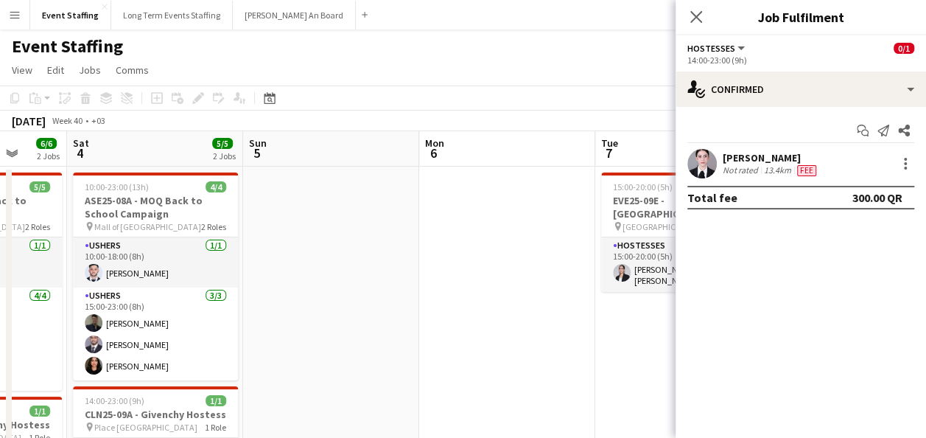
scroll to position [0, 338]
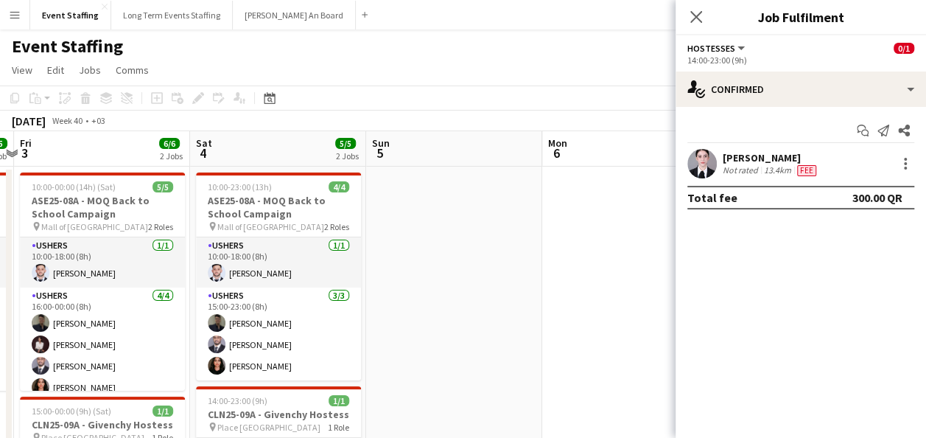
drag, startPoint x: 460, startPoint y: 340, endPoint x: 548, endPoint y: 323, distance: 90.0
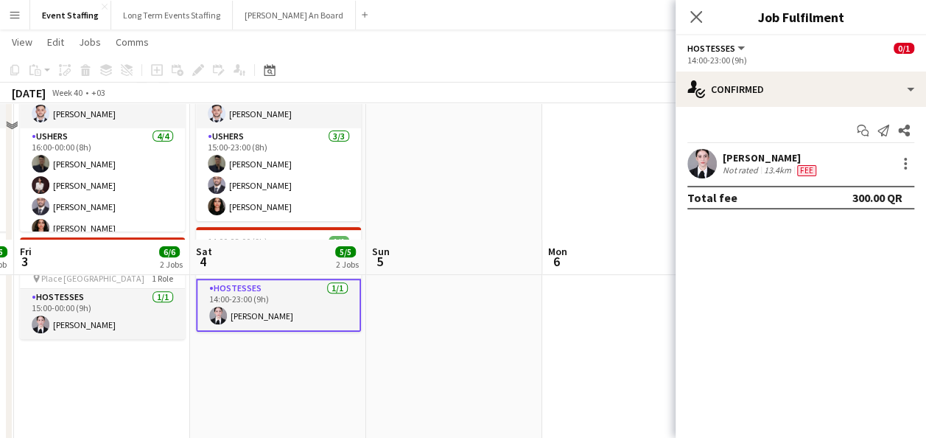
scroll to position [295, 0]
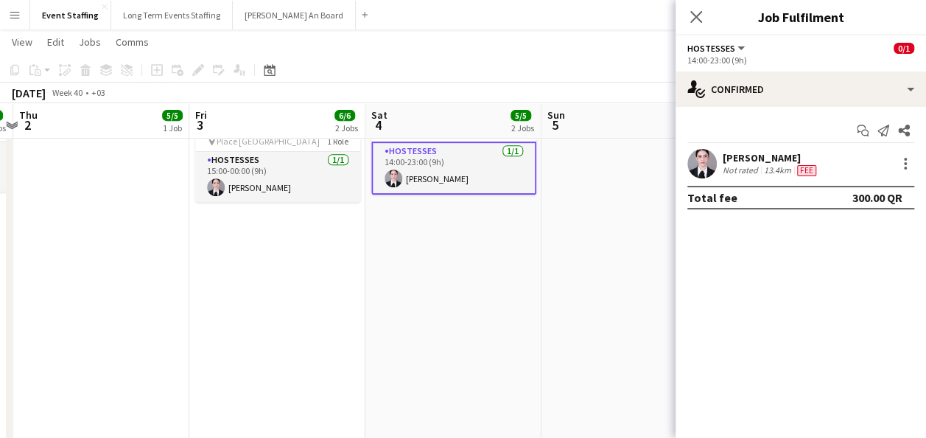
drag, startPoint x: 293, startPoint y: 323, endPoint x: 467, endPoint y: 326, distance: 173.9
click at [550, 326] on app-calendar-viewport "Tue 30 6/6 3 Jobs Wed 1 5/5 2 Jobs Thu 2 5/5 1 Job Fri 3 6/6 2 Jobs Sat 4 5/5 2…" at bounding box center [463, 267] width 926 height 1009
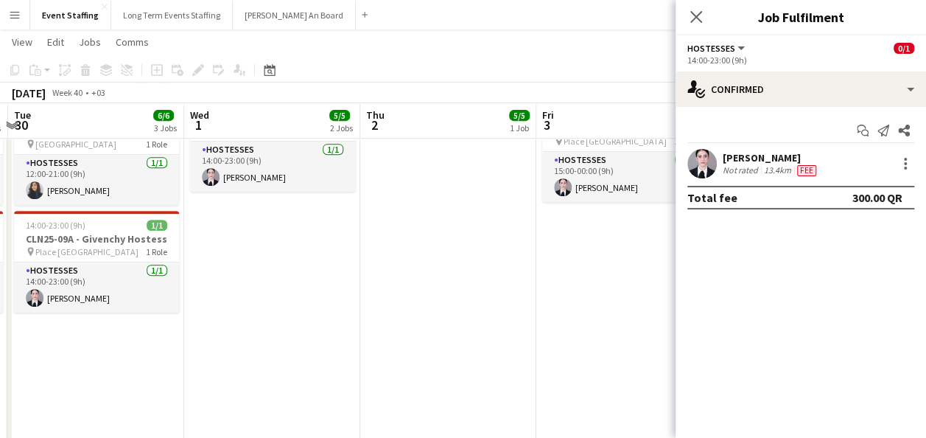
drag, startPoint x: 312, startPoint y: 305, endPoint x: 585, endPoint y: 301, distance: 272.7
click at [585, 301] on app-calendar-viewport "Sun 28 7/7 4 Jobs Mon 29 6/6 3 Jobs Tue 30 6/6 3 Jobs Wed 1 5/5 2 Jobs Thu 2 5/…" at bounding box center [463, 267] width 926 height 1009
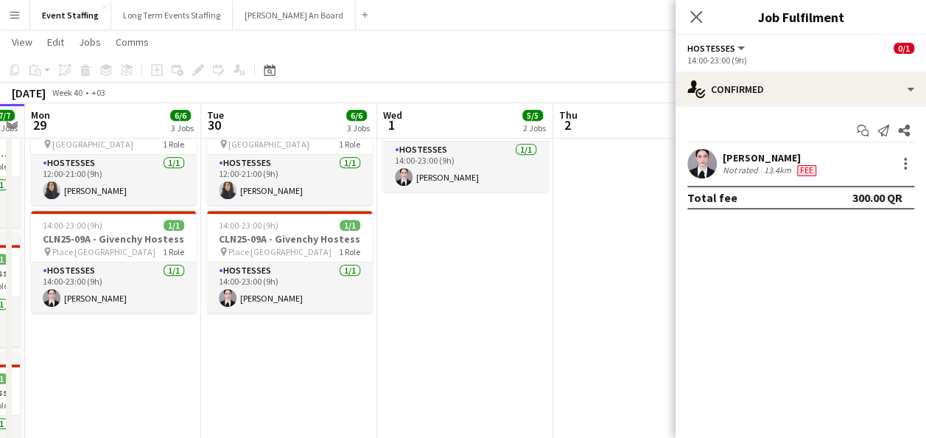
drag, startPoint x: 373, startPoint y: 322, endPoint x: 587, endPoint y: 355, distance: 217.0
click at [589, 355] on app-calendar-viewport "Sat 27 7/7 4 Jobs Sun 28 7/7 4 Jobs Mon 29 6/6 3 Jobs Tue 30 6/6 3 Jobs Wed 1 5…" at bounding box center [463, 267] width 926 height 1009
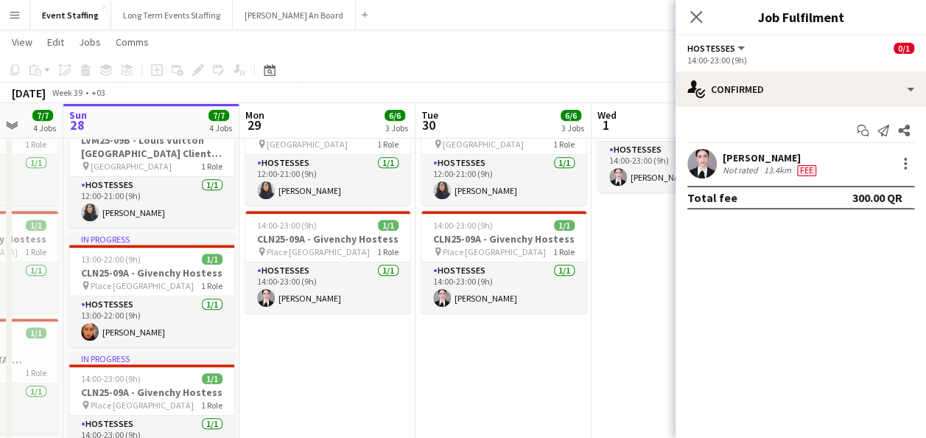
drag, startPoint x: 357, startPoint y: 384, endPoint x: 612, endPoint y: 385, distance: 254.2
click at [612, 385] on app-calendar-viewport "Fri 26 8/9 5 Jobs Sat 27 7/7 4 Jobs Sun 28 7/7 4 Jobs Mon 29 6/6 3 Jobs Tue 30 …" at bounding box center [463, 267] width 926 height 1009
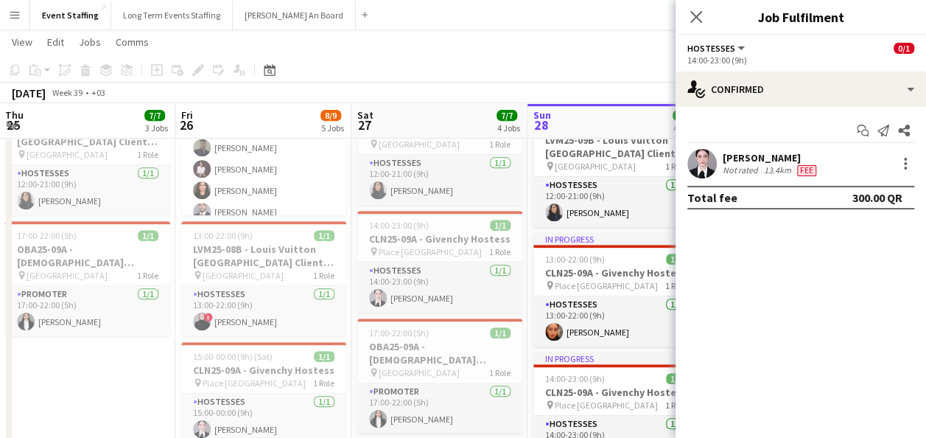
drag, startPoint x: 132, startPoint y: 347, endPoint x: 435, endPoint y: 332, distance: 303.9
click at [435, 332] on app-calendar-viewport "Tue 23 7/7 4 Jobs Wed 24 8/8 5 Jobs Thu 25 7/7 3 Jobs Fri 26 8/9 5 Jobs Sat 27 …" at bounding box center [463, 267] width 926 height 1009
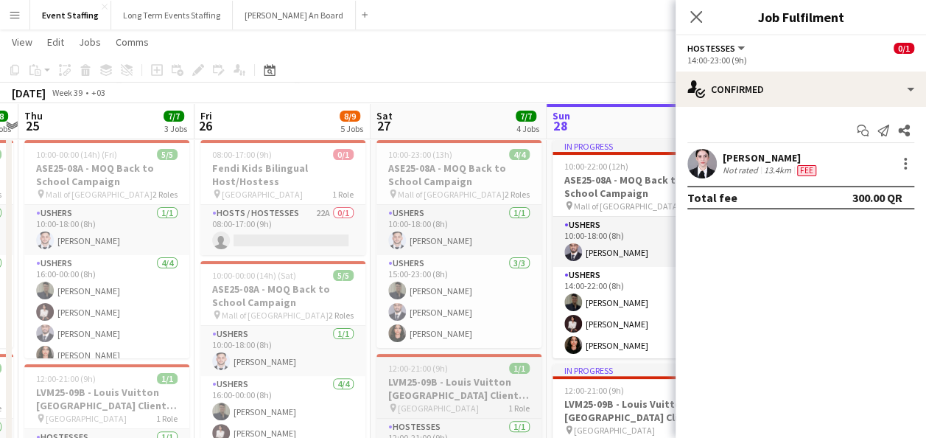
scroll to position [0, 0]
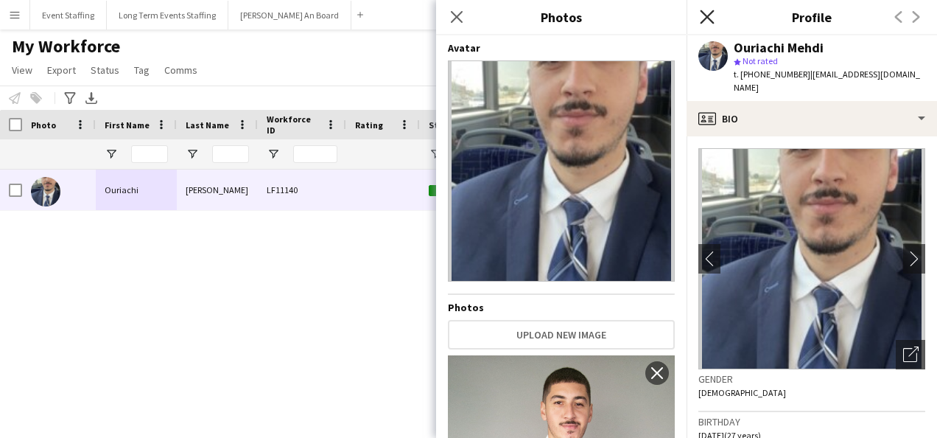
click at [707, 16] on icon at bounding box center [707, 17] width 14 height 14
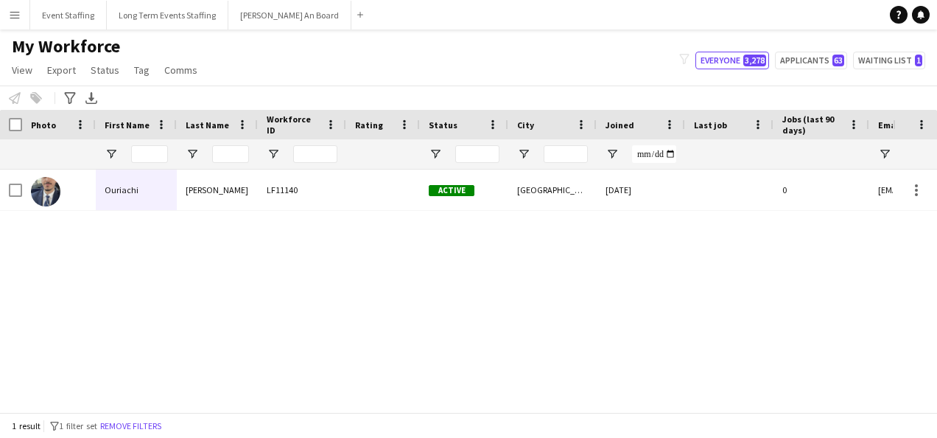
click at [24, 16] on button "Menu" at bounding box center [14, 14] width 29 height 29
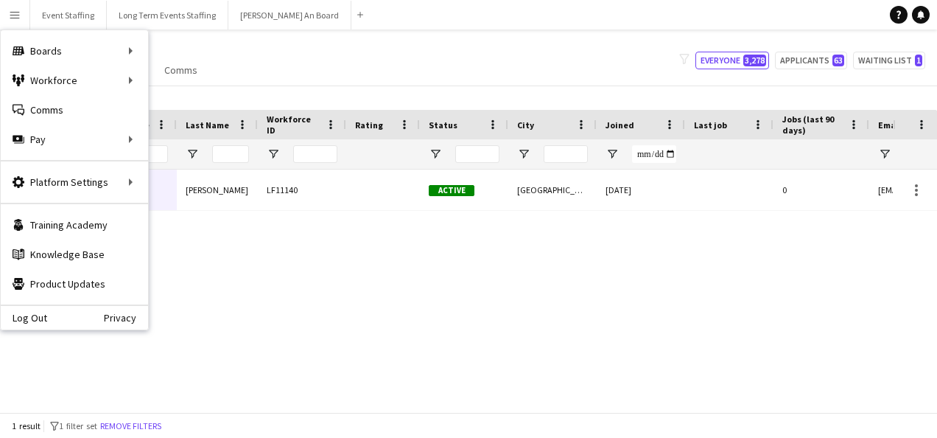
click at [183, 161] on div at bounding box center [217, 153] width 81 height 29
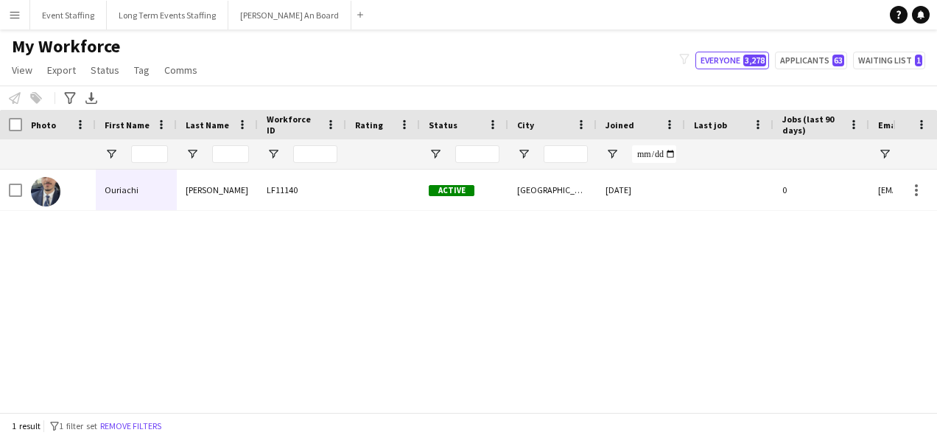
drag, startPoint x: 19, startPoint y: 17, endPoint x: 31, endPoint y: 52, distance: 36.6
click at [19, 18] on app-icon "Menu" at bounding box center [15, 15] width 12 height 12
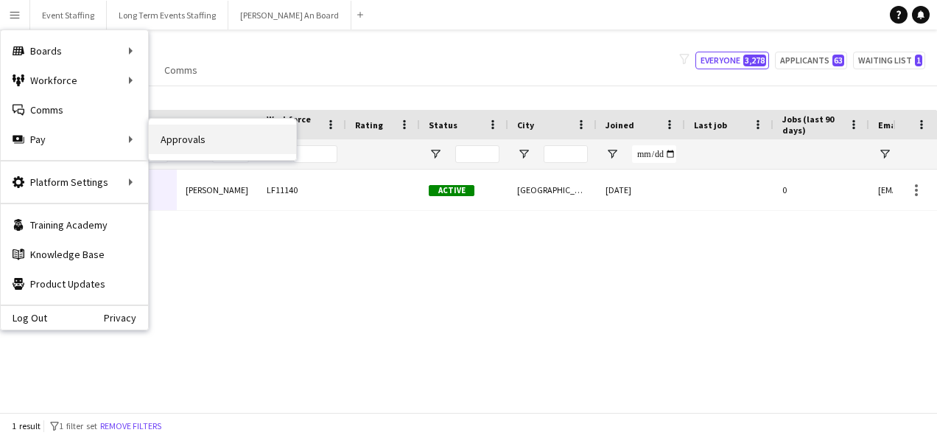
click at [153, 144] on link "Approvals" at bounding box center [222, 139] width 147 height 29
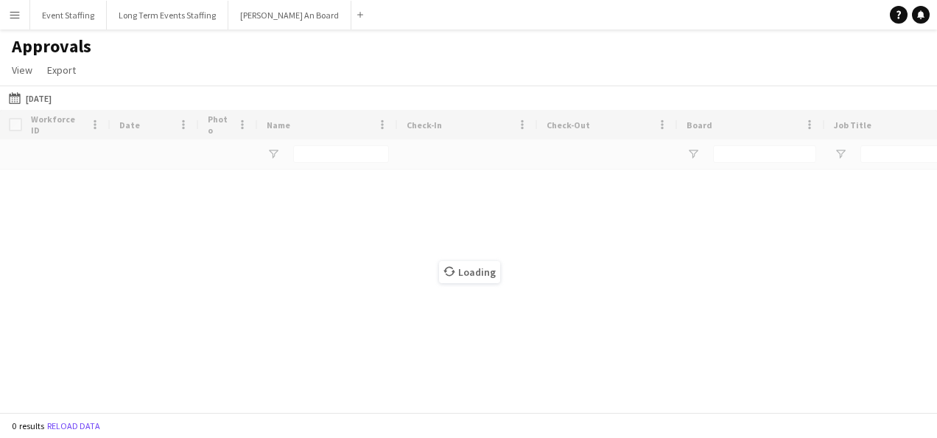
type input "***"
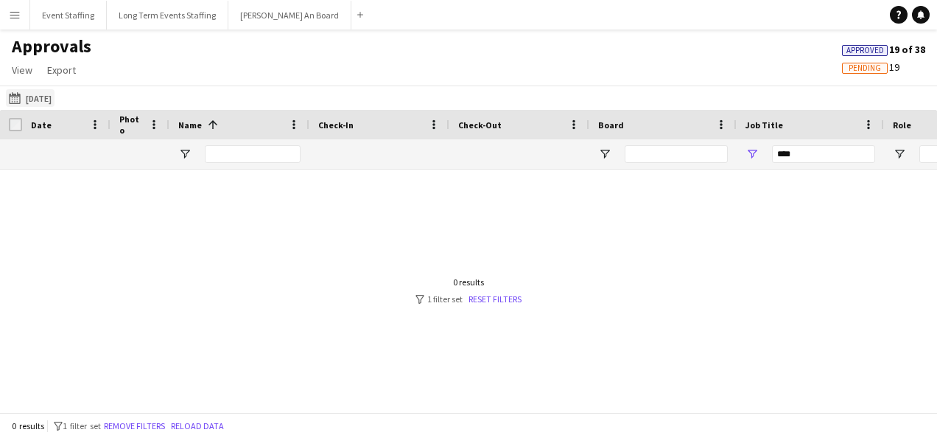
click at [46, 97] on button "[DATE] [DATE]" at bounding box center [30, 98] width 49 height 18
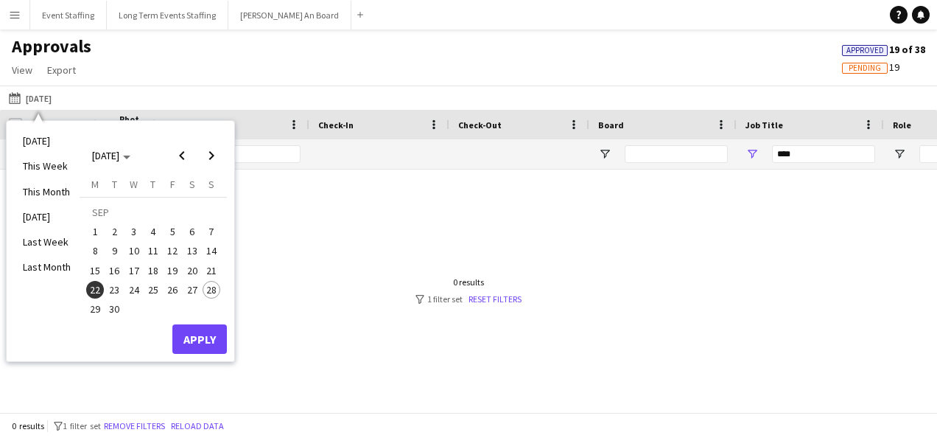
drag, startPoint x: 134, startPoint y: 290, endPoint x: 175, endPoint y: 317, distance: 49.1
click at [134, 291] on span "24" at bounding box center [134, 290] width 18 height 18
click at [209, 340] on button "Apply" at bounding box center [199, 338] width 55 height 29
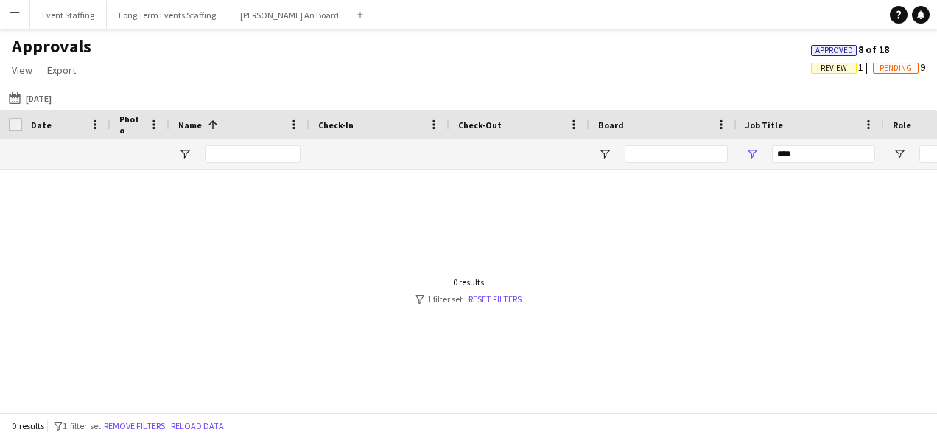
click at [598, 292] on div at bounding box center [468, 284] width 937 height 231
click at [752, 150] on span "Open Filter Menu" at bounding box center [752, 153] width 13 height 13
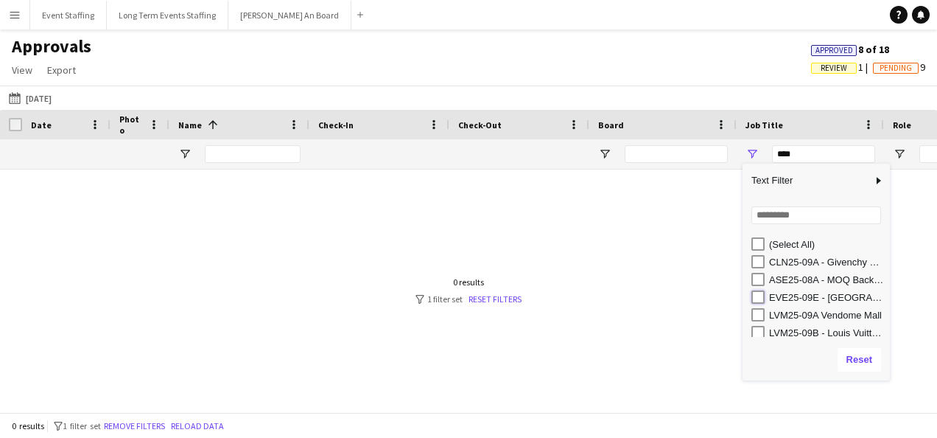
type input "**********"
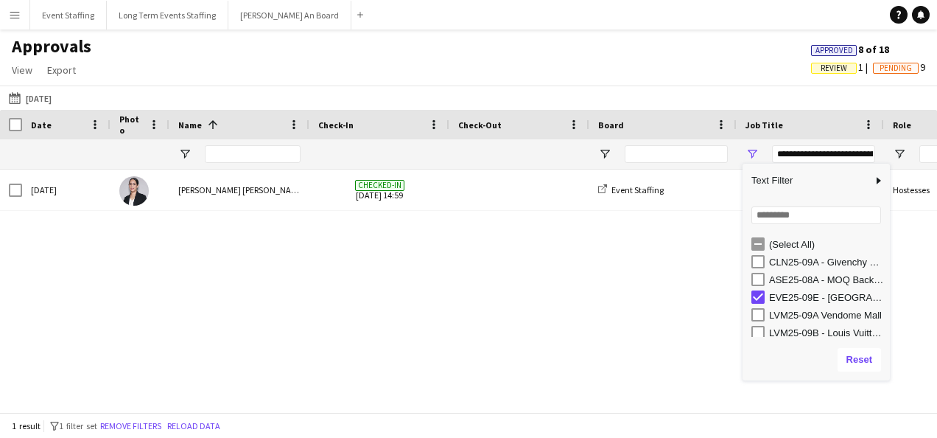
click at [576, 67] on div "Approvals View Customise view Customise filters Reset Filters Reset View Reset …" at bounding box center [468, 60] width 937 height 50
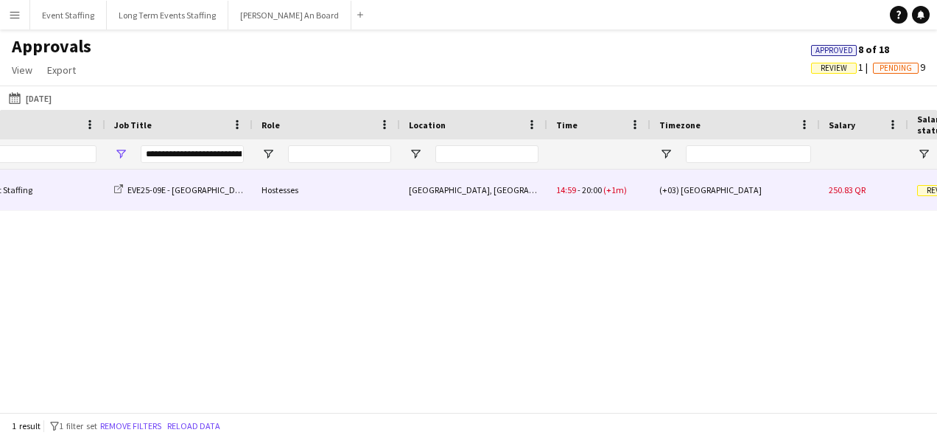
click at [609, 183] on div "14:59 - 20:00 (+1m)" at bounding box center [598, 189] width 103 height 41
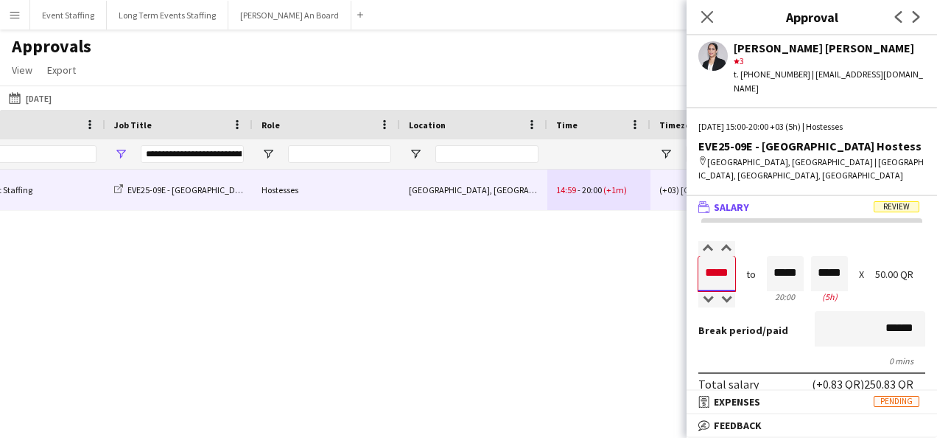
click at [725, 256] on input "*****" at bounding box center [717, 273] width 37 height 35
type input "*****"
click at [728, 241] on div at bounding box center [726, 248] width 18 height 15
type input "*****"
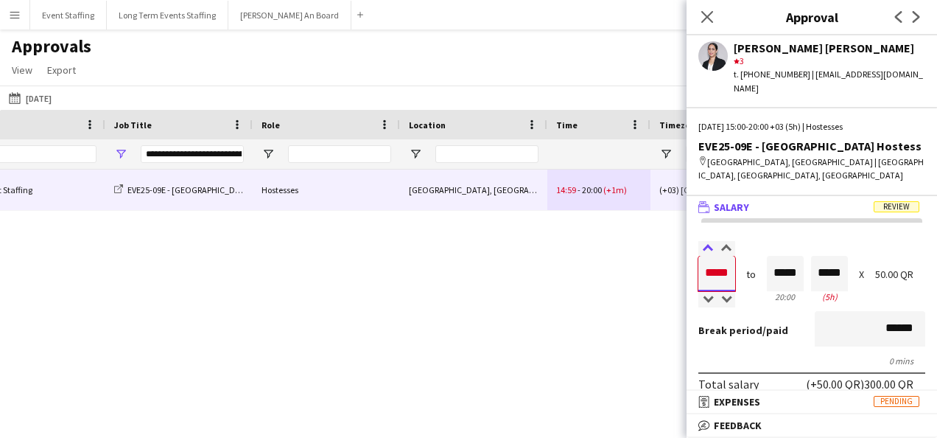
type input "*****"
click at [706, 241] on div at bounding box center [708, 248] width 18 height 15
click at [773, 242] on div "Salary ***** 15:00 to ***** 20:00 ***** (5h) X 50.00 QR" at bounding box center [812, 273] width 227 height 63
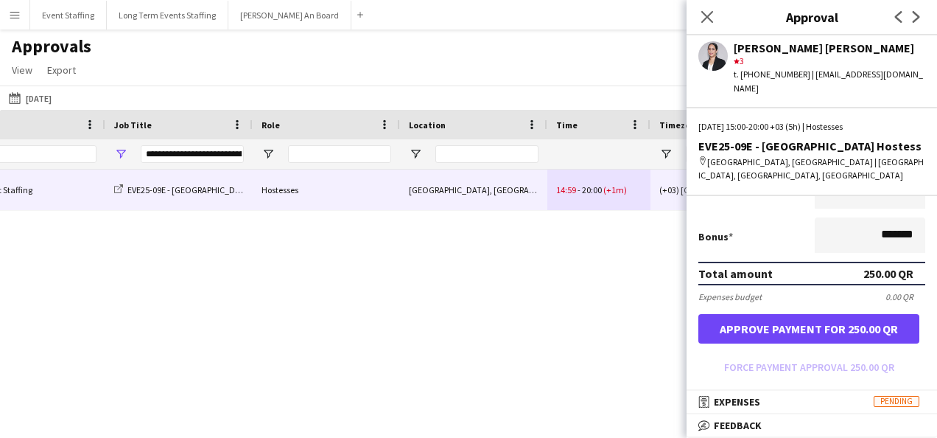
scroll to position [368, 0]
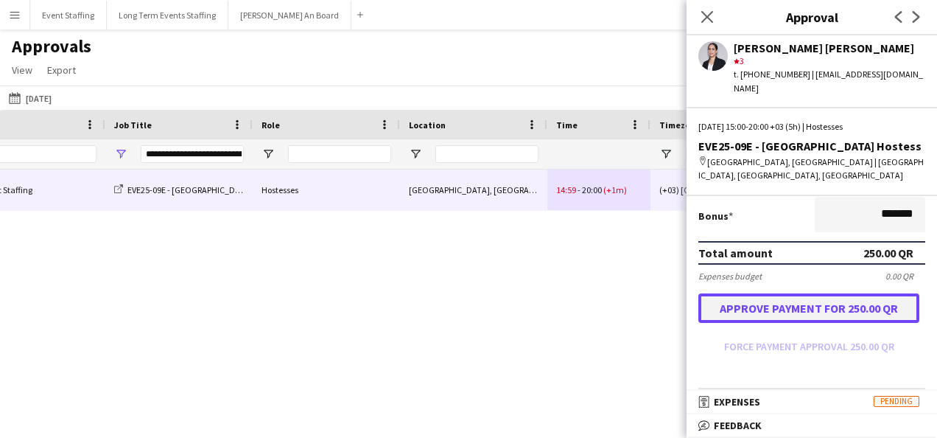
click at [818, 299] on button "Approve payment for 250.00 QR" at bounding box center [809, 307] width 221 height 29
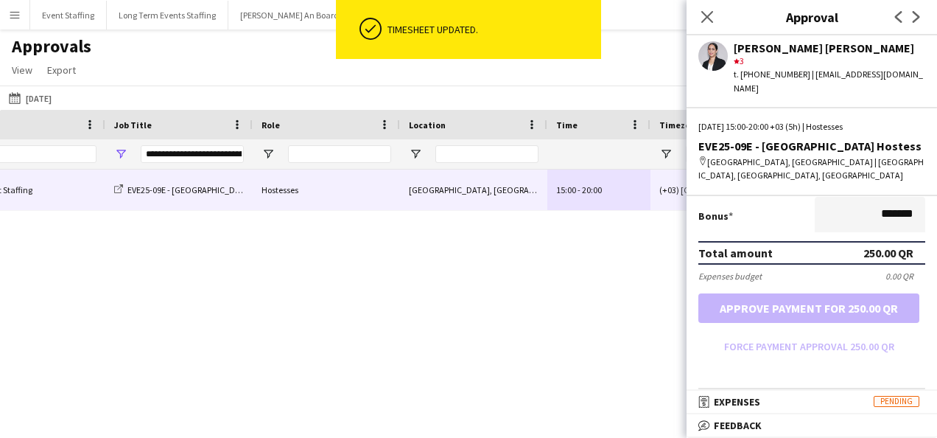
click at [463, 269] on div "Event Staffing EVE25-09E - [GEOGRAPHIC_DATA] Hostess Hostesses [GEOGRAPHIC_DATA…" at bounding box center [468, 284] width 937 height 231
click at [703, 12] on icon "Close pop-in" at bounding box center [707, 17] width 14 height 14
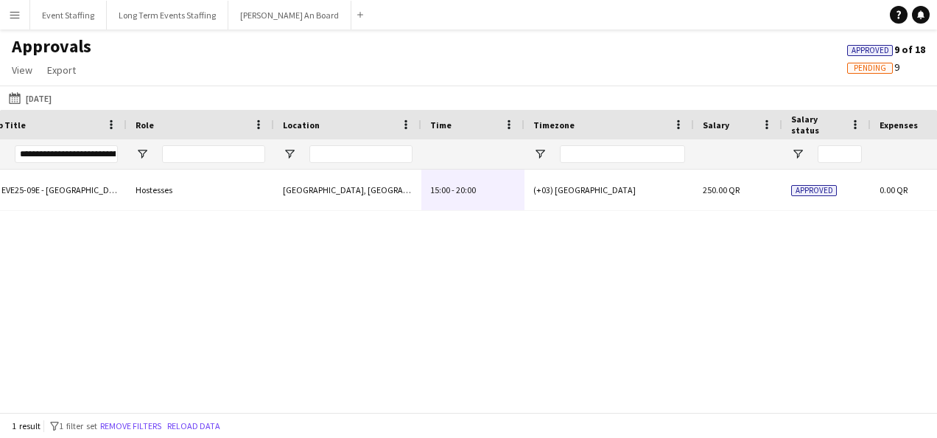
scroll to position [0, 927]
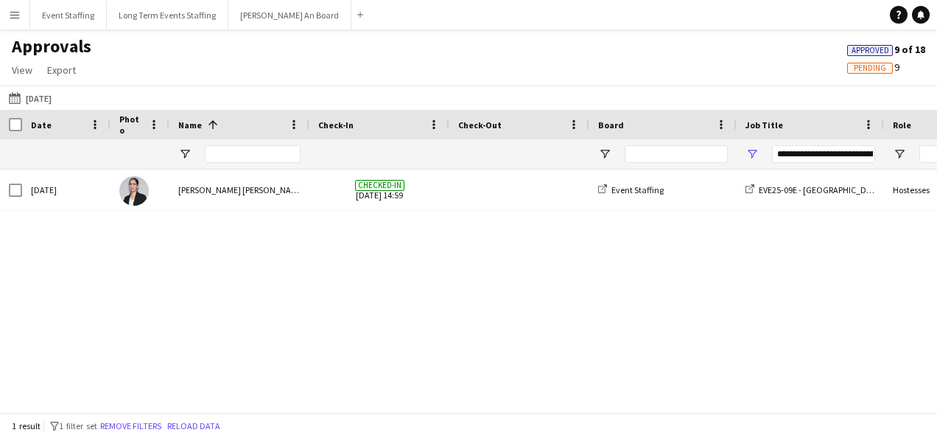
click at [7, 19] on button "Menu" at bounding box center [14, 14] width 29 height 29
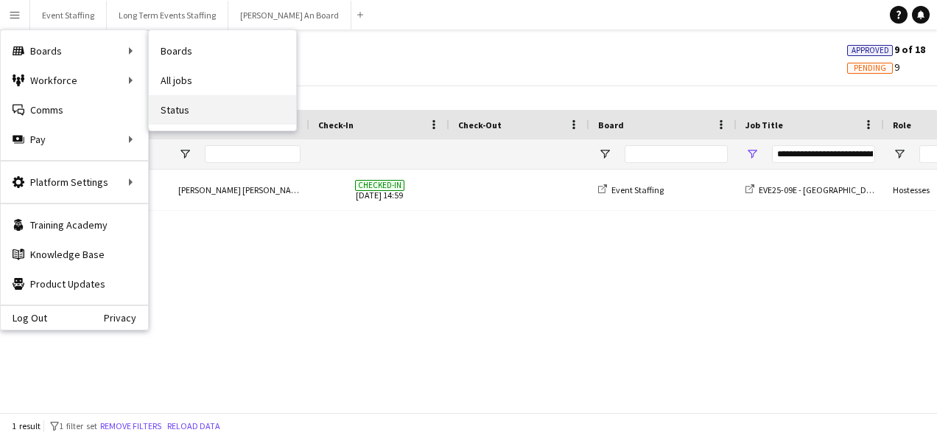
click at [217, 105] on link "Status" at bounding box center [222, 109] width 147 height 29
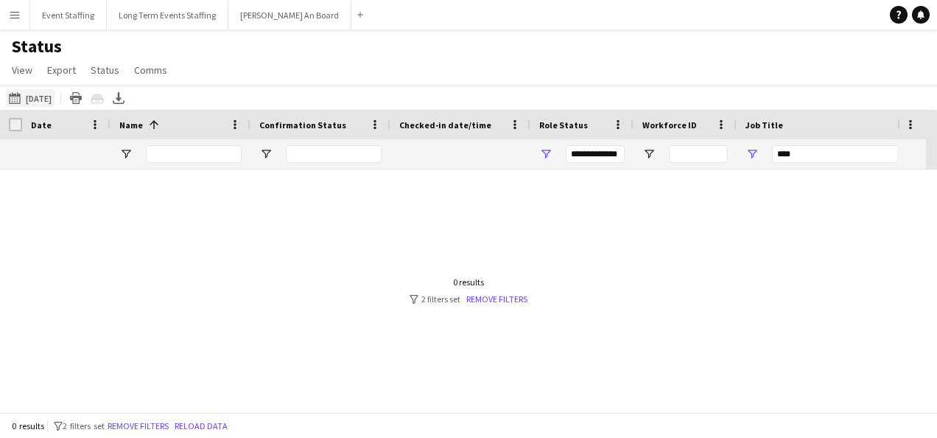
type input "***"
click at [43, 97] on button "[DATE] to [DATE] [DATE]" at bounding box center [30, 98] width 49 height 18
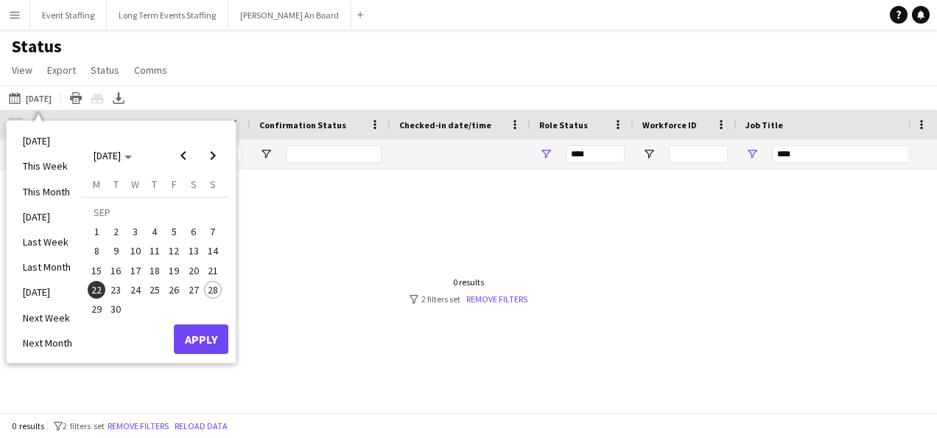
click at [132, 290] on span "24" at bounding box center [136, 290] width 18 height 18
click at [190, 336] on button "Apply" at bounding box center [201, 338] width 55 height 29
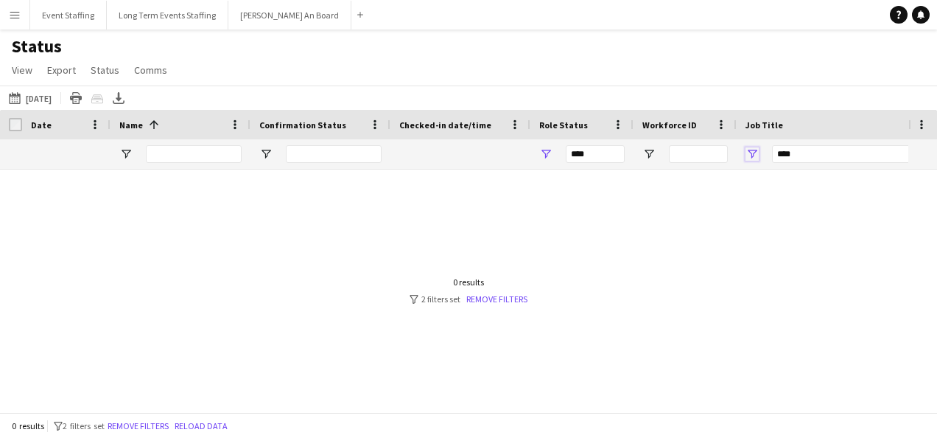
click at [748, 155] on span "Open Filter Menu" at bounding box center [752, 153] width 13 height 13
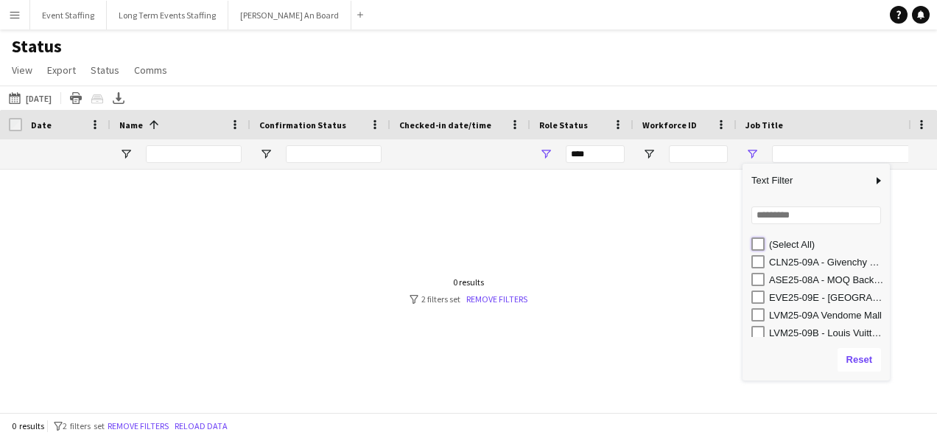
type input "**********"
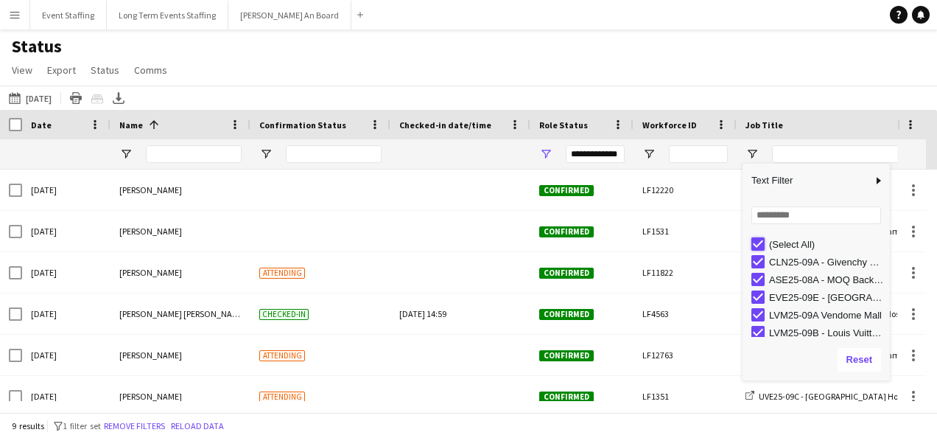
type input "***"
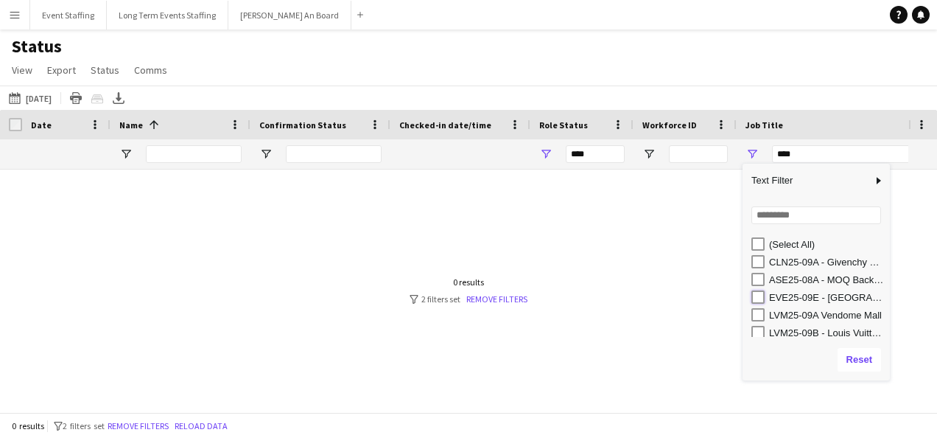
type input "**********"
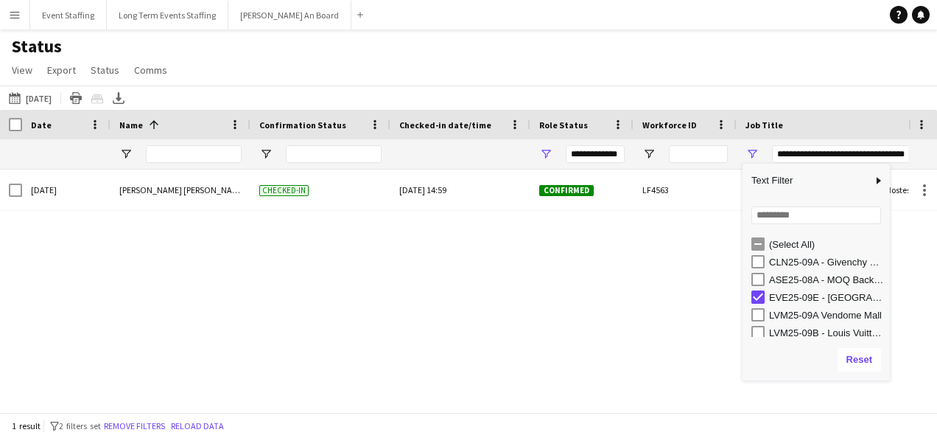
click at [393, 80] on div "Status View Views Default view New view Update view Delete view Edit name Custo…" at bounding box center [468, 60] width 937 height 50
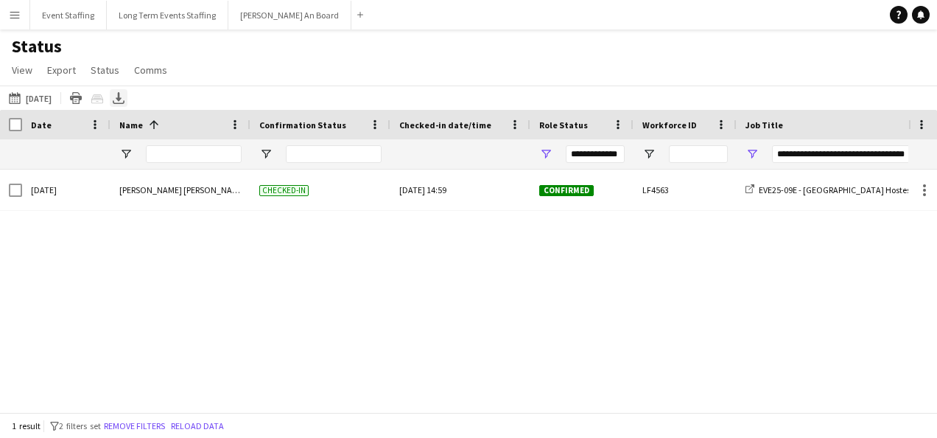
click at [125, 101] on icon "Export XLSX" at bounding box center [119, 98] width 12 height 12
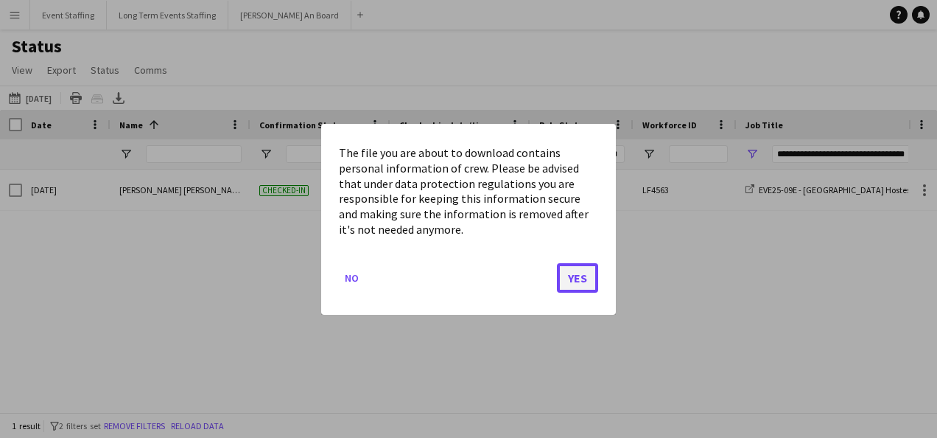
click at [582, 278] on button "Yes" at bounding box center [577, 276] width 41 height 29
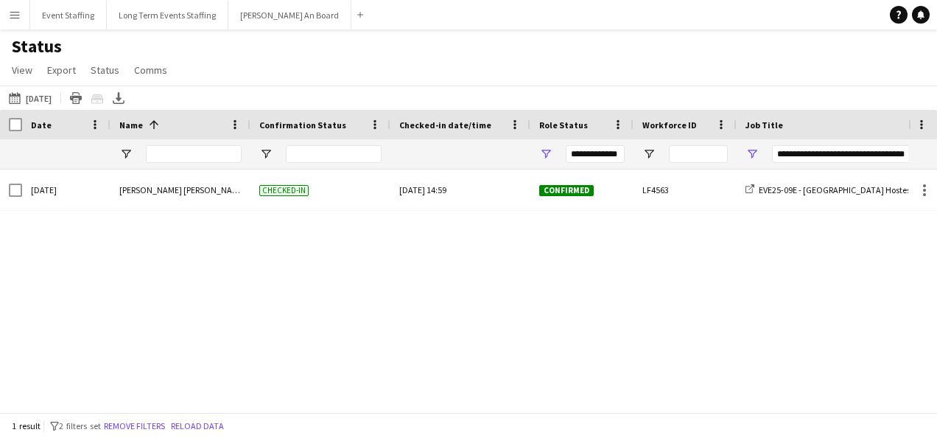
click at [549, 287] on div "[DATE] [PERSON_NAME] [PERSON_NAME] Checked-in [DATE] 14:59 Confirmed LF4563 EVE…" at bounding box center [454, 284] width 909 height 231
click at [10, 19] on app-icon "Menu" at bounding box center [15, 15] width 12 height 12
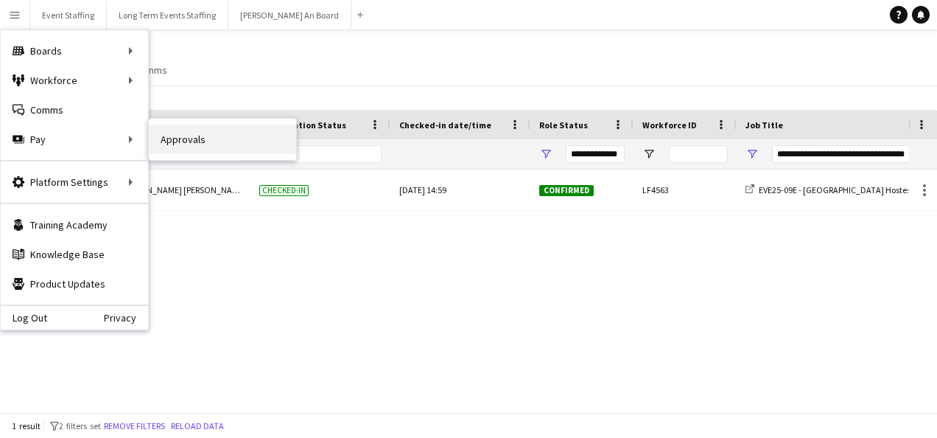
click at [207, 149] on link "Approvals" at bounding box center [222, 139] width 147 height 29
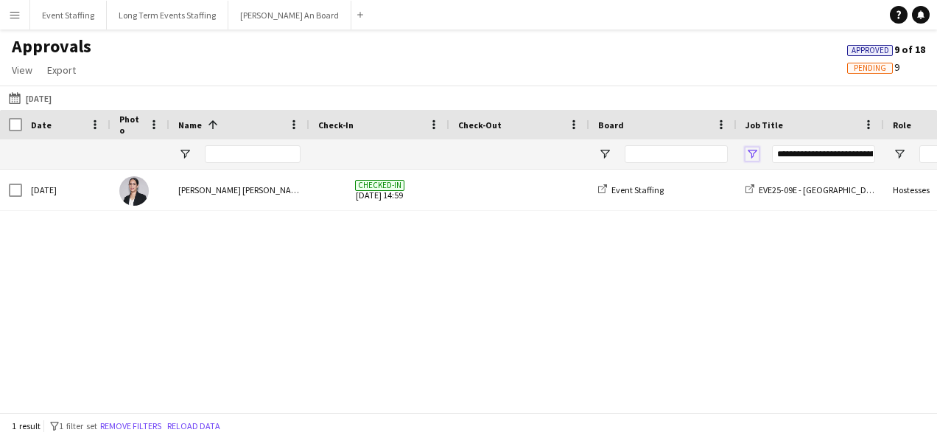
click at [755, 156] on span "Open Filter Menu" at bounding box center [752, 153] width 13 height 13
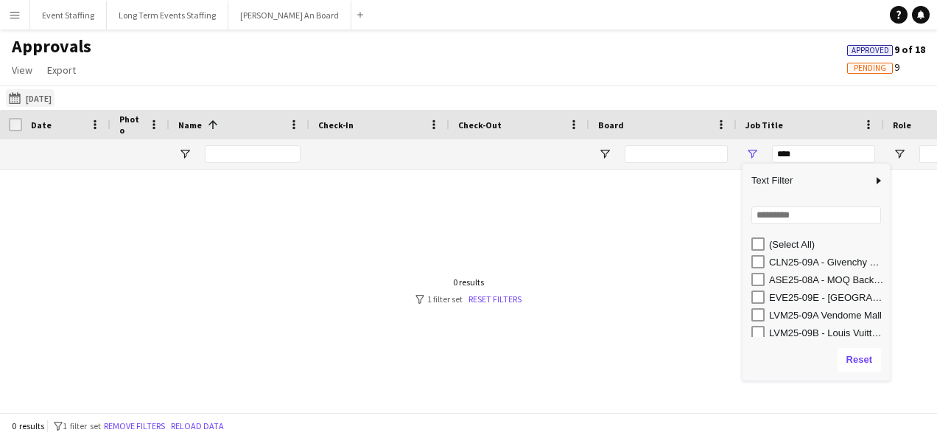
click at [52, 100] on button "[DATE] [DATE]" at bounding box center [30, 98] width 49 height 18
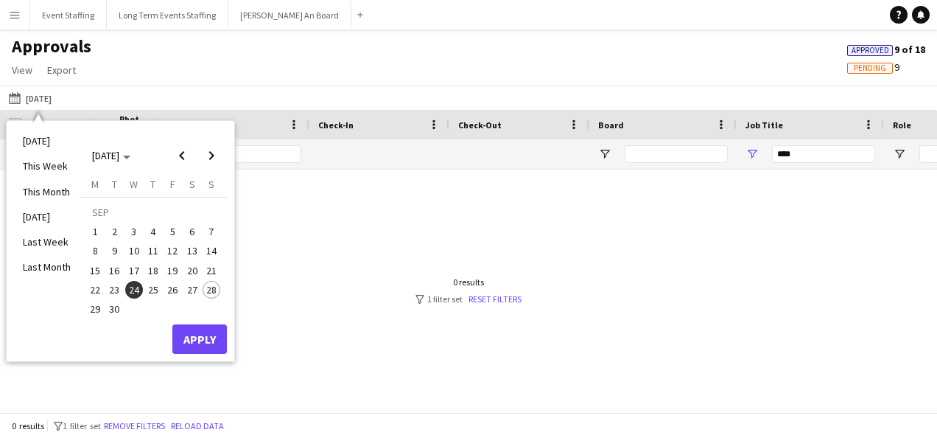
click at [158, 285] on span "25" at bounding box center [153, 290] width 18 height 18
click at [197, 287] on span "27" at bounding box center [192, 290] width 18 height 18
click at [209, 346] on button "Apply" at bounding box center [199, 338] width 55 height 29
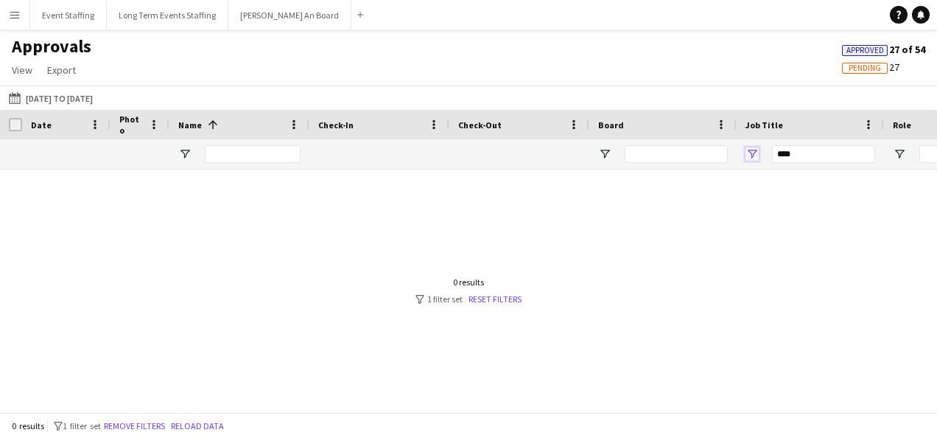
click at [752, 153] on span "Open Filter Menu" at bounding box center [752, 153] width 13 height 13
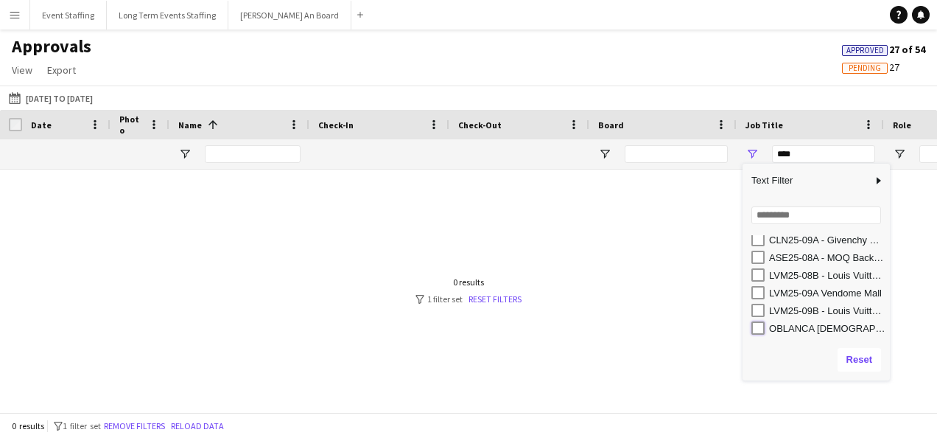
type input "**********"
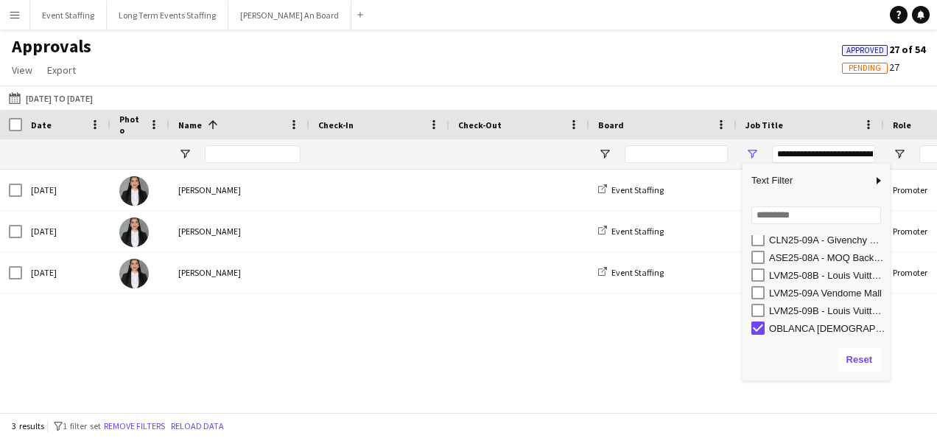
click at [360, 34] on main "Approvals View Customise view Customise filters Reset Filters Reset View Reset …" at bounding box center [468, 223] width 937 height 388
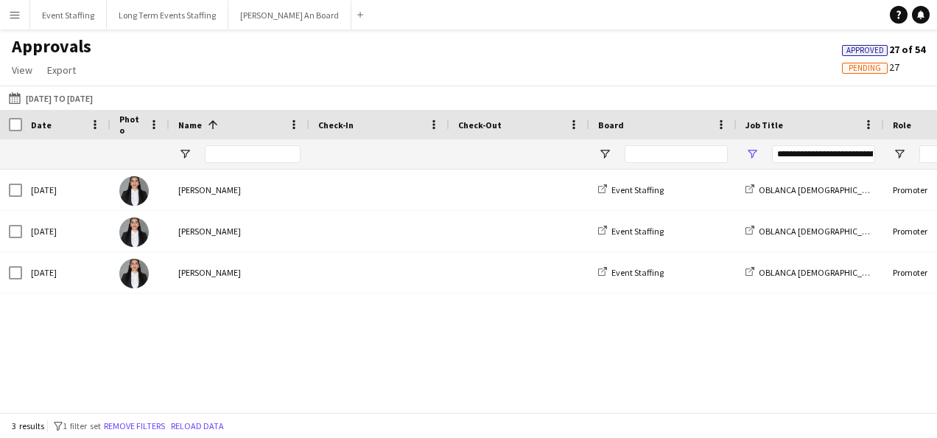
drag, startPoint x: 7, startPoint y: 13, endPoint x: 18, endPoint y: 25, distance: 16.7
click at [7, 13] on button "Menu" at bounding box center [14, 14] width 29 height 29
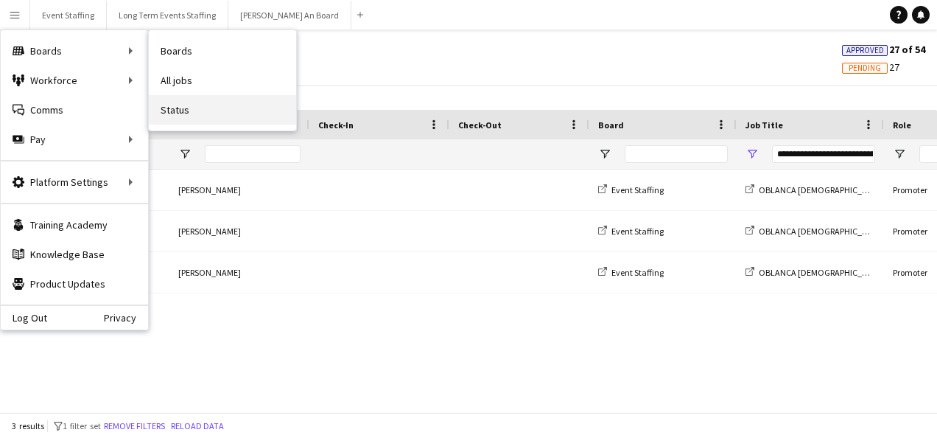
click at [211, 116] on link "Status" at bounding box center [222, 109] width 147 height 29
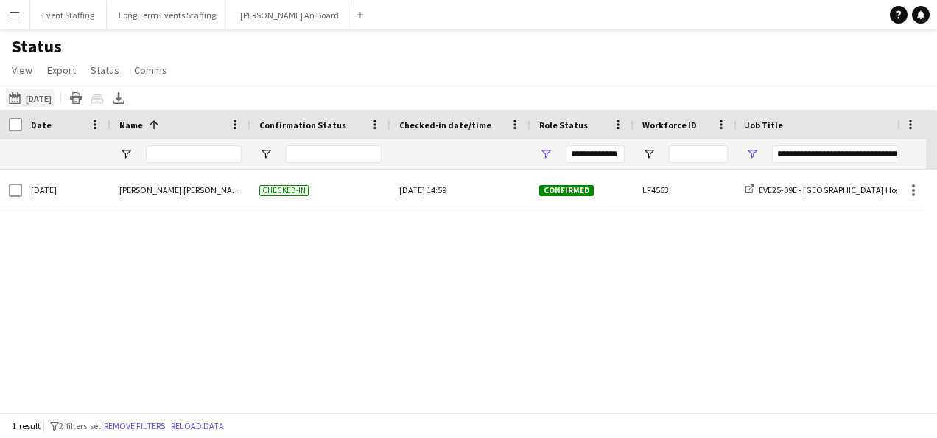
click at [35, 99] on button "[DATE] [DATE]" at bounding box center [30, 98] width 49 height 18
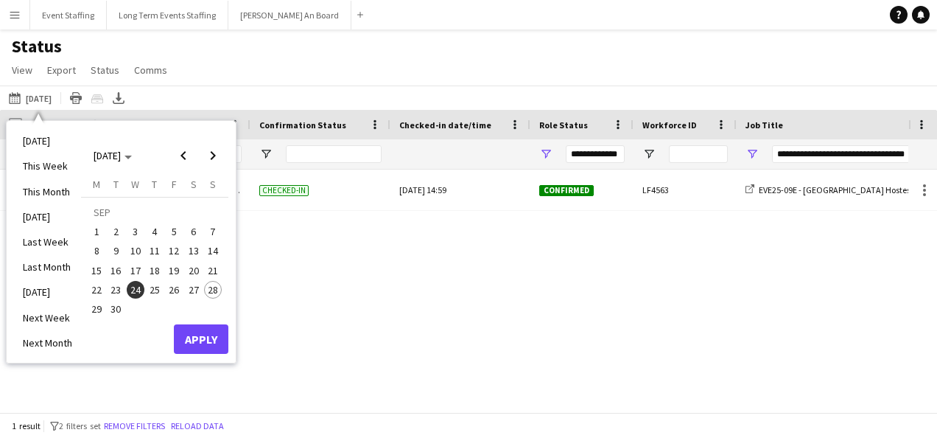
click at [155, 282] on span "25" at bounding box center [155, 290] width 18 height 18
click at [192, 292] on span "27" at bounding box center [194, 290] width 18 height 18
click at [208, 342] on button "Apply" at bounding box center [201, 338] width 55 height 29
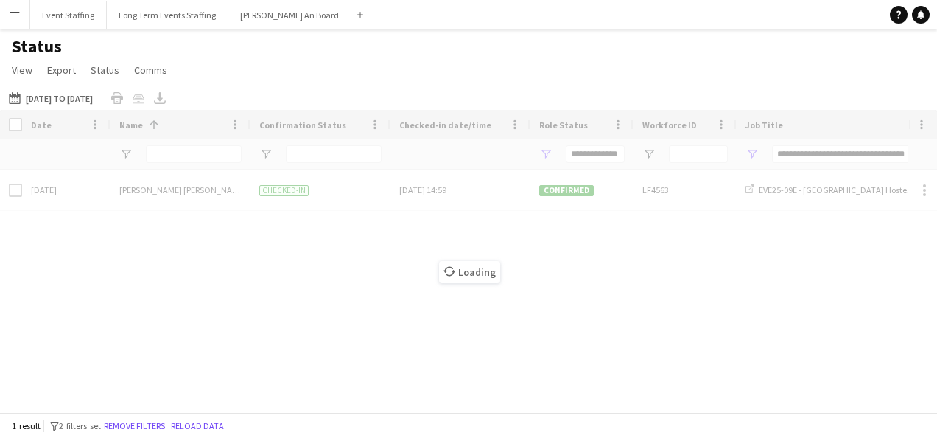
type input "***"
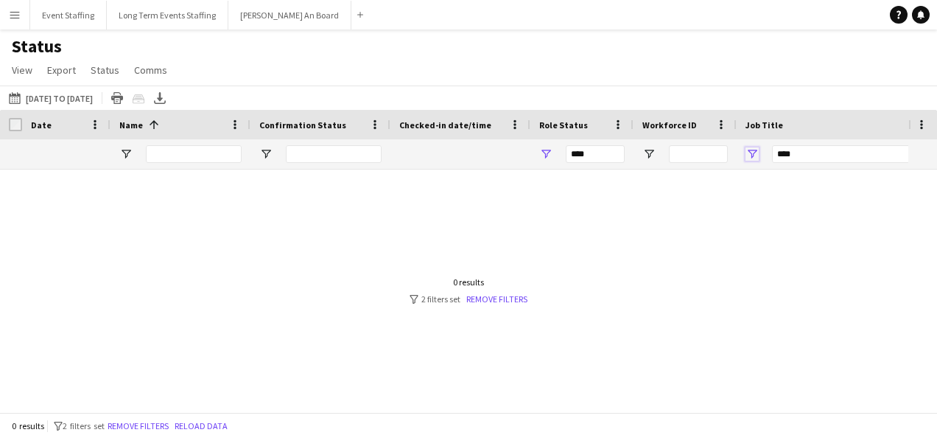
click at [756, 147] on span "Open Filter Menu" at bounding box center [752, 153] width 13 height 13
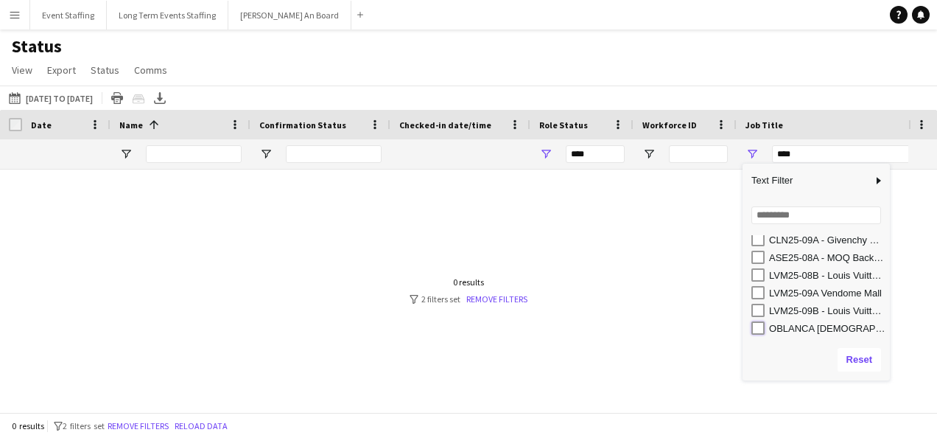
type input "**********"
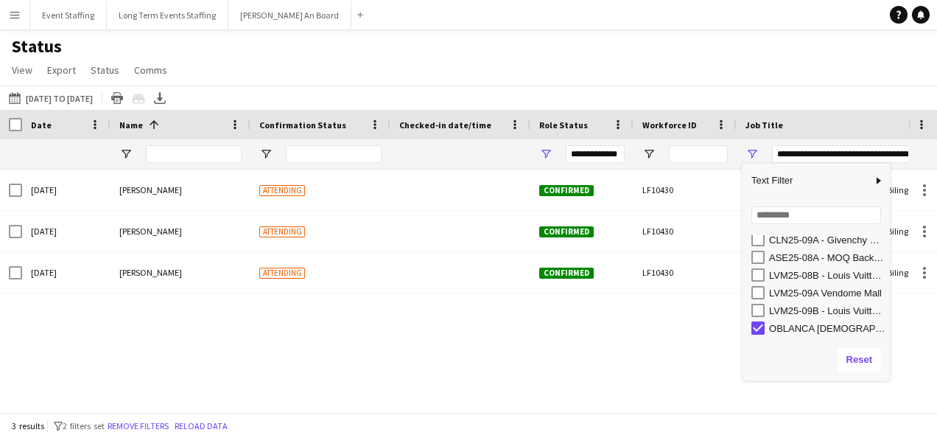
click at [579, 57] on div "Status View Views Default view New view Update view Delete view Edit name Custo…" at bounding box center [468, 60] width 937 height 50
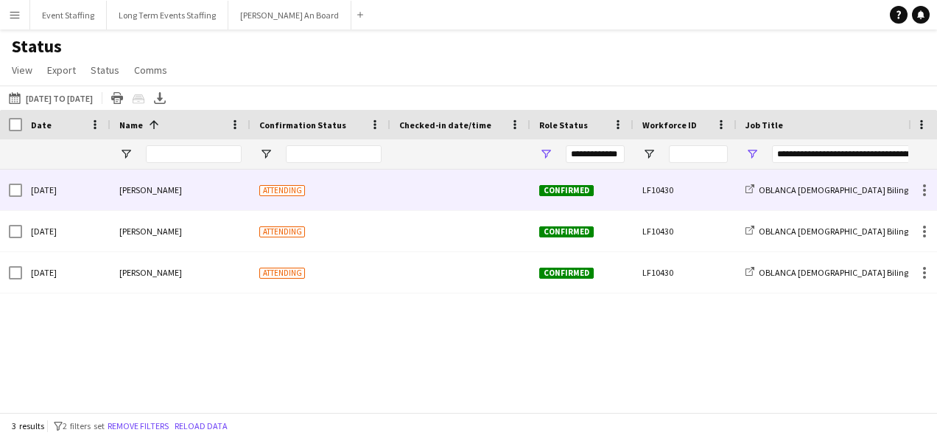
click at [436, 187] on div at bounding box center [460, 189] width 122 height 41
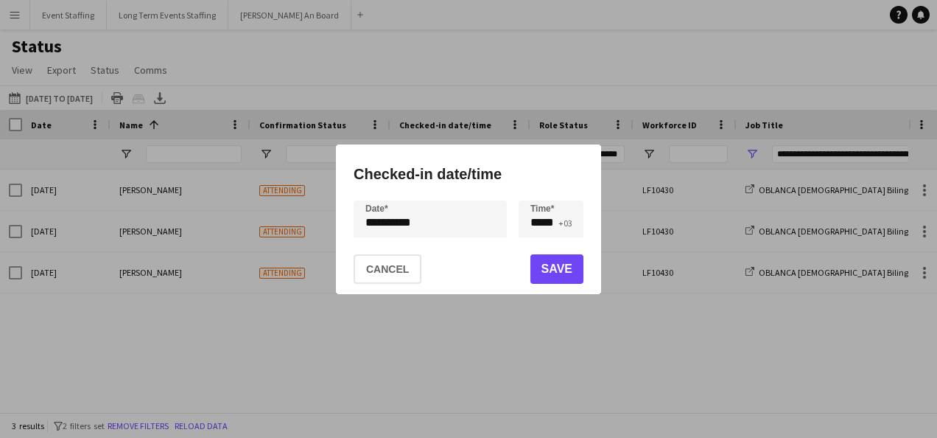
click at [442, 227] on div "**********" at bounding box center [468, 219] width 937 height 438
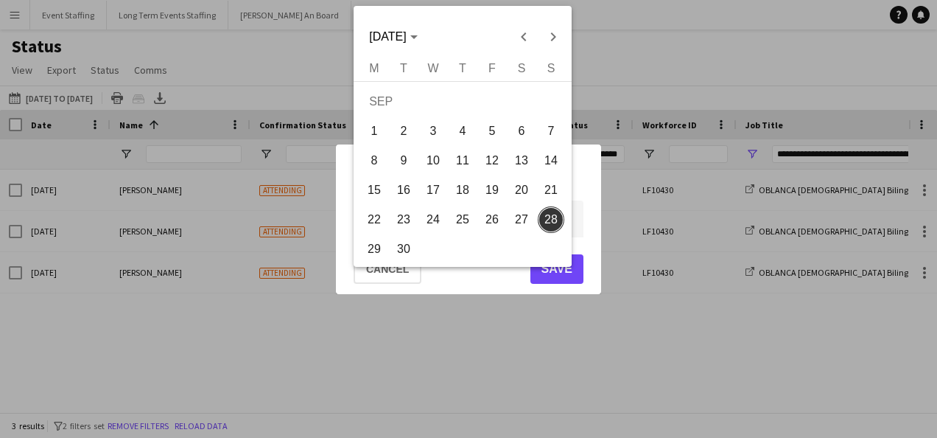
click at [463, 220] on span "25" at bounding box center [462, 219] width 27 height 27
type input "**********"
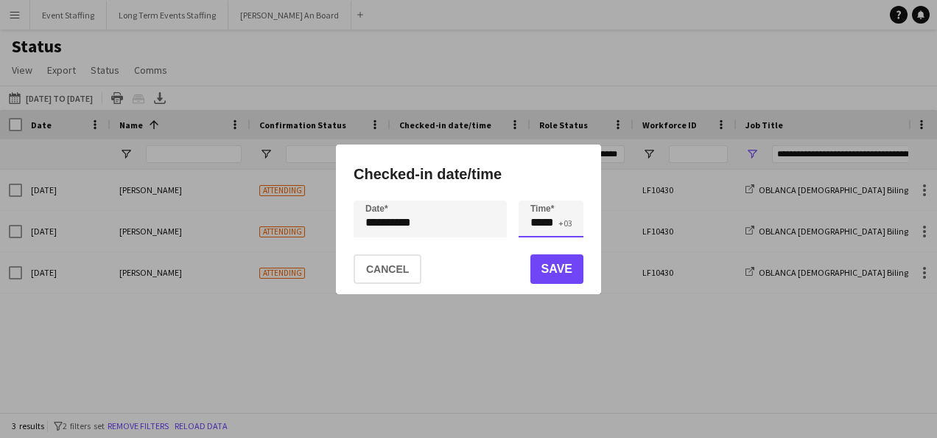
click at [529, 228] on input "*****" at bounding box center [551, 218] width 65 height 37
click at [533, 188] on div at bounding box center [536, 193] width 29 height 15
click at [559, 189] on div at bounding box center [565, 193] width 29 height 15
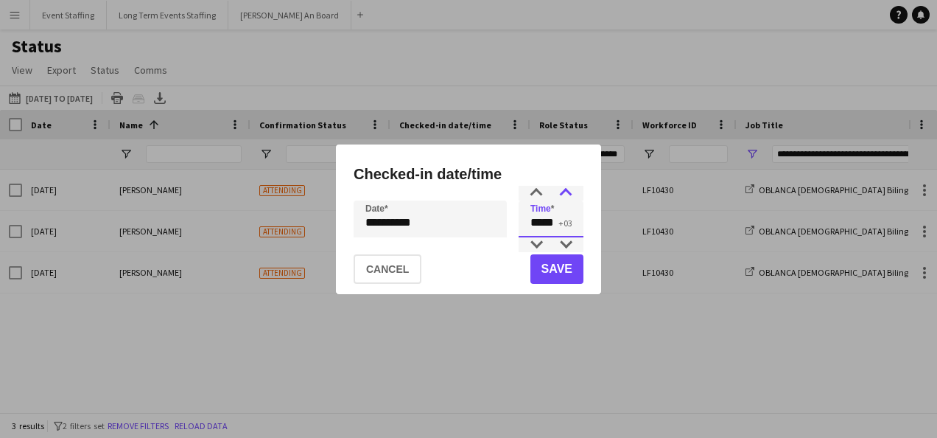
type input "*****"
click at [559, 189] on div at bounding box center [565, 193] width 29 height 15
click at [565, 272] on button "Save" at bounding box center [557, 268] width 53 height 29
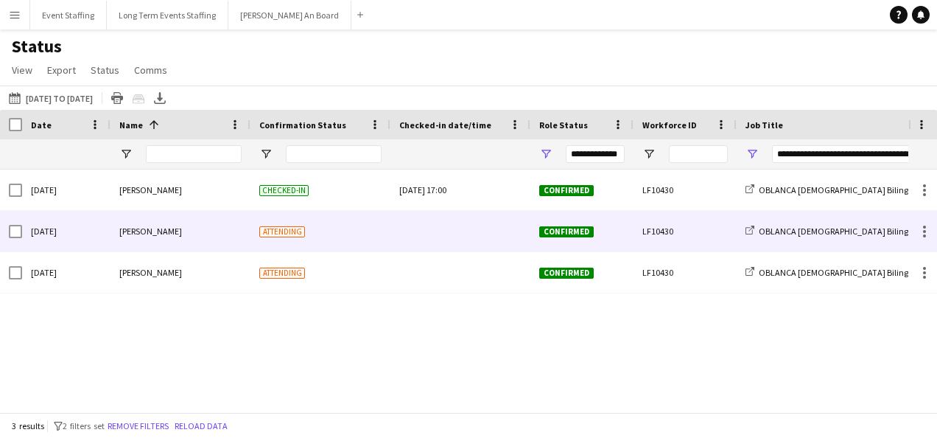
click at [451, 231] on div at bounding box center [460, 231] width 122 height 41
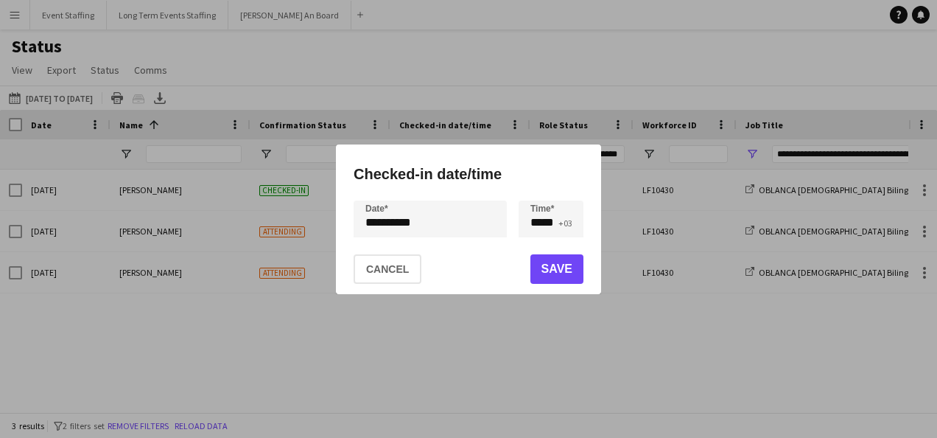
click at [403, 223] on div "**********" at bounding box center [468, 219] width 937 height 438
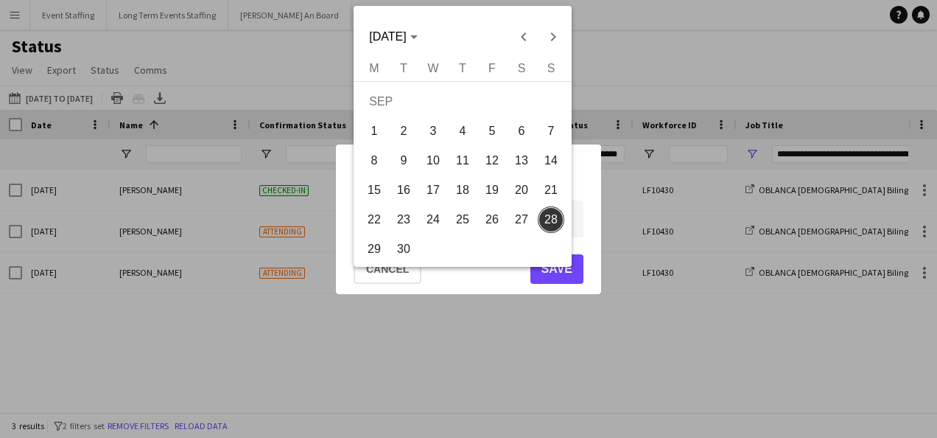
click at [494, 220] on span "26" at bounding box center [492, 219] width 27 height 27
type input "**********"
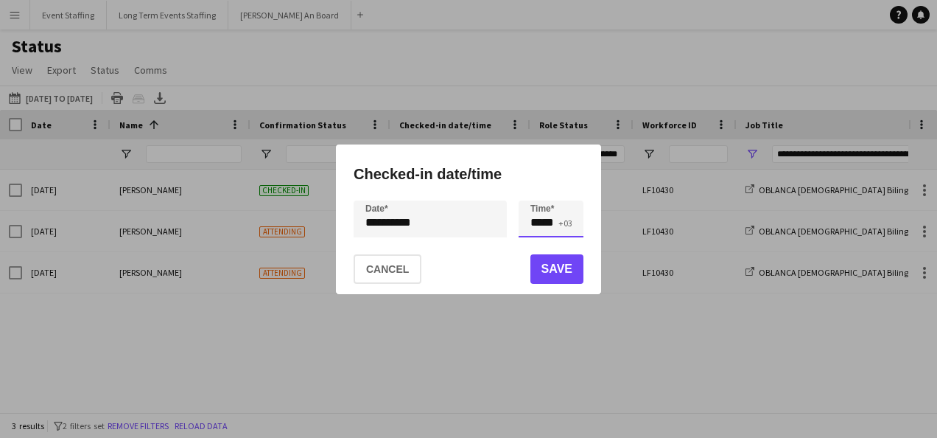
click at [535, 223] on input "*****" at bounding box center [551, 218] width 65 height 37
click at [539, 187] on div at bounding box center [536, 193] width 29 height 15
click at [563, 186] on div at bounding box center [565, 193] width 29 height 15
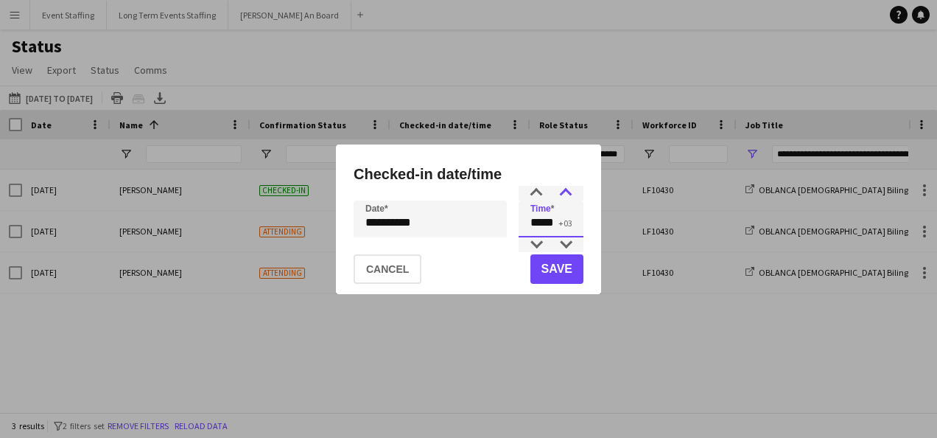
type input "*****"
click at [563, 186] on div at bounding box center [565, 193] width 29 height 15
click at [559, 276] on button "Save" at bounding box center [557, 268] width 53 height 29
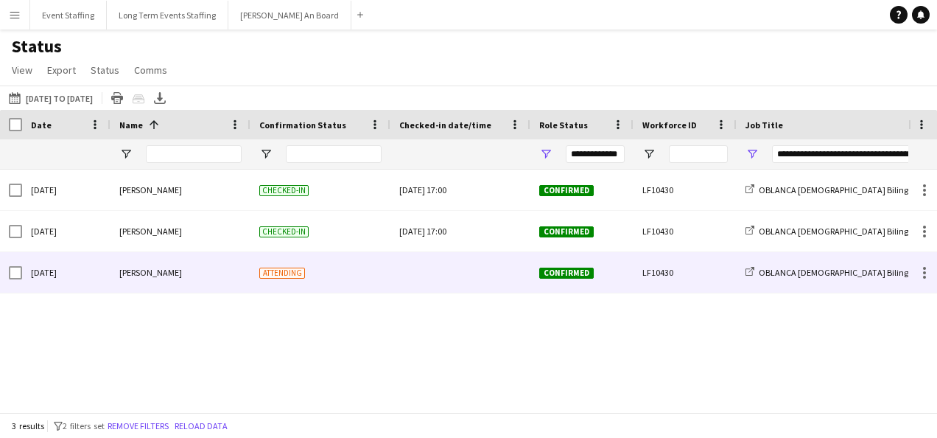
click at [458, 272] on div at bounding box center [460, 272] width 122 height 41
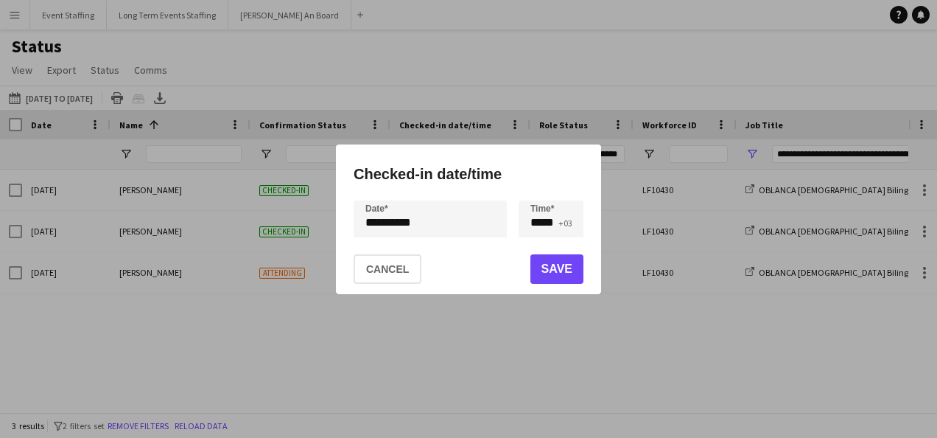
click at [410, 227] on div "**********" at bounding box center [468, 219] width 937 height 438
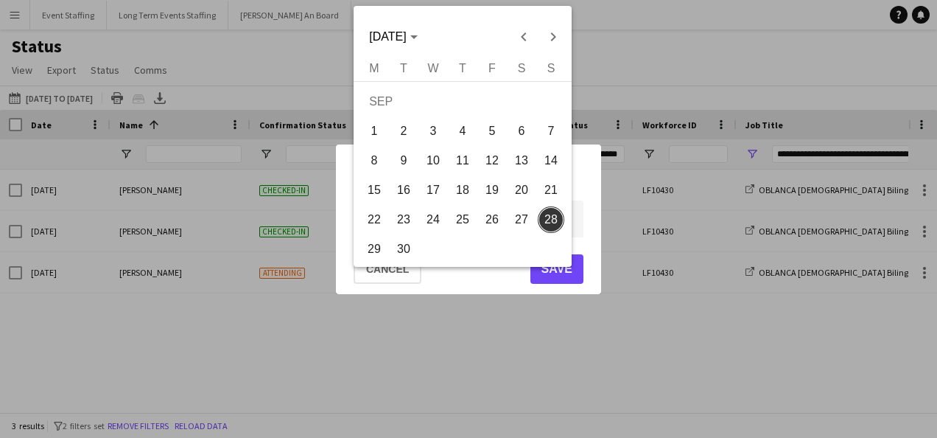
click at [497, 220] on span "26" at bounding box center [492, 219] width 27 height 27
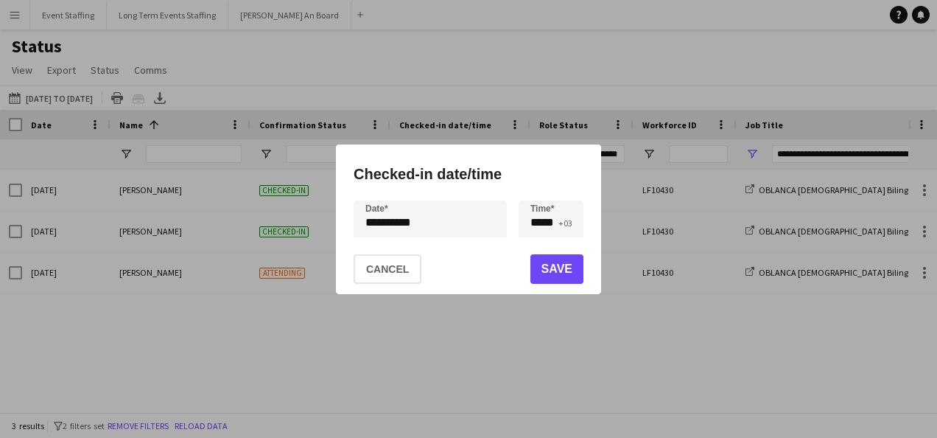
click at [430, 220] on div "**********" at bounding box center [468, 219] width 937 height 438
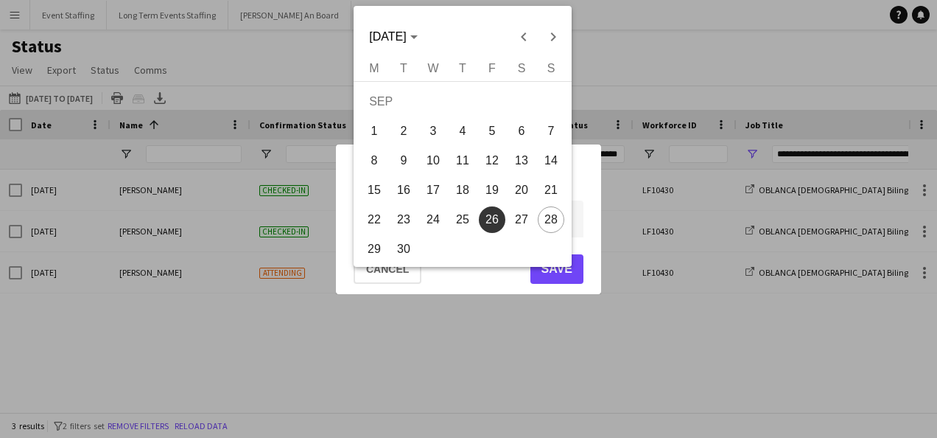
click at [531, 218] on span "27" at bounding box center [521, 219] width 27 height 27
type input "**********"
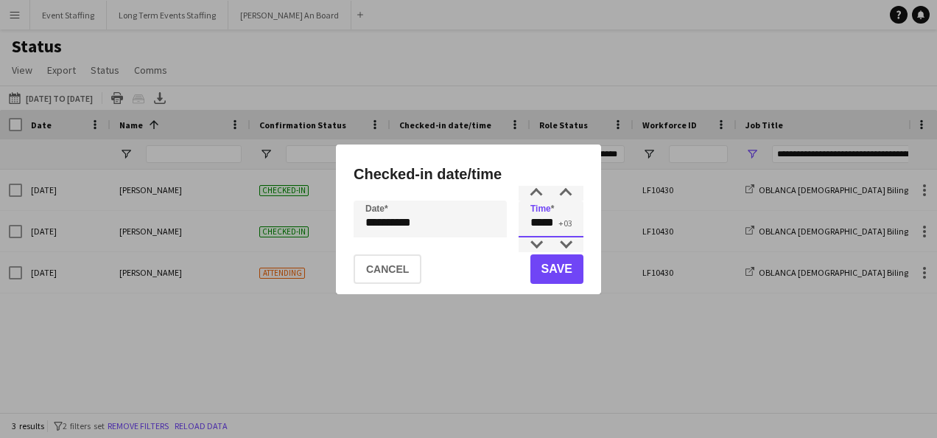
click at [538, 223] on input "*****" at bounding box center [551, 218] width 65 height 37
click at [528, 193] on div at bounding box center [536, 193] width 29 height 15
click at [568, 192] on div at bounding box center [565, 193] width 29 height 15
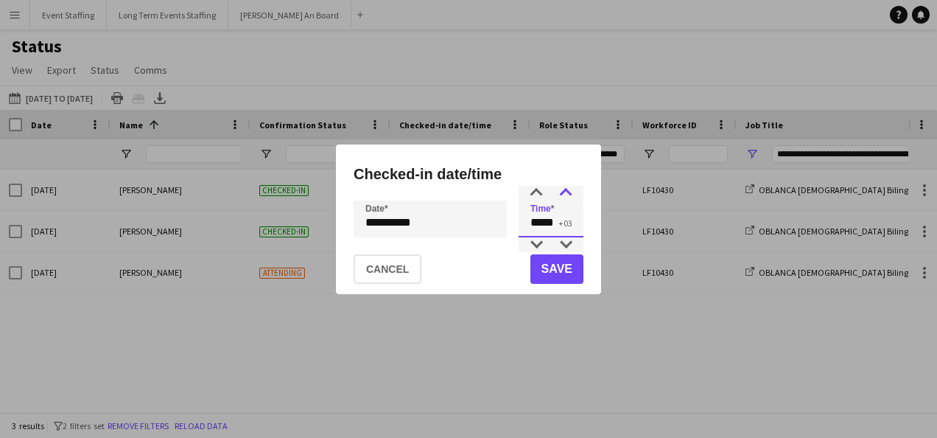
type input "*****"
click at [568, 192] on div at bounding box center [565, 193] width 29 height 15
click at [561, 265] on button "Save" at bounding box center [557, 268] width 53 height 29
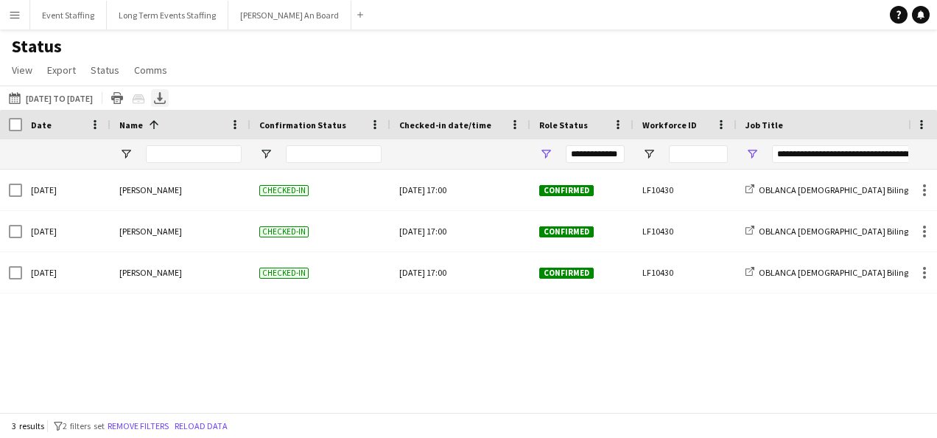
click at [163, 99] on icon at bounding box center [160, 96] width 6 height 9
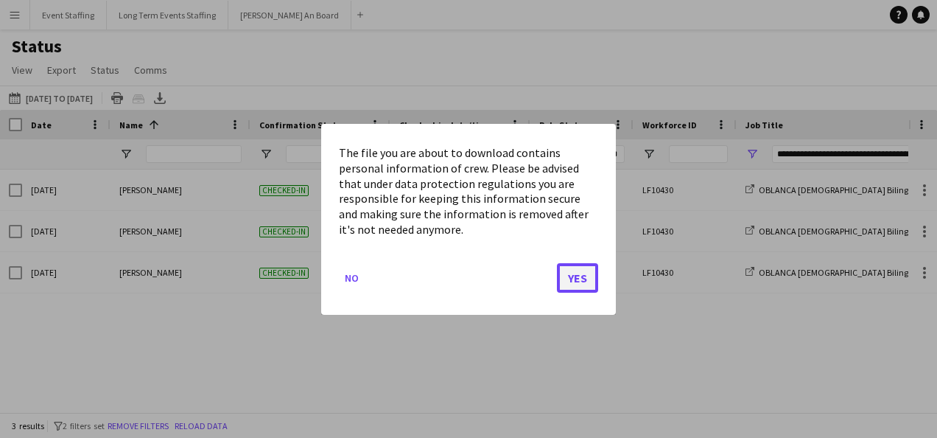
click at [573, 276] on button "Yes" at bounding box center [577, 276] width 41 height 29
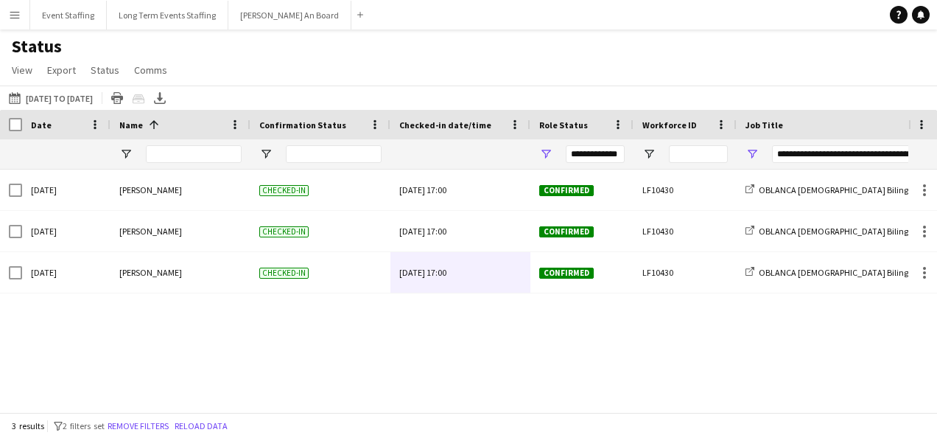
click at [472, 60] on div "Status View Views Default view New view Update view Delete view Edit name Custo…" at bounding box center [468, 60] width 937 height 50
